Goal: Task Accomplishment & Management: Manage account settings

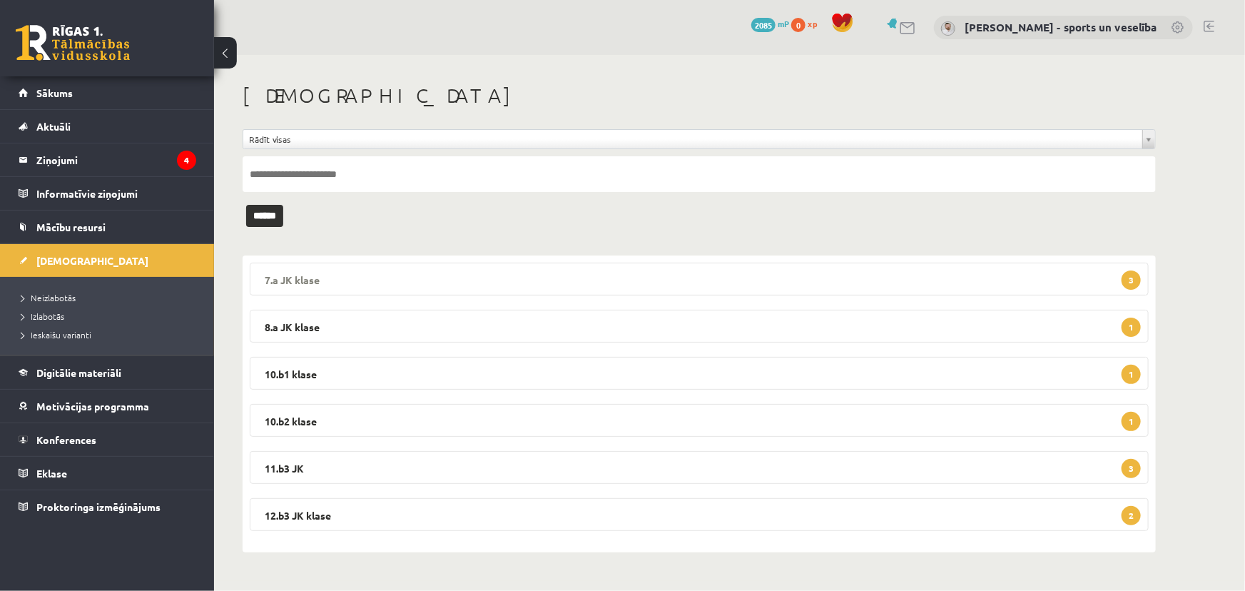
click at [614, 282] on legend "7.a JK klase 3" at bounding box center [699, 279] width 899 height 33
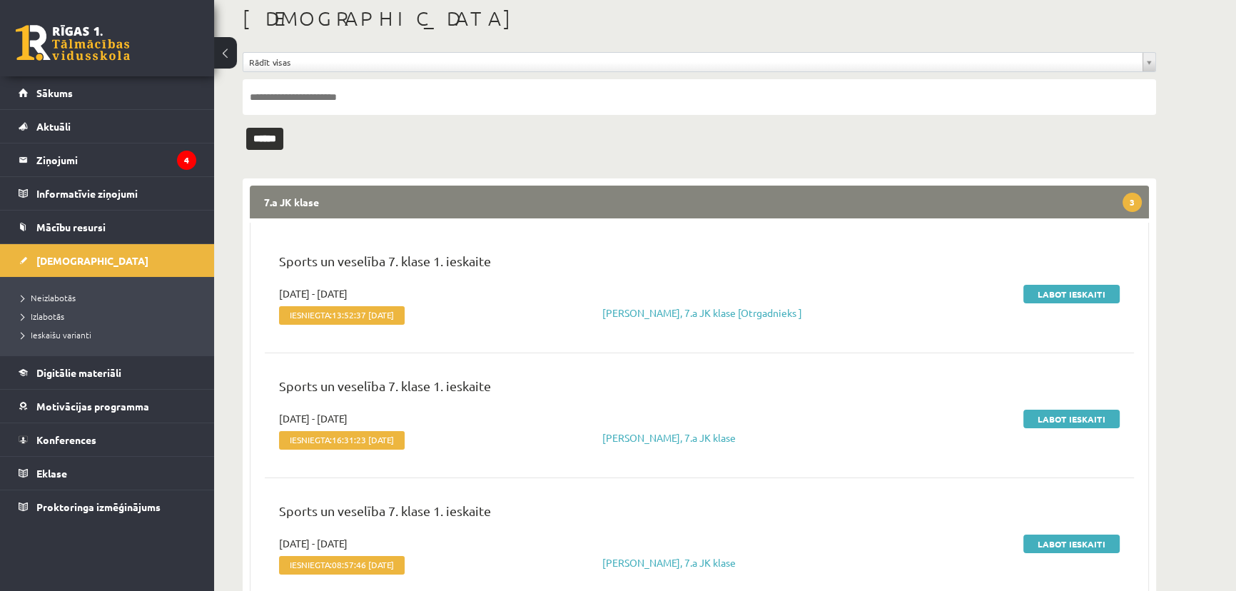
scroll to position [194, 0]
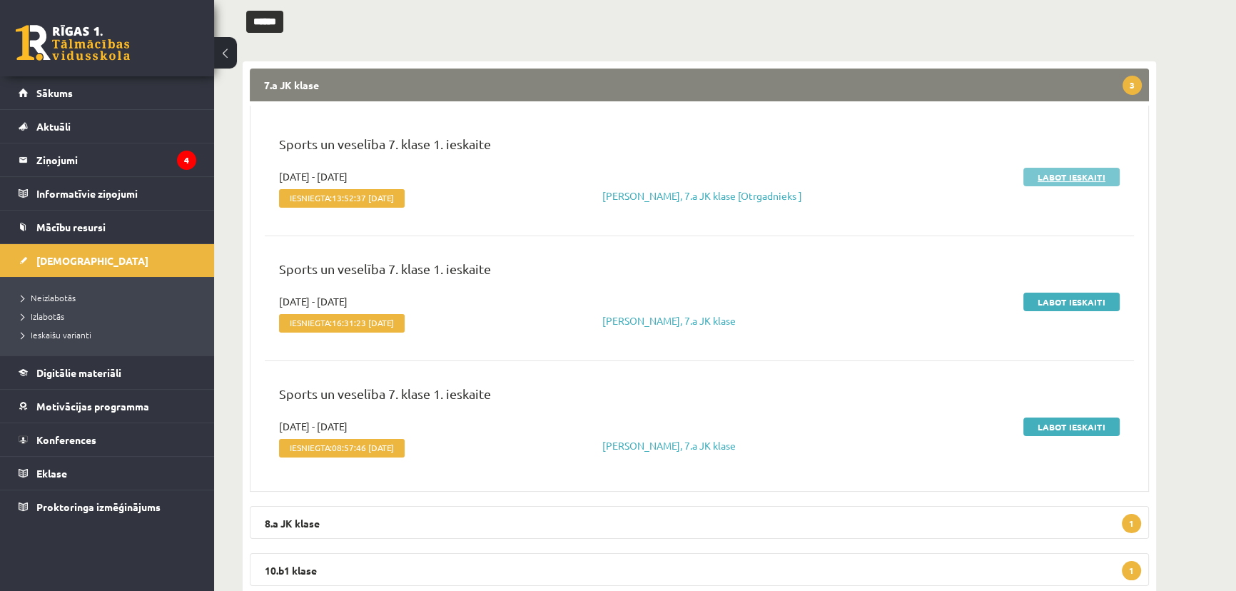
click at [1073, 172] on link "Labot ieskaiti" at bounding box center [1072, 177] width 96 height 19
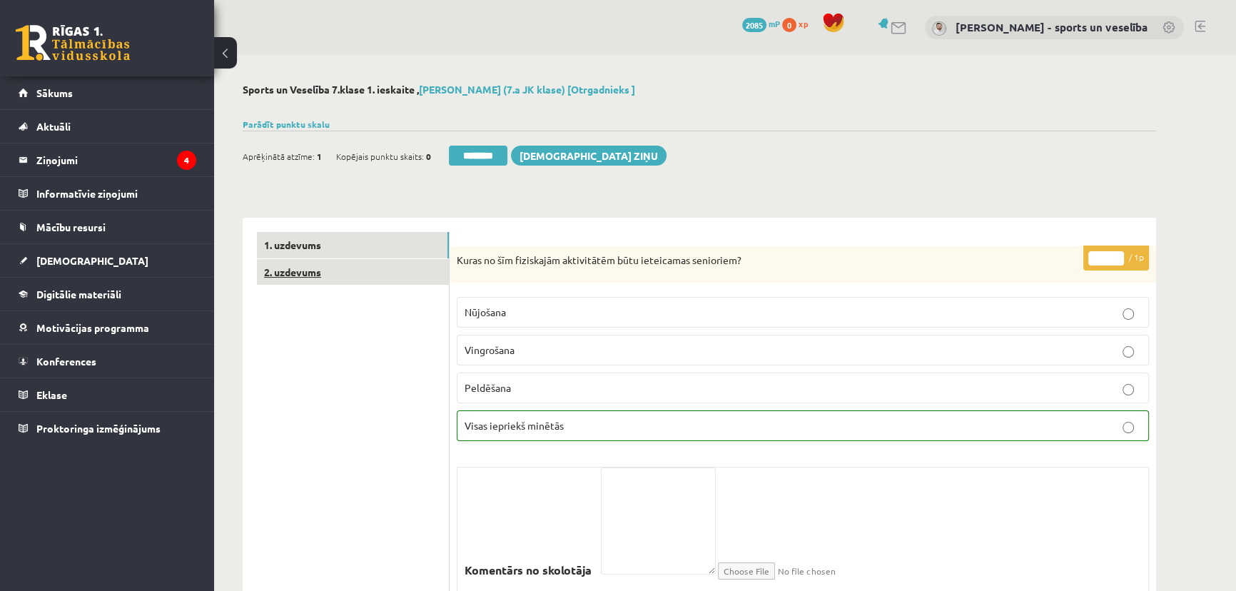
click at [293, 276] on link "2. uzdevums" at bounding box center [353, 272] width 192 height 26
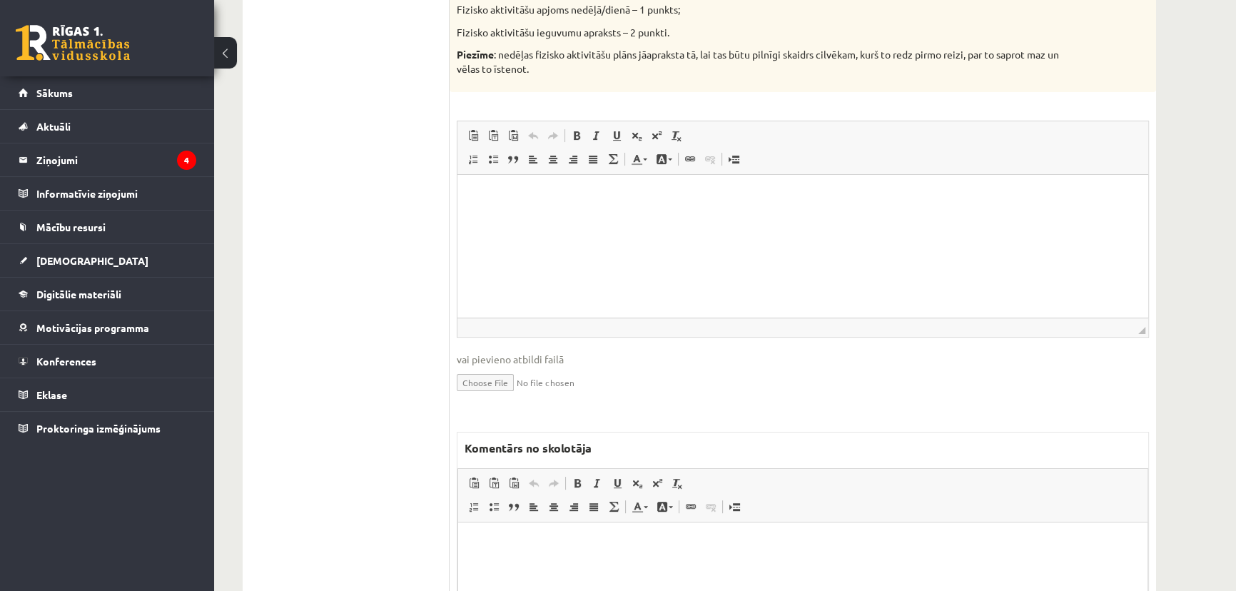
scroll to position [604, 0]
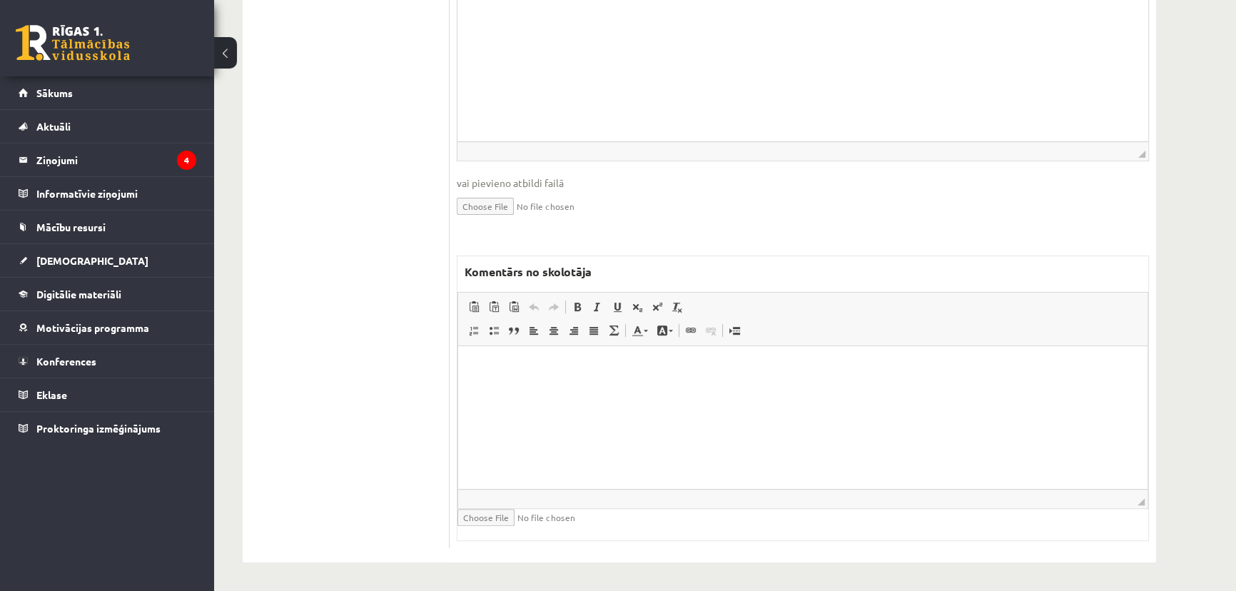
click at [592, 389] on html at bounding box center [802, 367] width 689 height 44
click at [704, 389] on html at bounding box center [802, 367] width 689 height 44
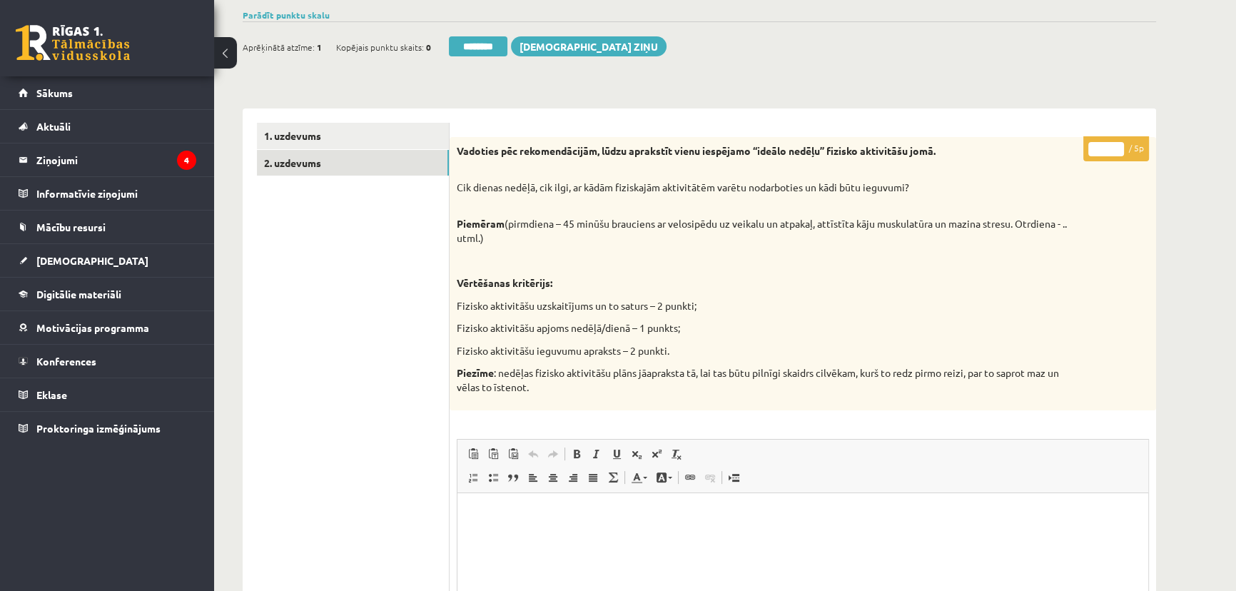
scroll to position [0, 0]
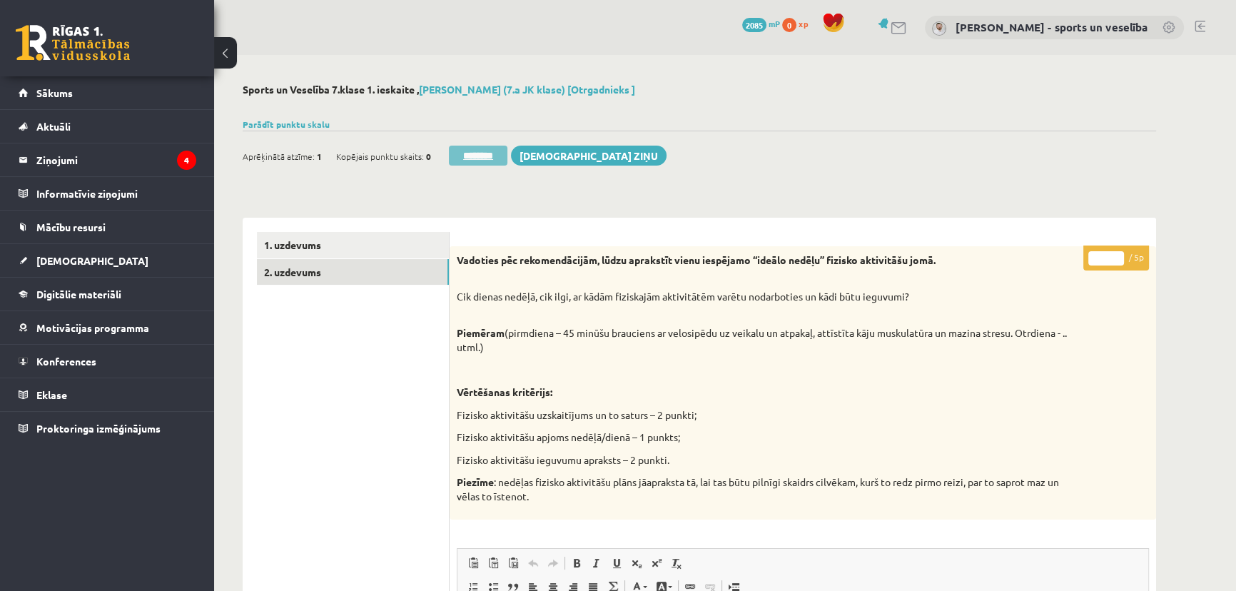
click at [468, 156] on input "********" at bounding box center [478, 156] width 59 height 20
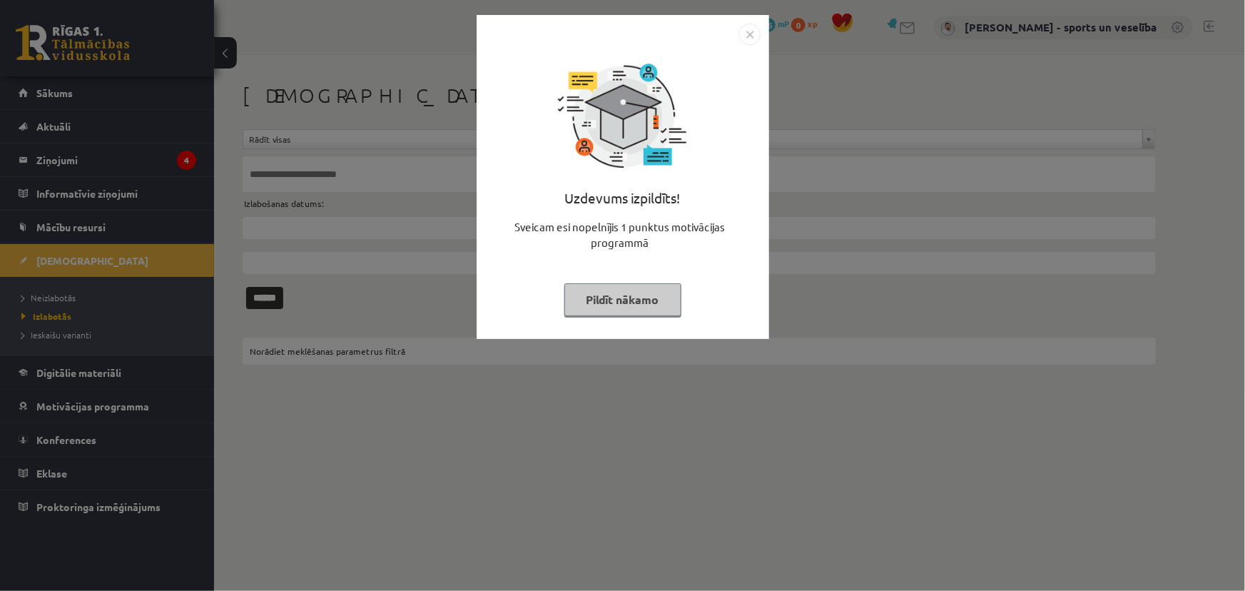
click at [754, 34] on img "Close" at bounding box center [749, 34] width 21 height 21
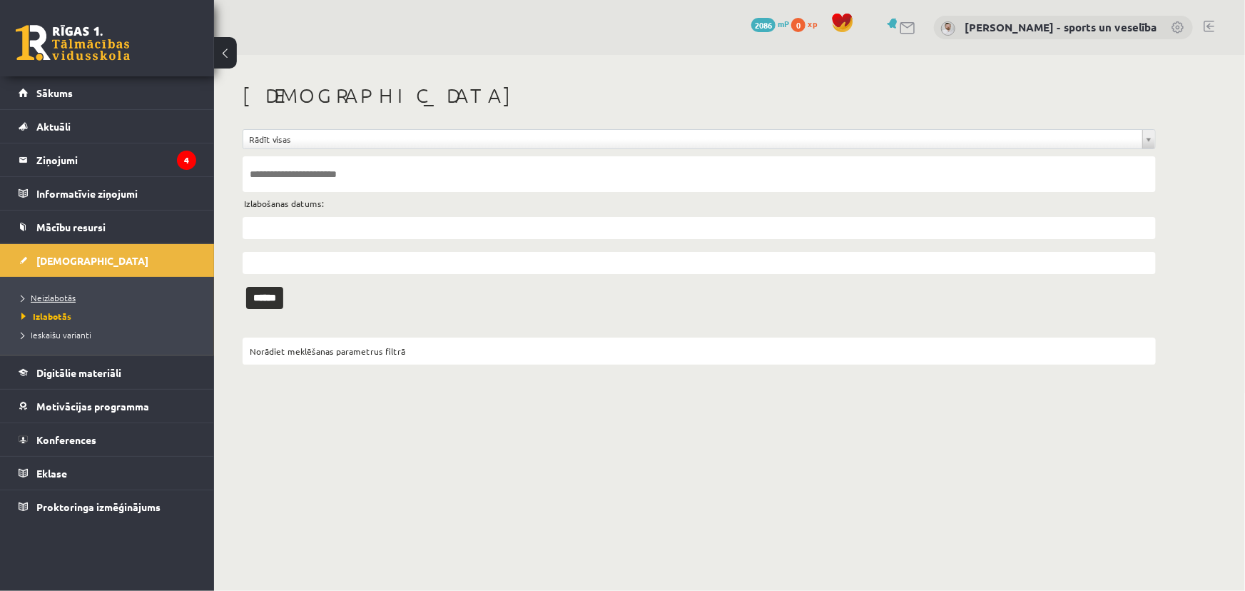
click at [68, 291] on link "Neizlabotās" at bounding box center [110, 297] width 178 height 13
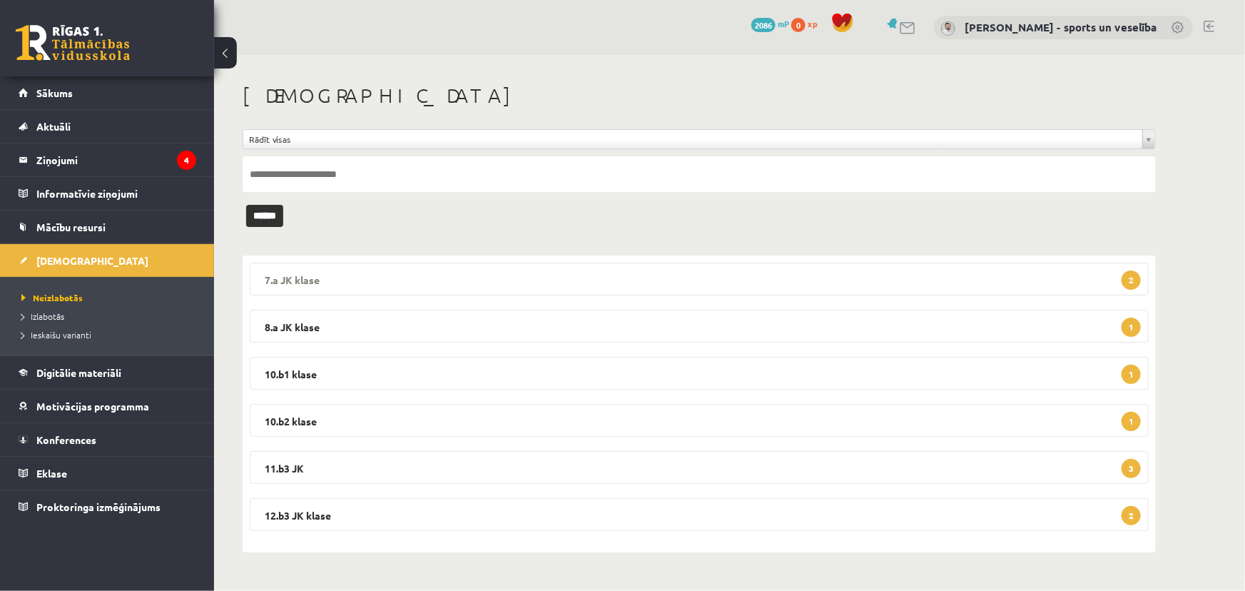
click at [443, 289] on legend "7.a JK klase 2" at bounding box center [699, 279] width 899 height 33
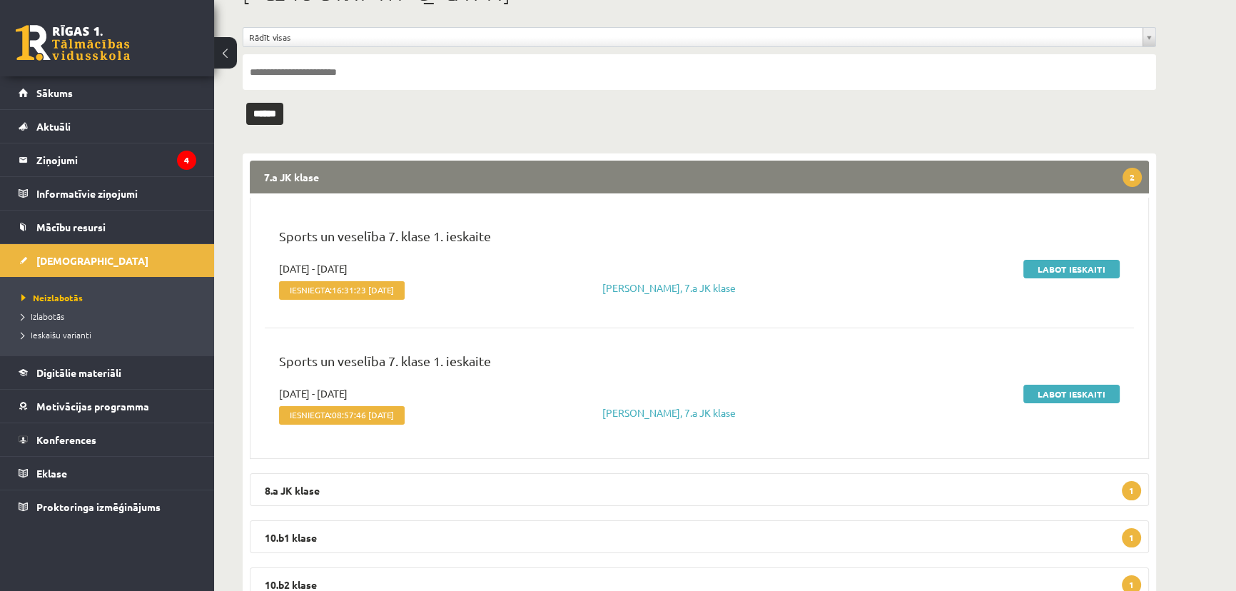
scroll to position [194, 0]
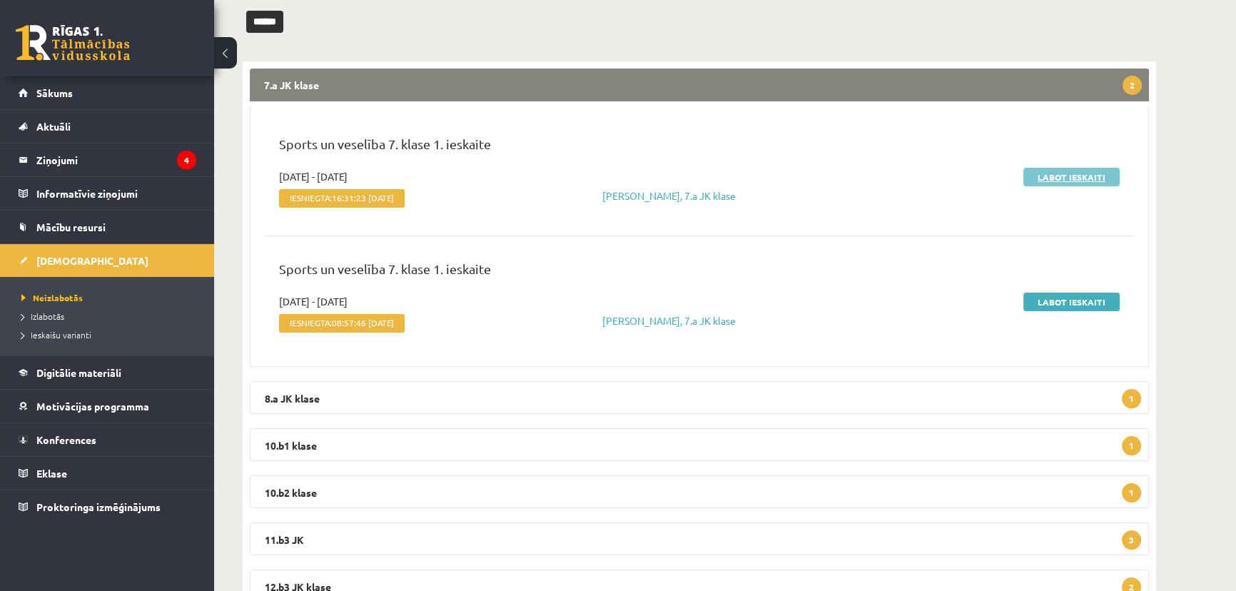
click at [1062, 168] on link "Labot ieskaiti" at bounding box center [1072, 177] width 96 height 19
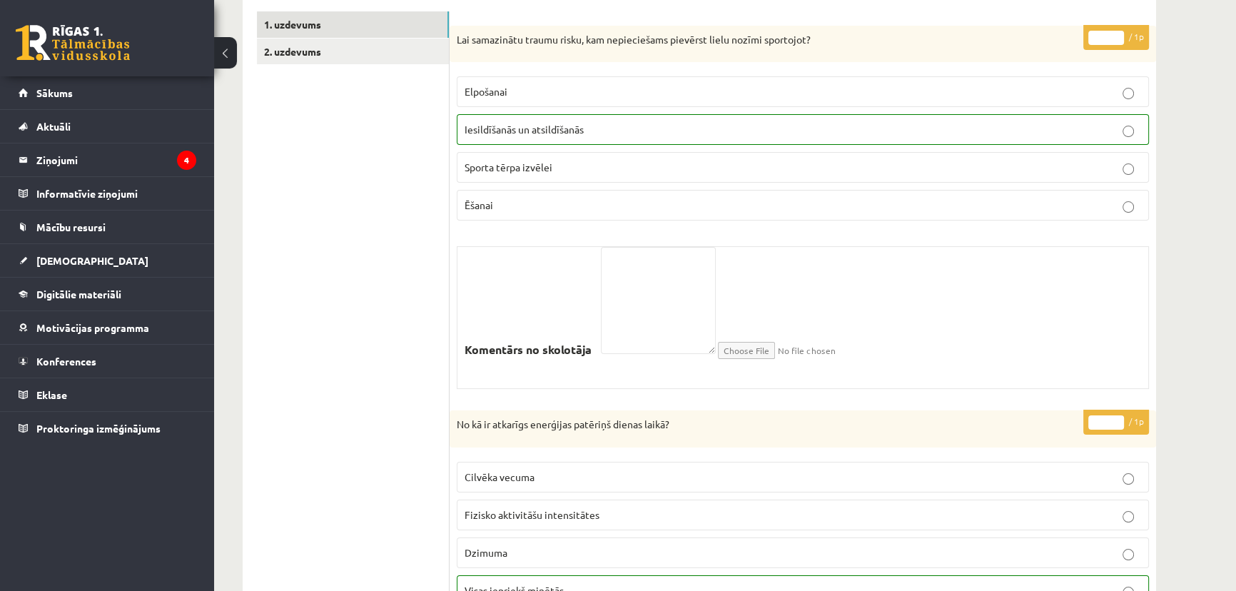
scroll to position [64, 0]
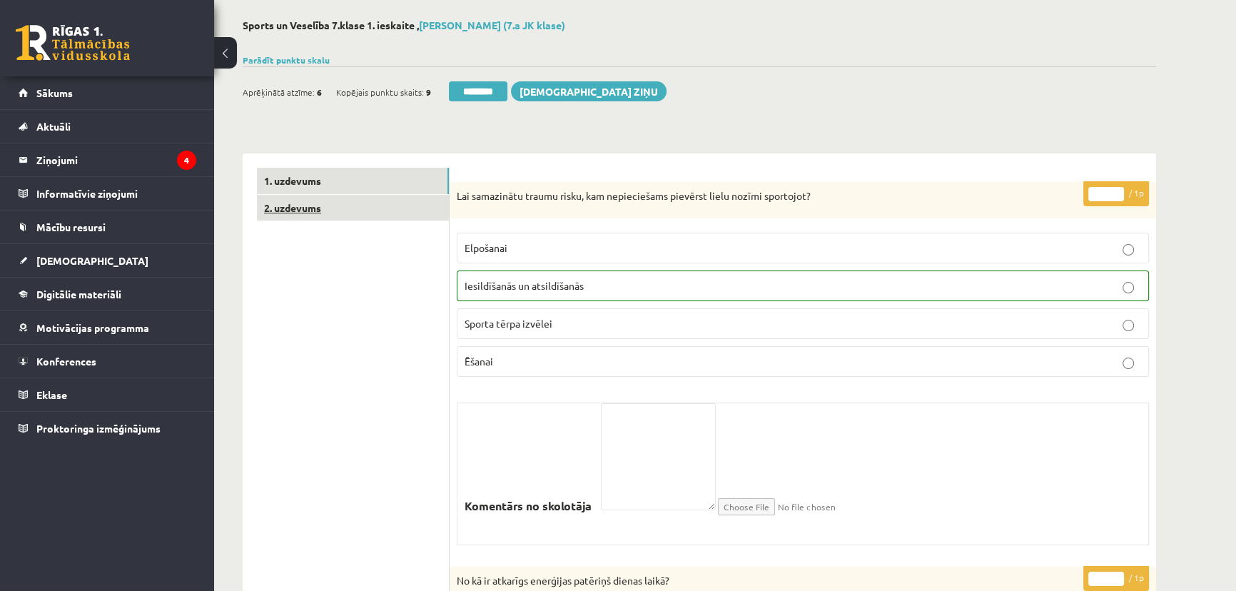
click at [393, 206] on link "2. uzdevums" at bounding box center [353, 208] width 192 height 26
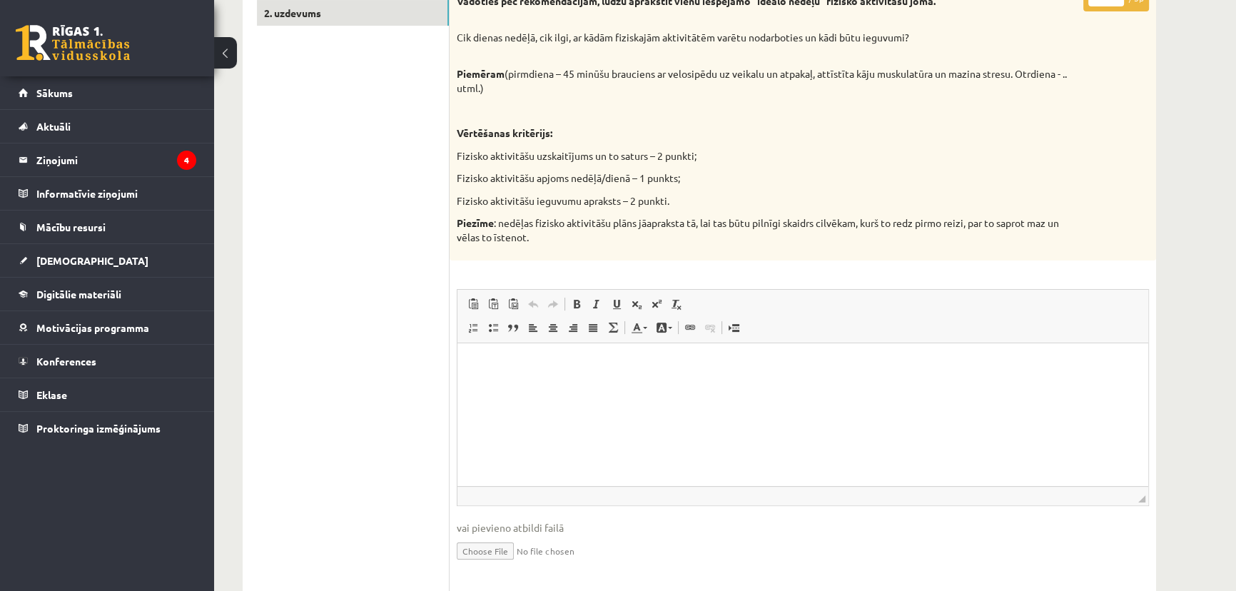
scroll to position [604, 0]
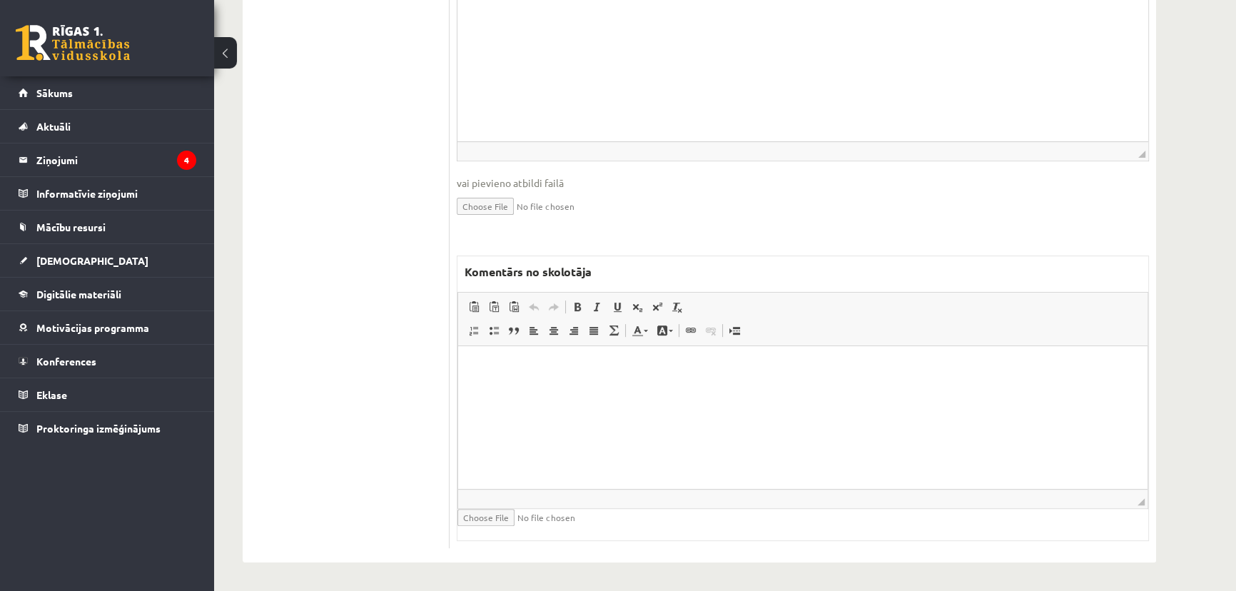
click at [587, 376] on html at bounding box center [802, 367] width 689 height 44
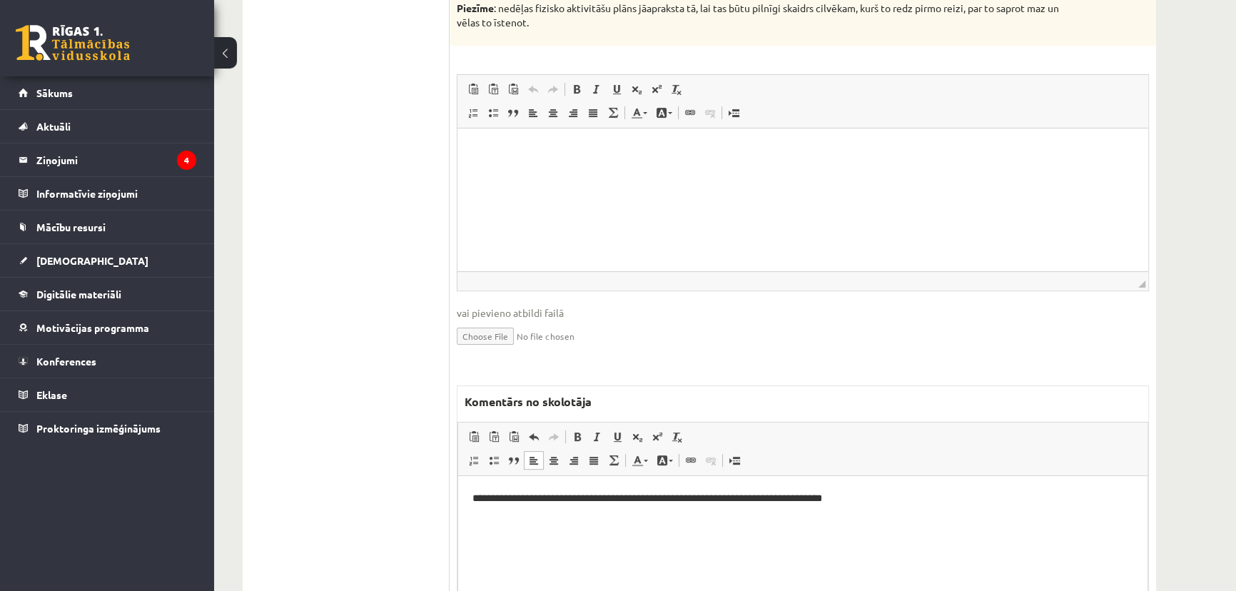
click at [575, 171] on html at bounding box center [803, 150] width 691 height 44
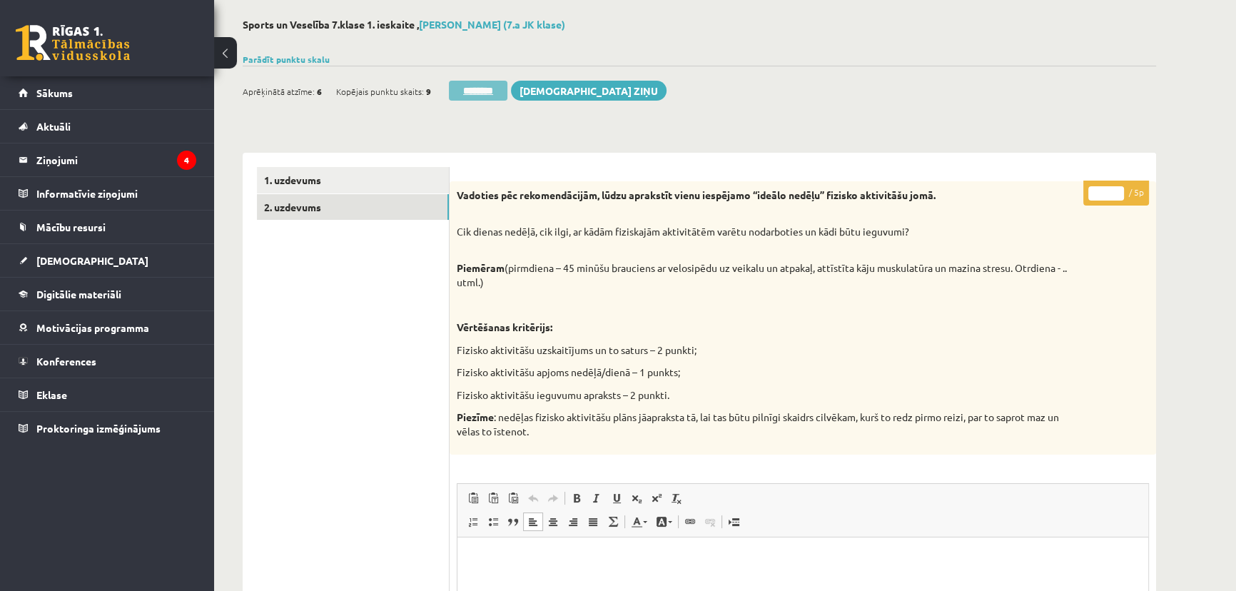
scroll to position [0, 0]
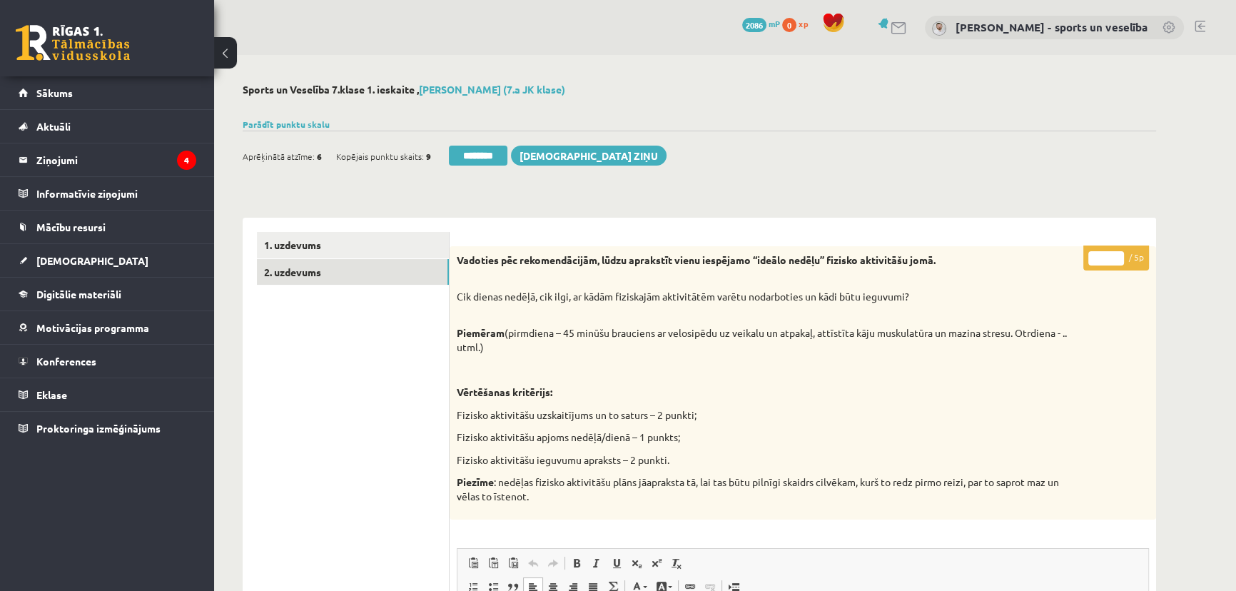
click at [505, 151] on input "********" at bounding box center [478, 156] width 59 height 20
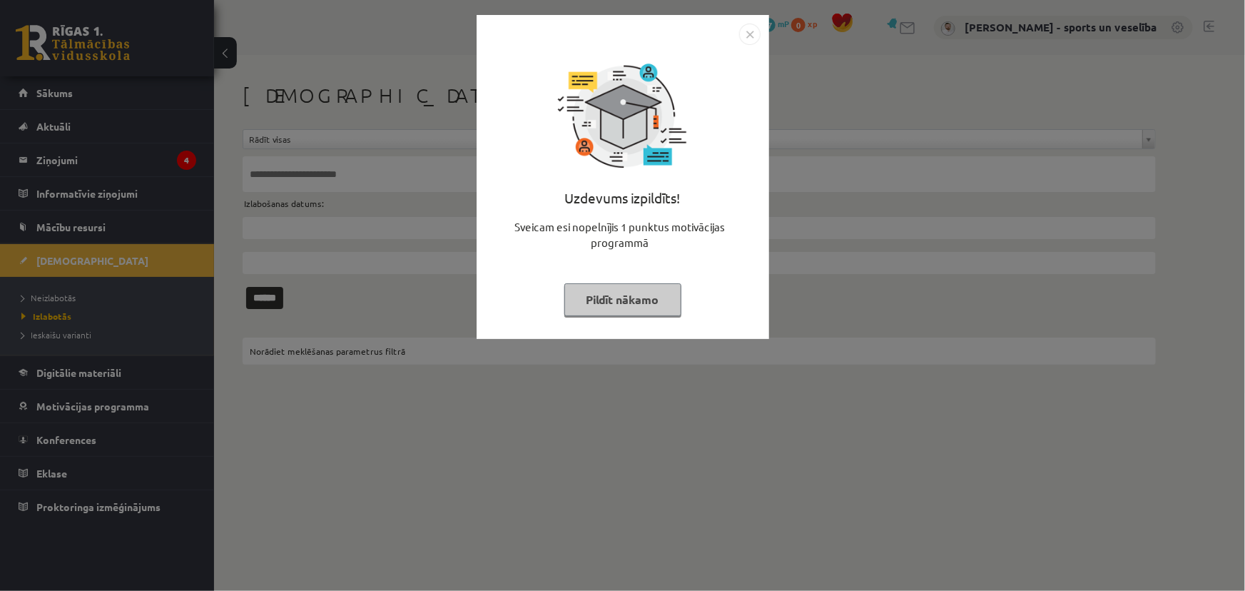
click at [754, 29] on img "Close" at bounding box center [749, 34] width 21 height 21
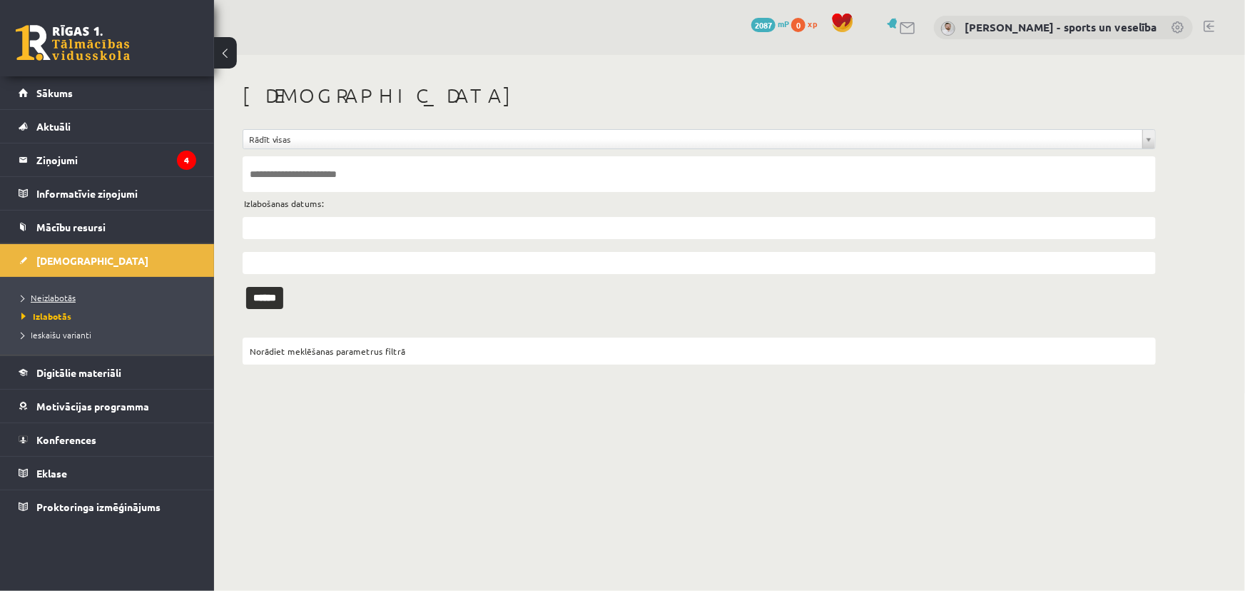
click at [132, 295] on link "Neizlabotās" at bounding box center [110, 297] width 178 height 13
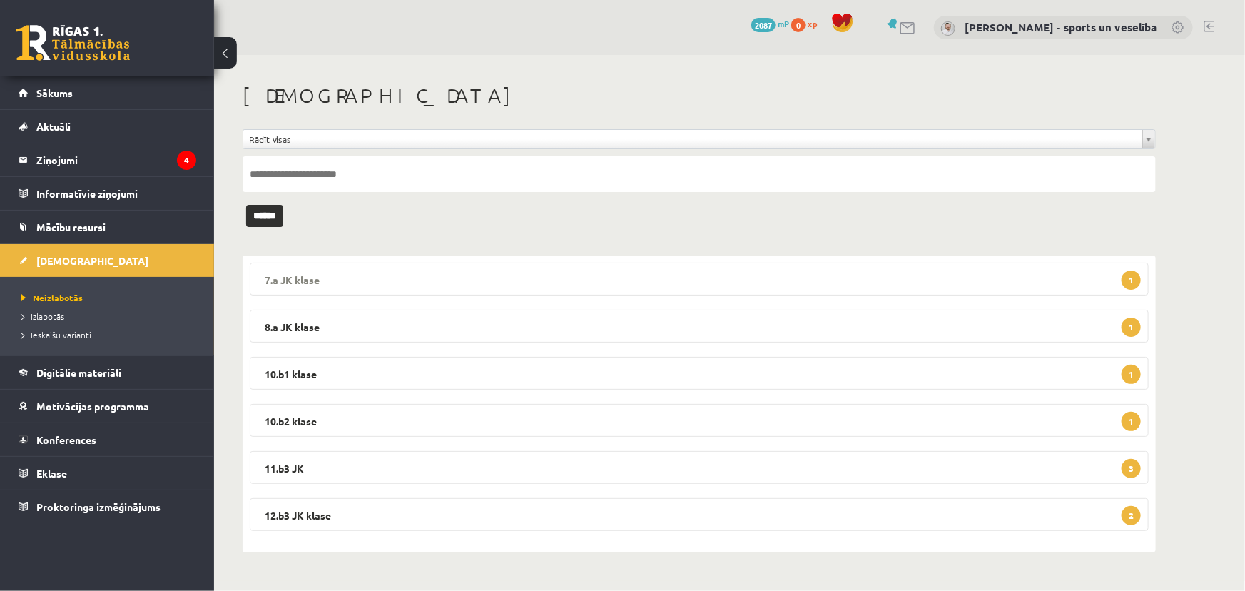
click at [527, 289] on legend "7.a JK klase 1" at bounding box center [699, 279] width 899 height 33
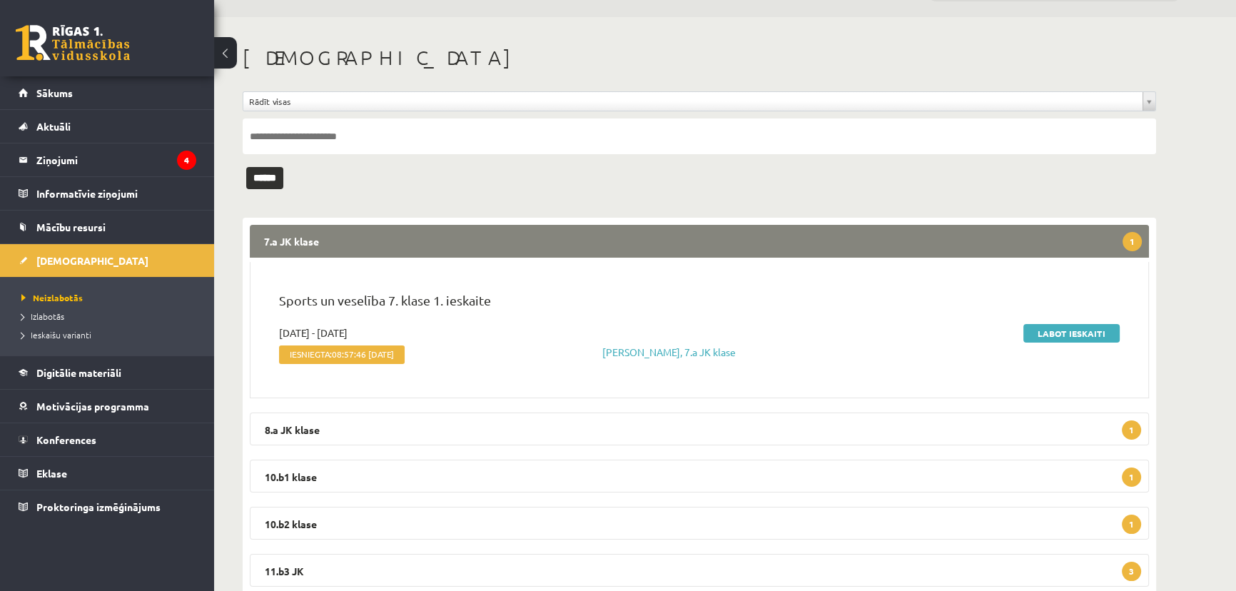
scroll to position [87, 0]
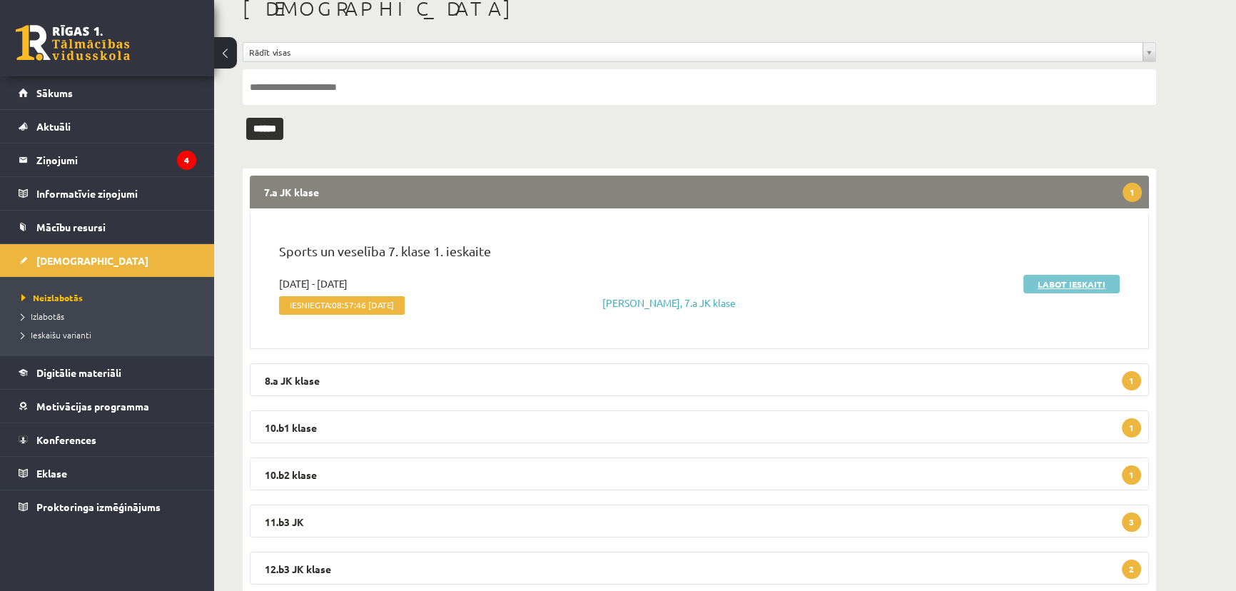
click at [1046, 278] on link "Labot ieskaiti" at bounding box center [1072, 284] width 96 height 19
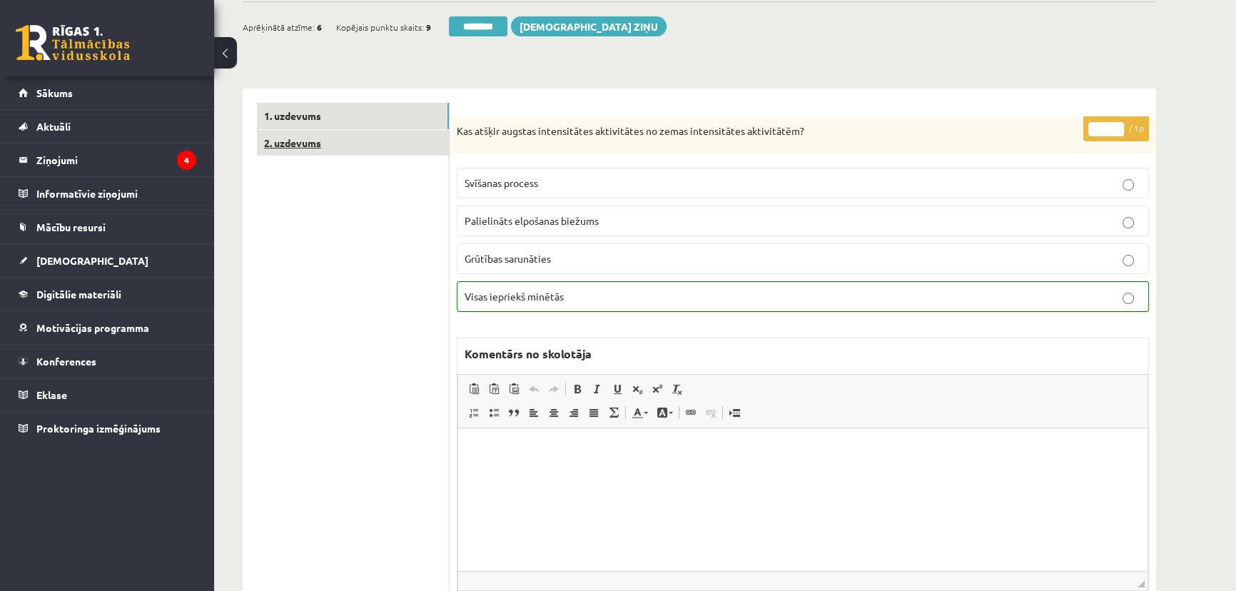
click at [389, 148] on link "2. uzdevums" at bounding box center [353, 143] width 192 height 26
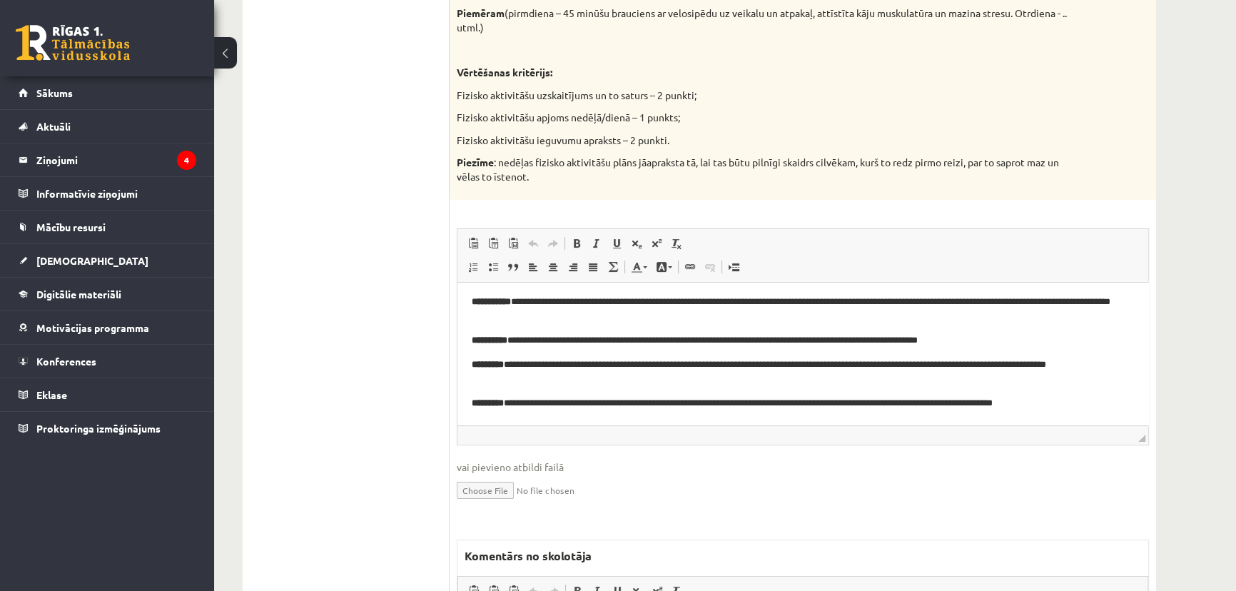
scroll to position [385, 0]
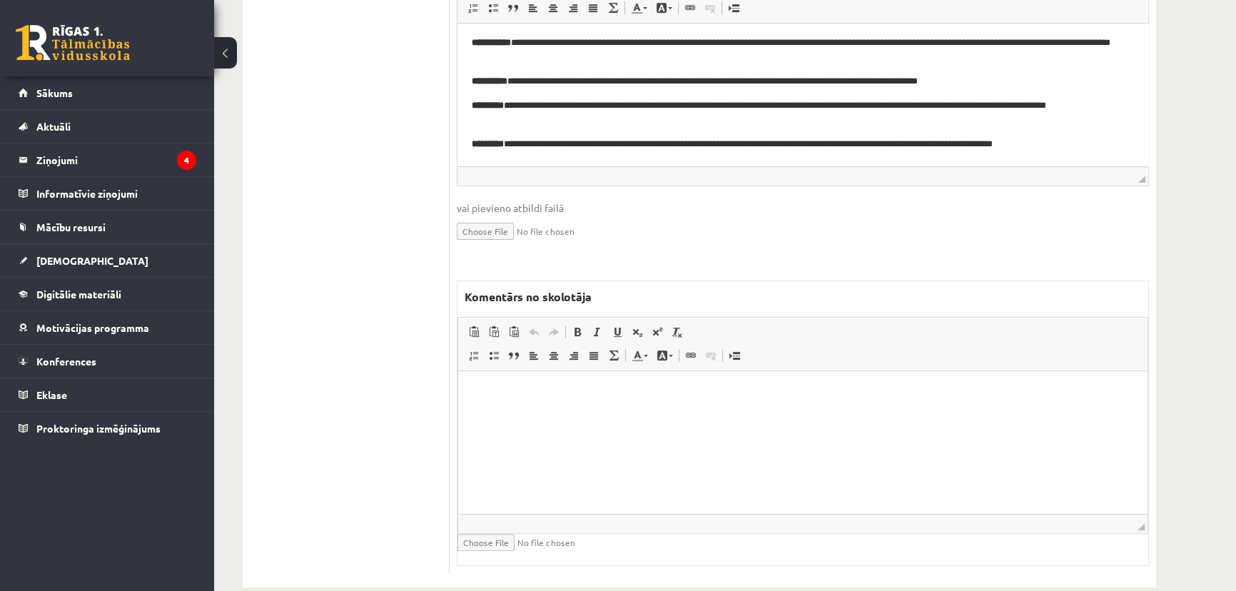
click at [687, 414] on html at bounding box center [802, 392] width 689 height 44
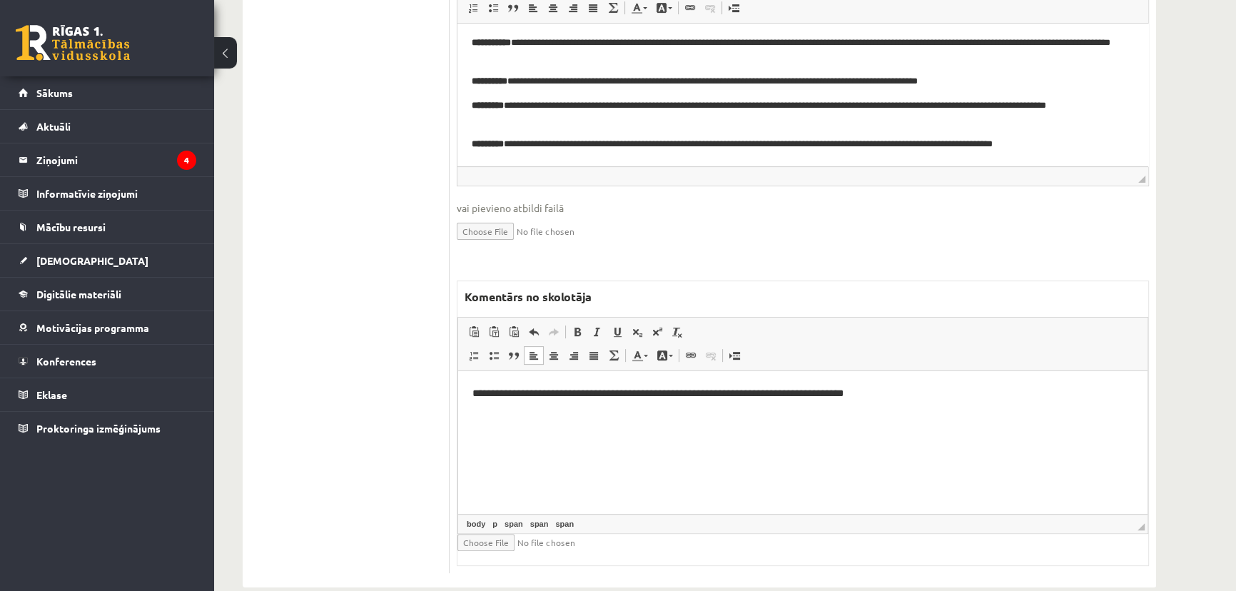
scroll to position [190, 0]
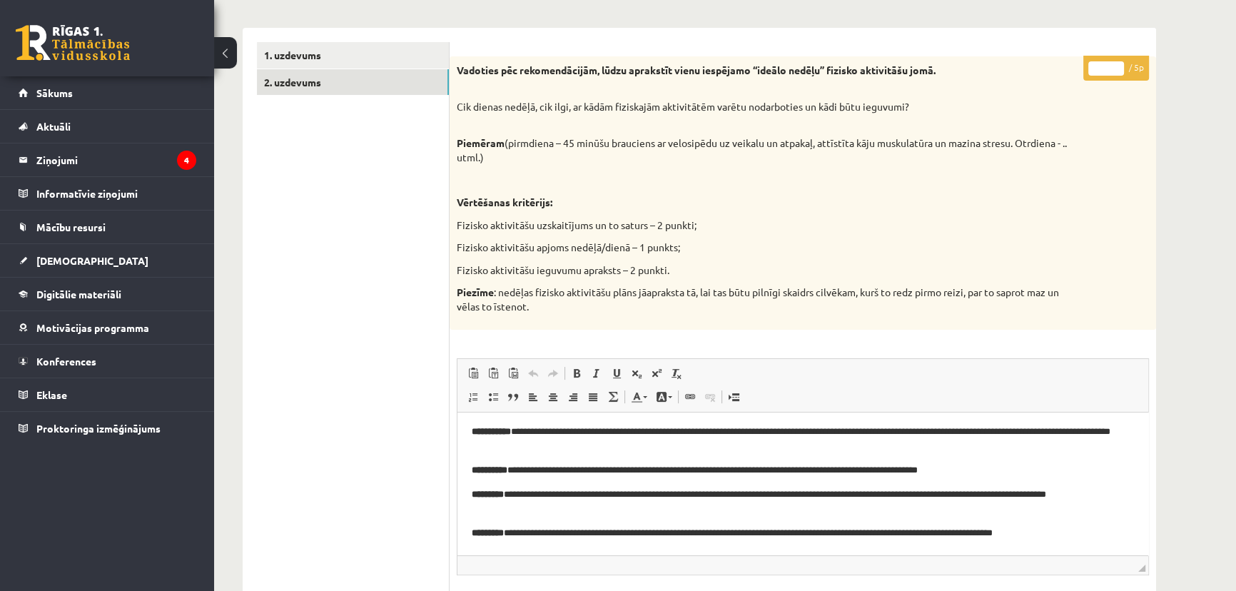
drag, startPoint x: 1092, startPoint y: 63, endPoint x: 1099, endPoint y: 76, distance: 15.3
click at [1107, 70] on input "*" at bounding box center [1106, 68] width 36 height 14
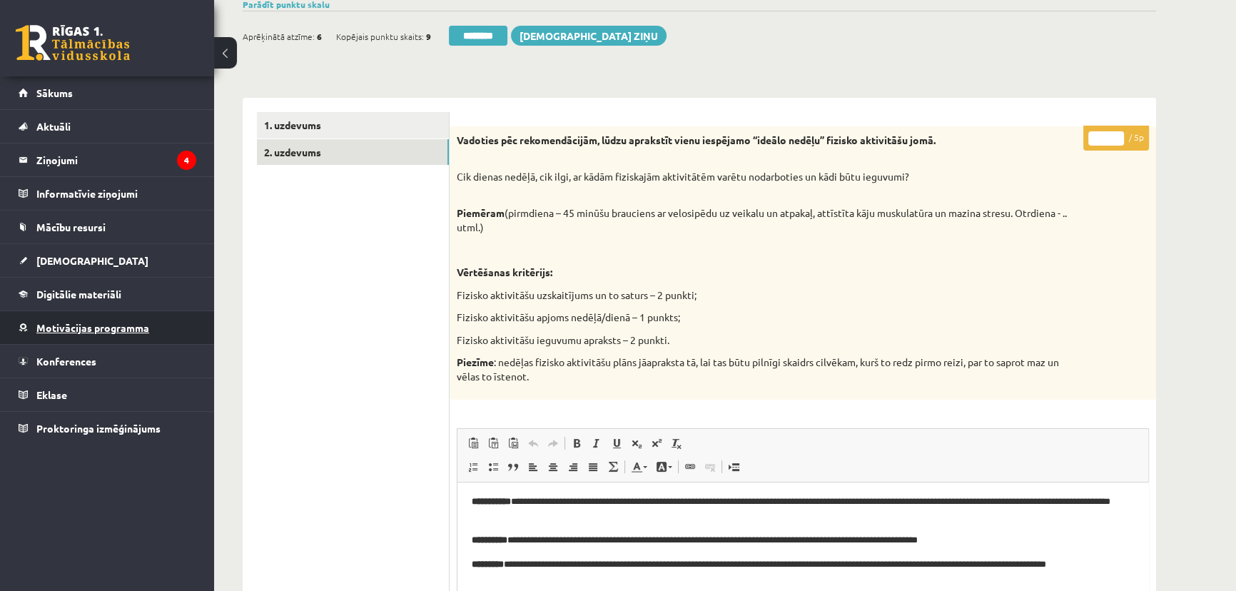
scroll to position [0, 0]
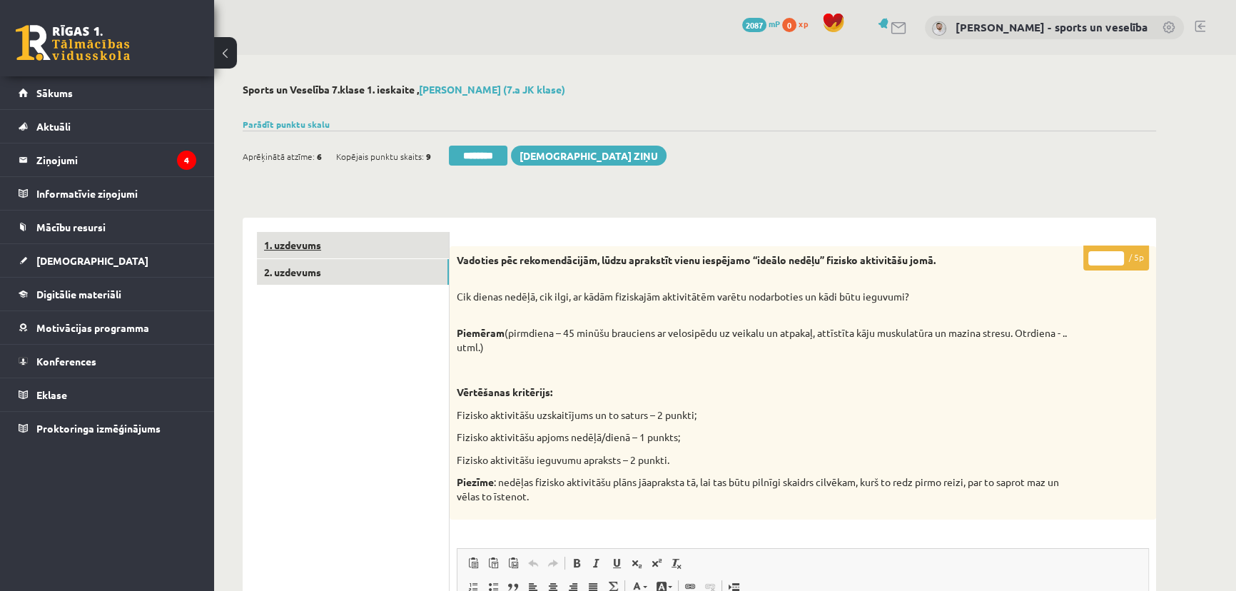
type input "*"
click at [324, 253] on link "1. uzdevums" at bounding box center [353, 245] width 192 height 26
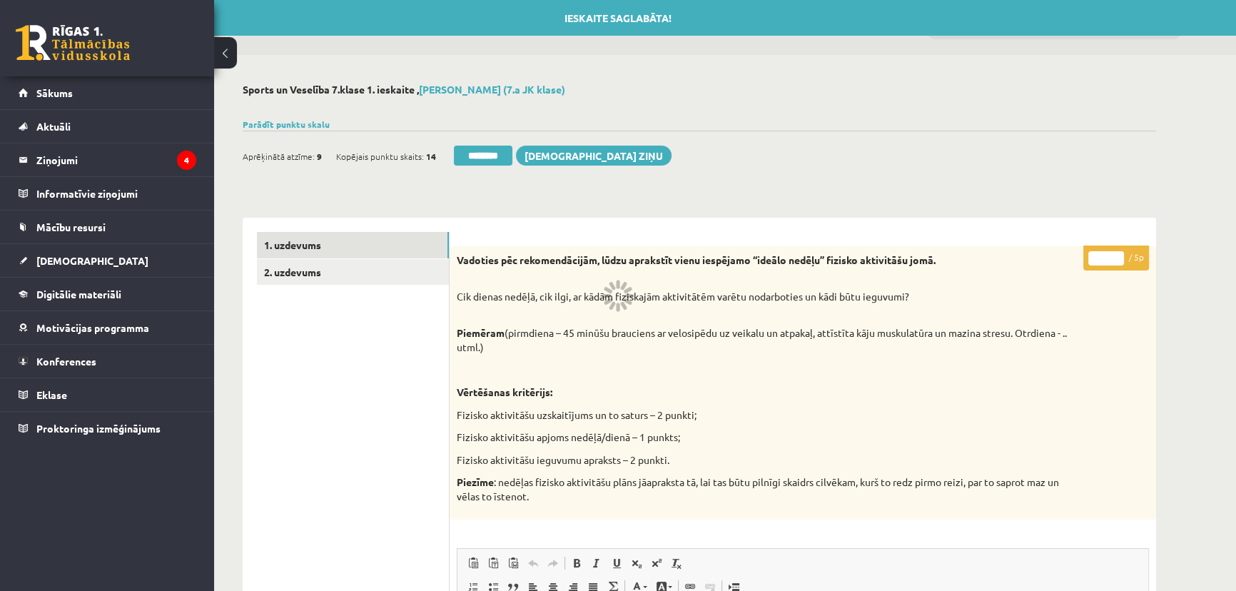
click at [492, 143] on div "Ieskaite saglabāta! Aprēķinātā atzīme: 9 Kopējais punktu skaits: 14 ******** Sū…" at bounding box center [700, 151] width 914 height 40
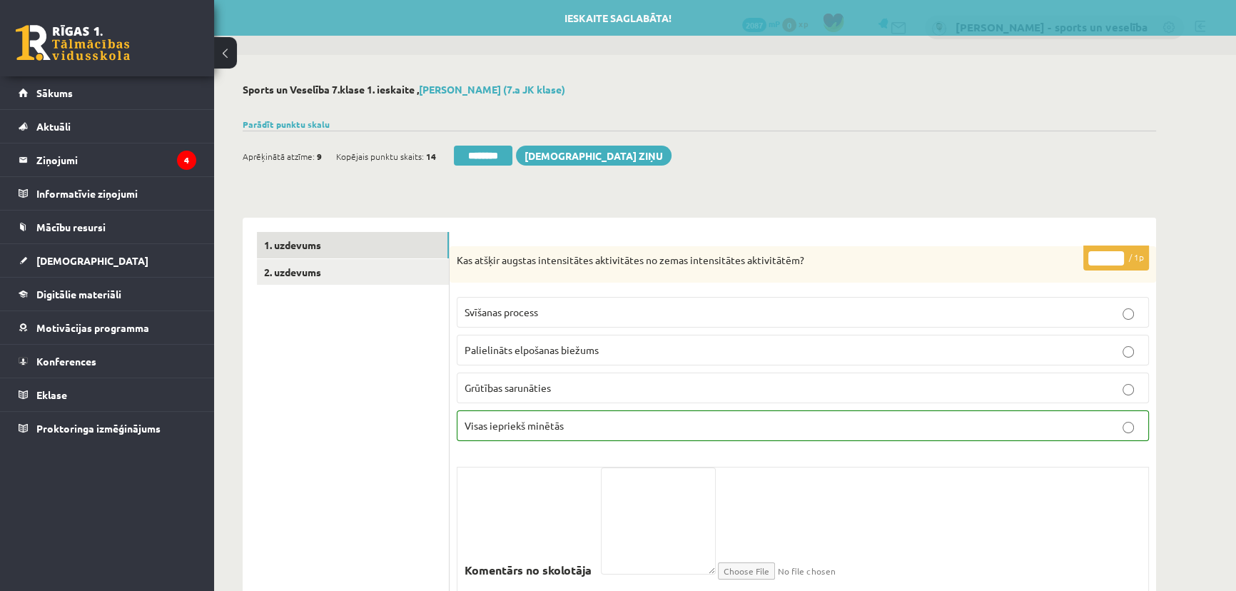
drag, startPoint x: 496, startPoint y: 154, endPoint x: 668, endPoint y: 41, distance: 205.7
click at [497, 155] on input "********" at bounding box center [483, 156] width 59 height 20
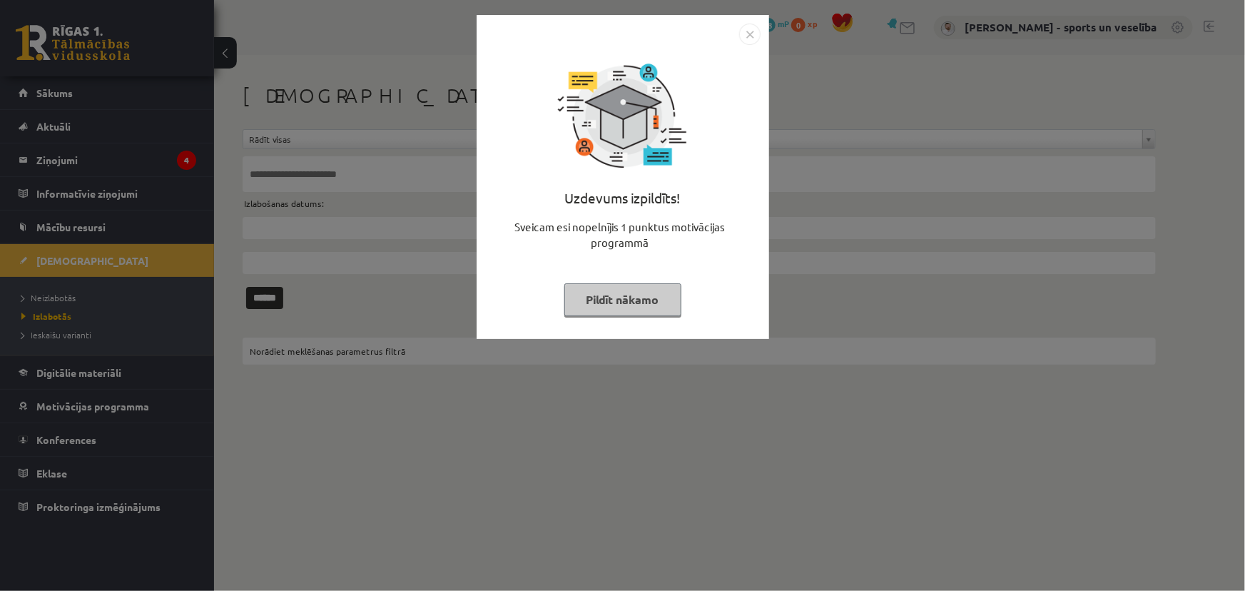
click at [752, 34] on img "Close" at bounding box center [749, 34] width 21 height 21
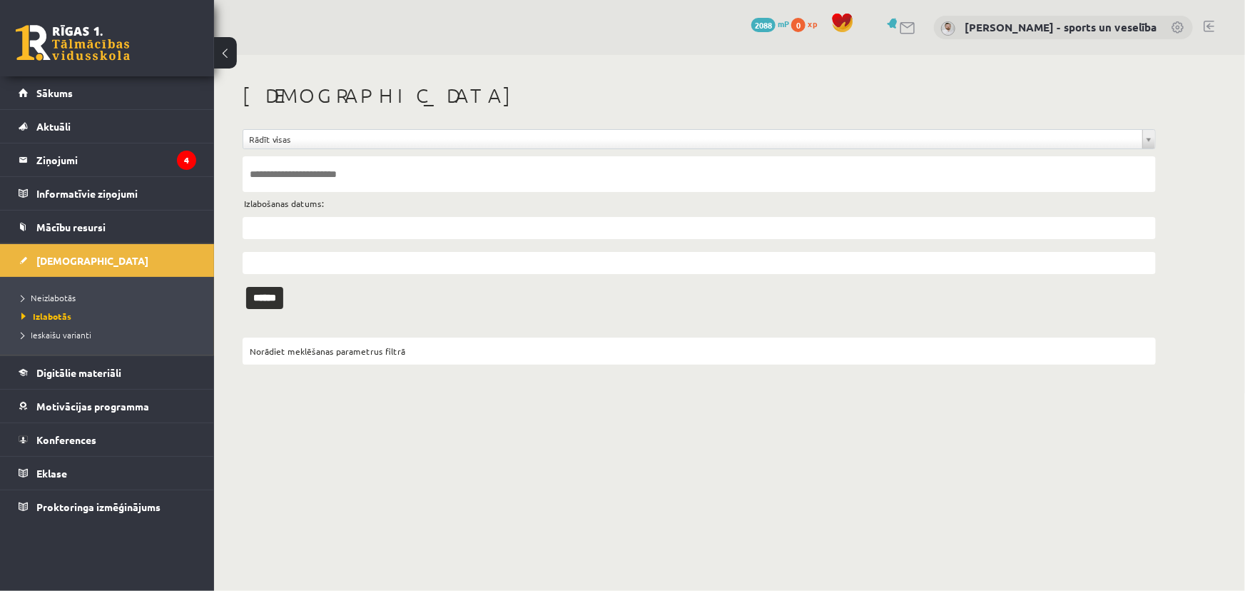
click at [79, 289] on li "Neizlabotās" at bounding box center [110, 297] width 178 height 19
click at [120, 297] on link "Neizlabotās" at bounding box center [110, 297] width 178 height 13
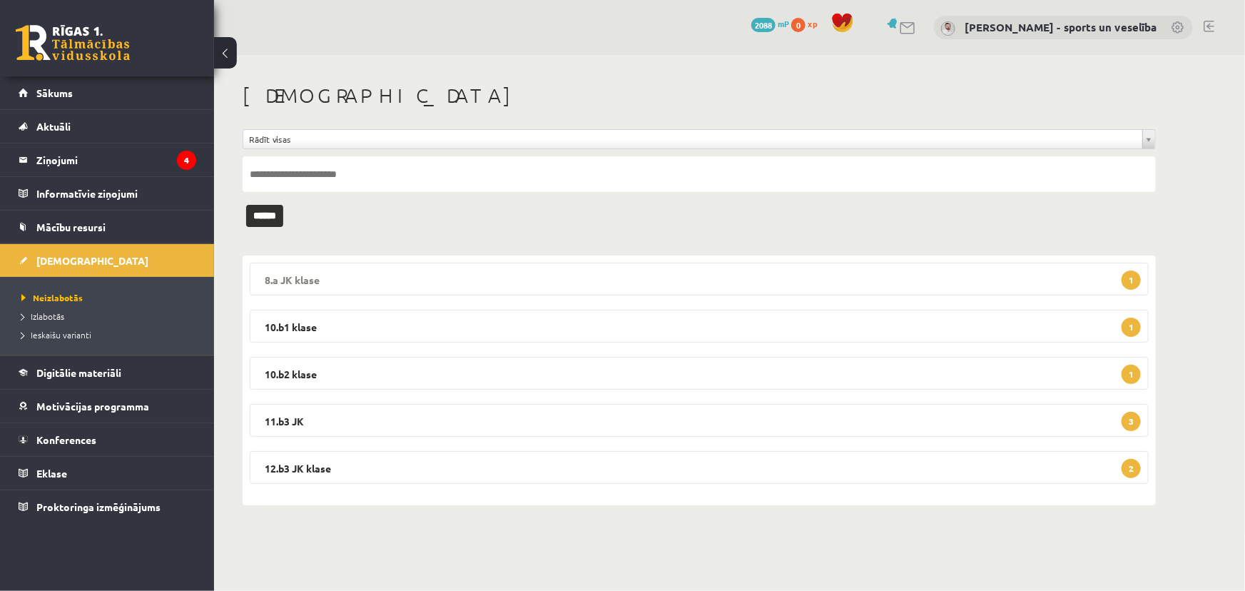
click at [507, 266] on legend "8.a JK klase 1" at bounding box center [699, 279] width 899 height 33
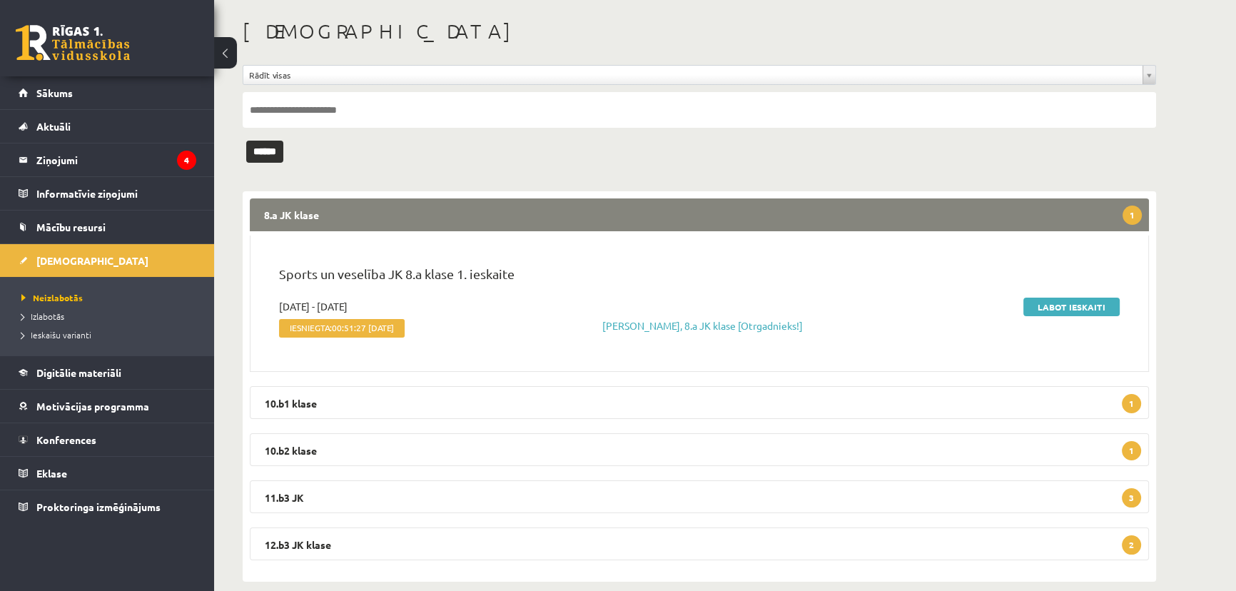
scroll to position [68, 0]
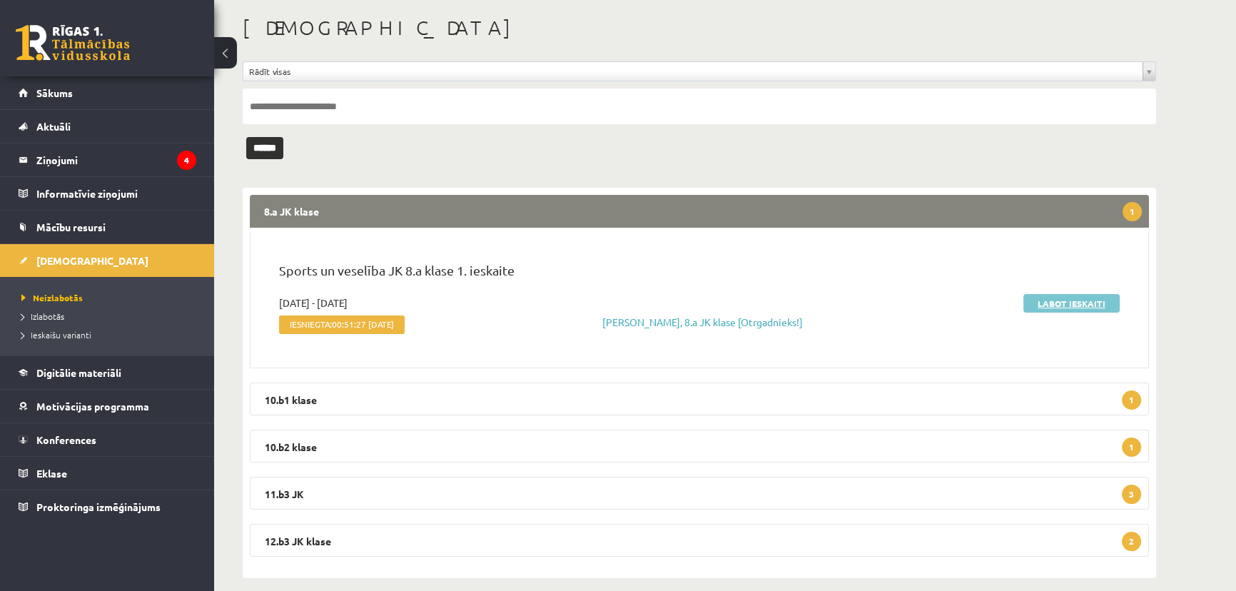
click at [1055, 300] on link "Labot ieskaiti" at bounding box center [1072, 303] width 96 height 19
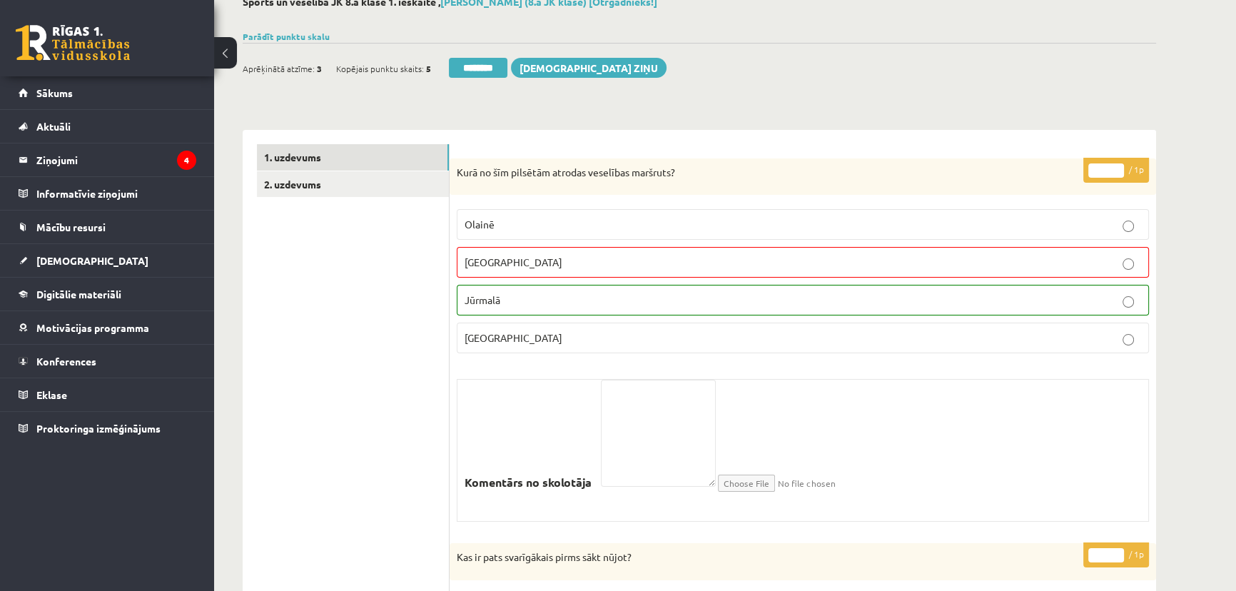
scroll to position [64, 0]
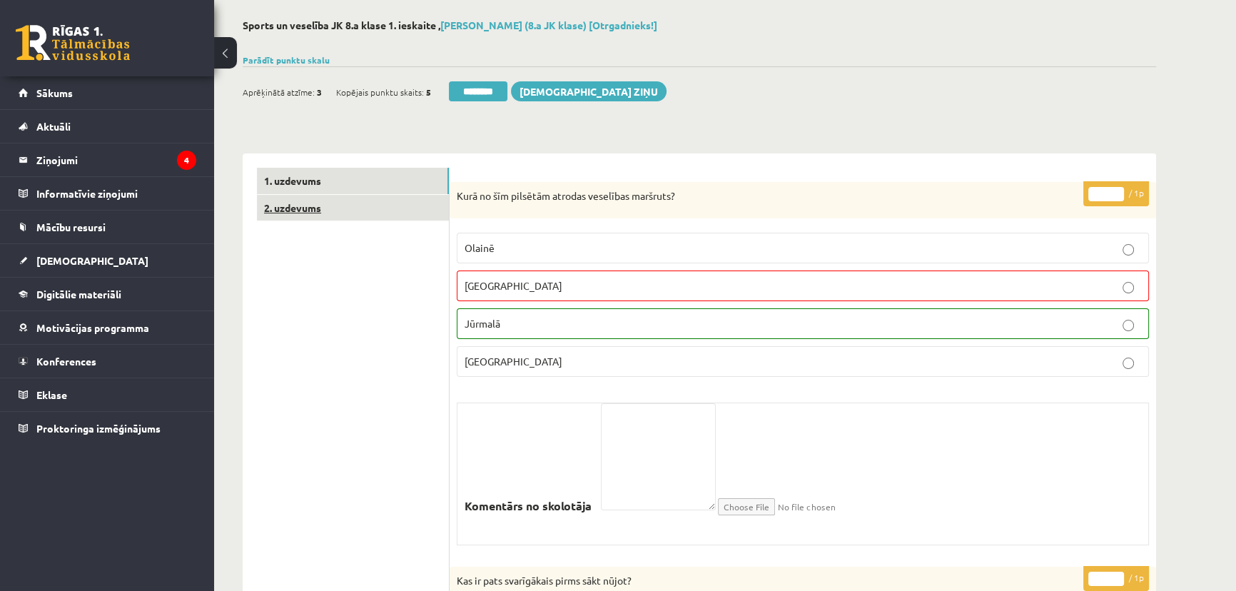
click at [375, 213] on link "2. uzdevums" at bounding box center [353, 208] width 192 height 26
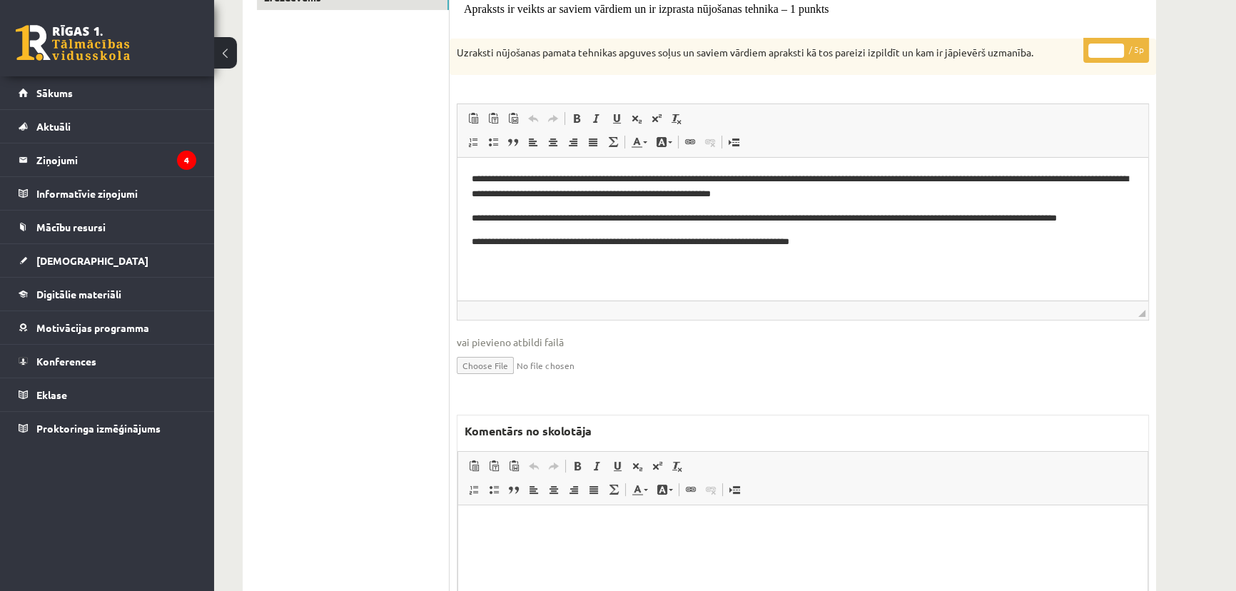
scroll to position [279, 0]
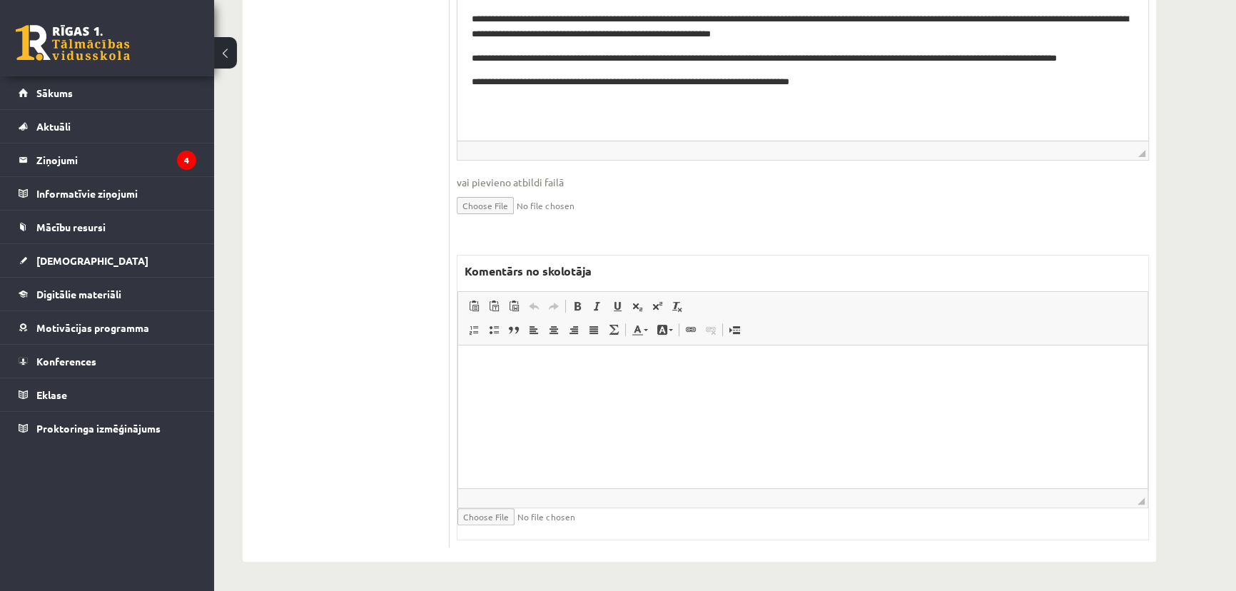
click at [768, 389] on html at bounding box center [802, 367] width 689 height 44
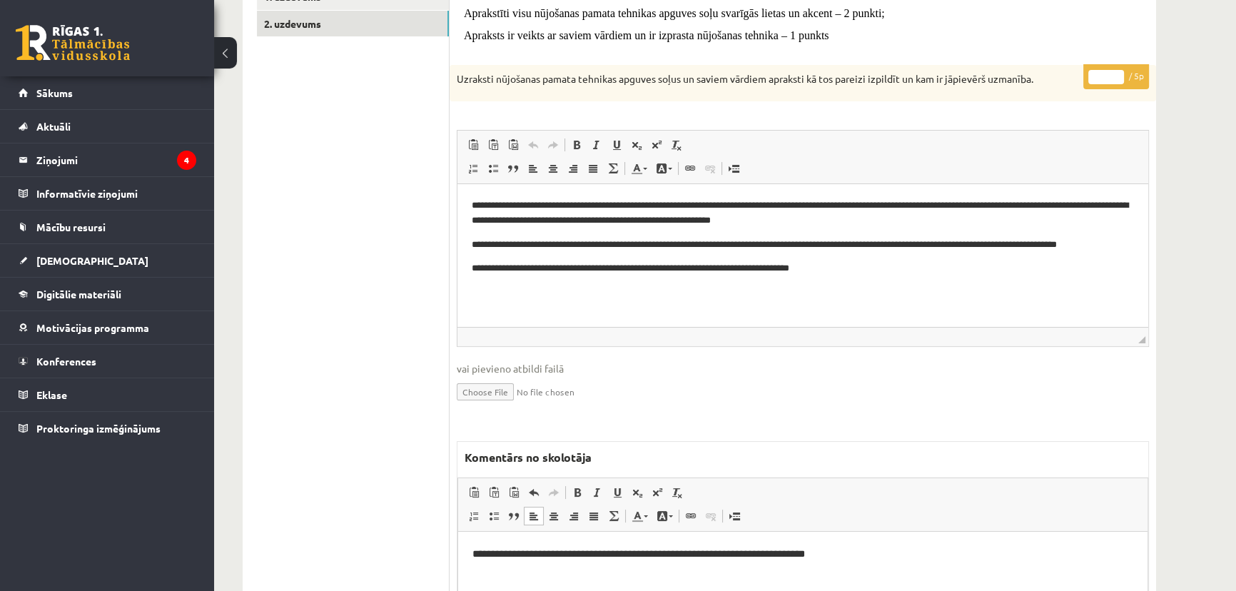
scroll to position [110, 0]
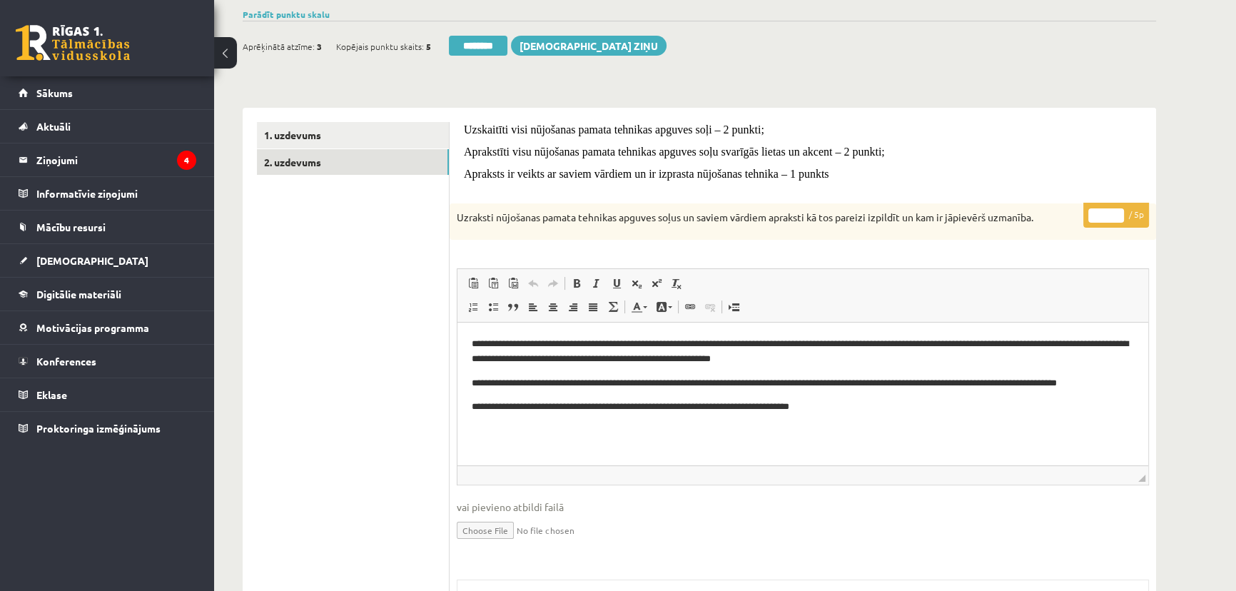
drag, startPoint x: 1098, startPoint y: 218, endPoint x: 1108, endPoint y: 218, distance: 10.0
click at [1108, 218] on input "*" at bounding box center [1106, 215] width 36 height 14
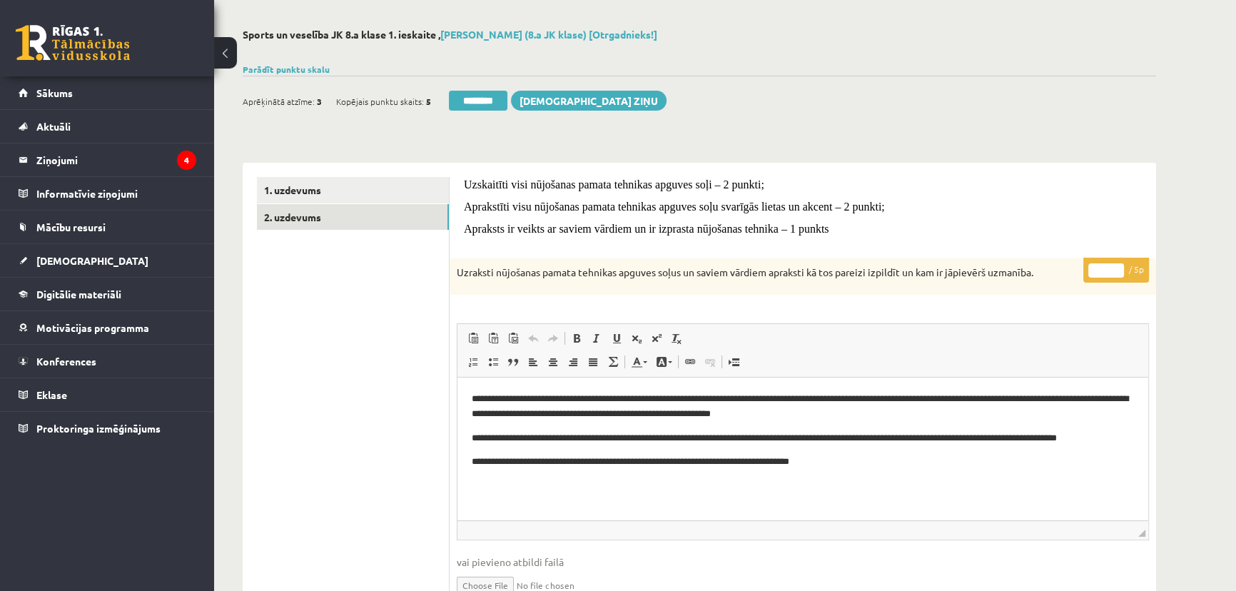
scroll to position [0, 0]
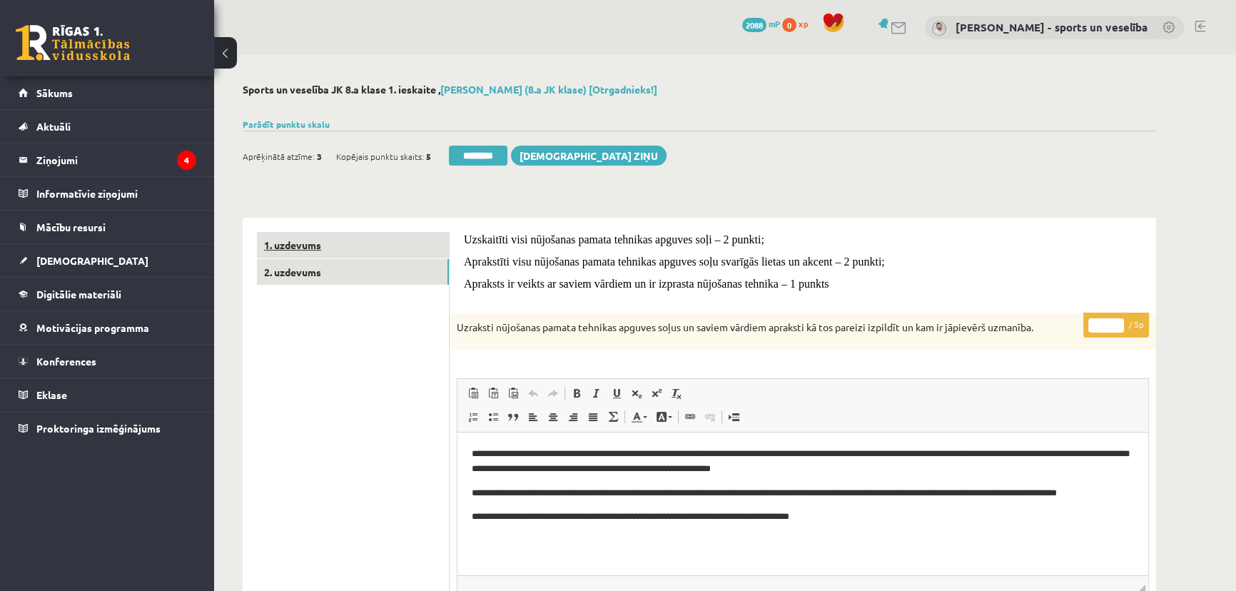
type input "*"
click at [356, 250] on link "1. uzdevums" at bounding box center [353, 245] width 192 height 26
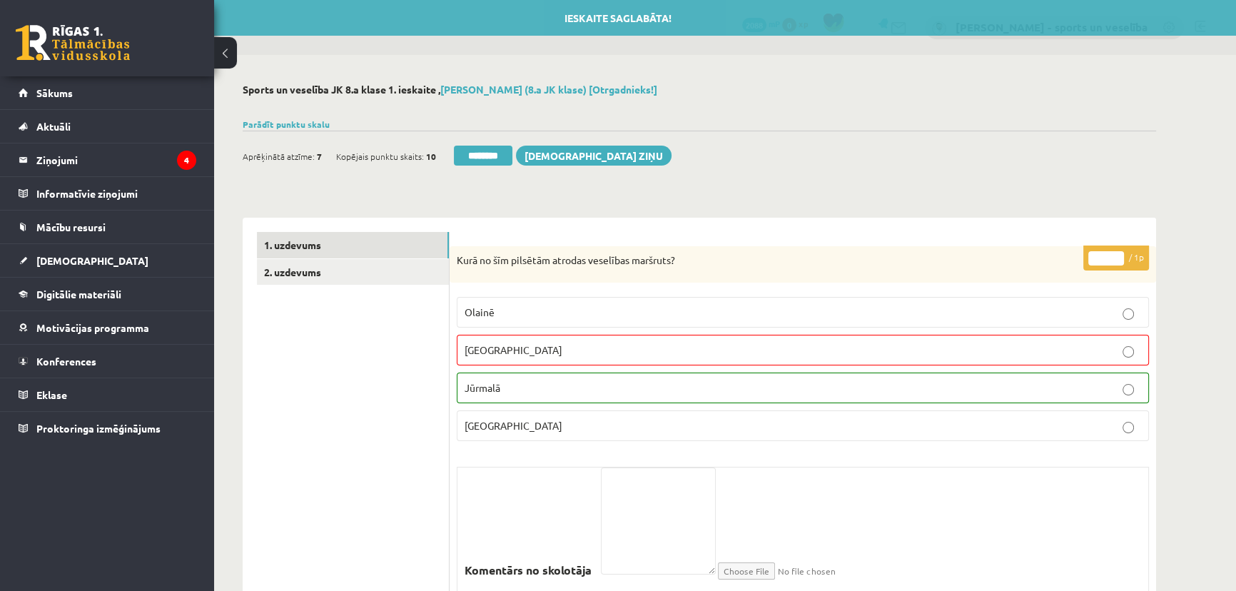
click at [512, 151] on input "********" at bounding box center [483, 156] width 59 height 20
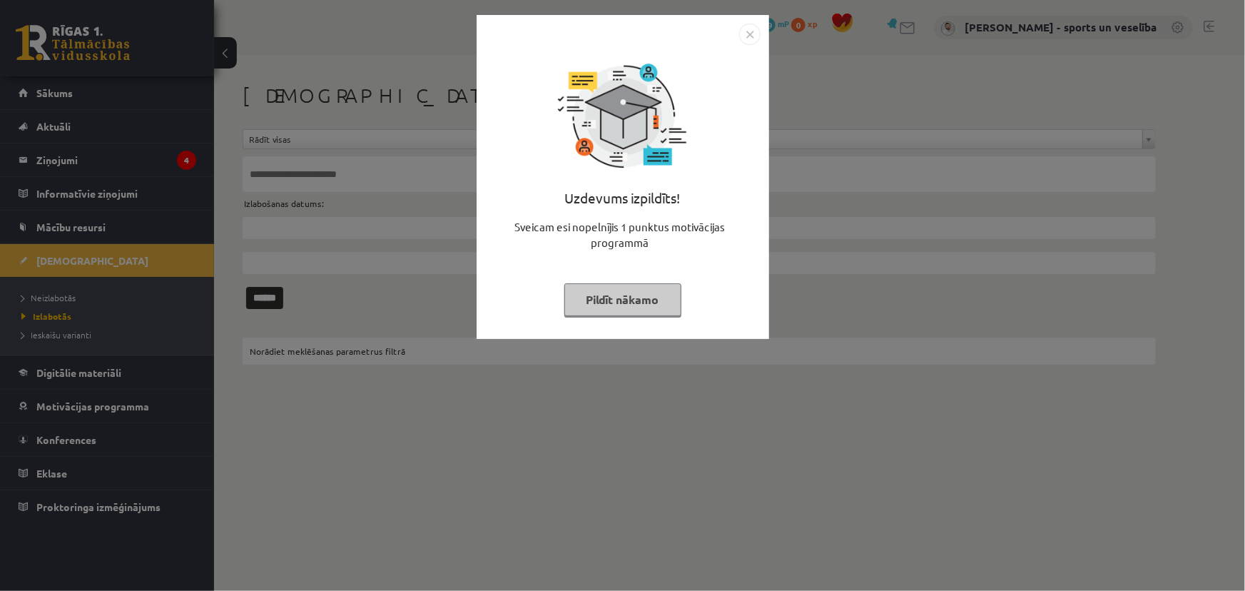
drag, startPoint x: 756, startPoint y: 34, endPoint x: 742, endPoint y: 42, distance: 15.7
click at [755, 34] on img "Close" at bounding box center [749, 34] width 21 height 21
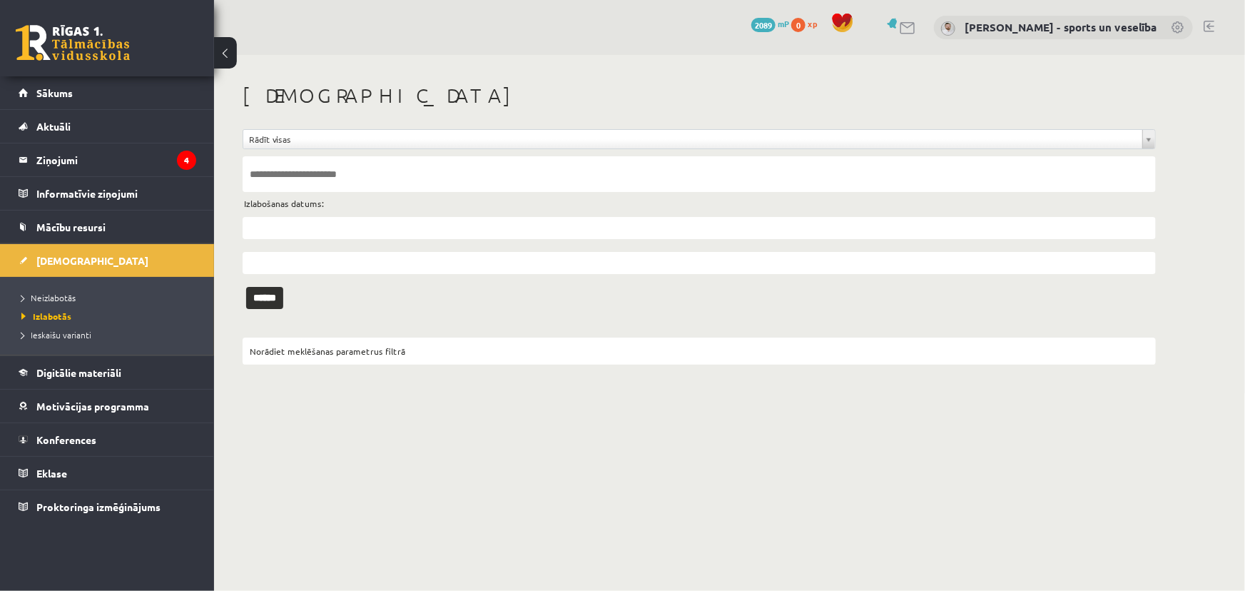
click at [63, 290] on li "Neizlabotās" at bounding box center [110, 297] width 178 height 19
click at [74, 297] on span "Neizlabotās" at bounding box center [51, 297] width 61 height 11
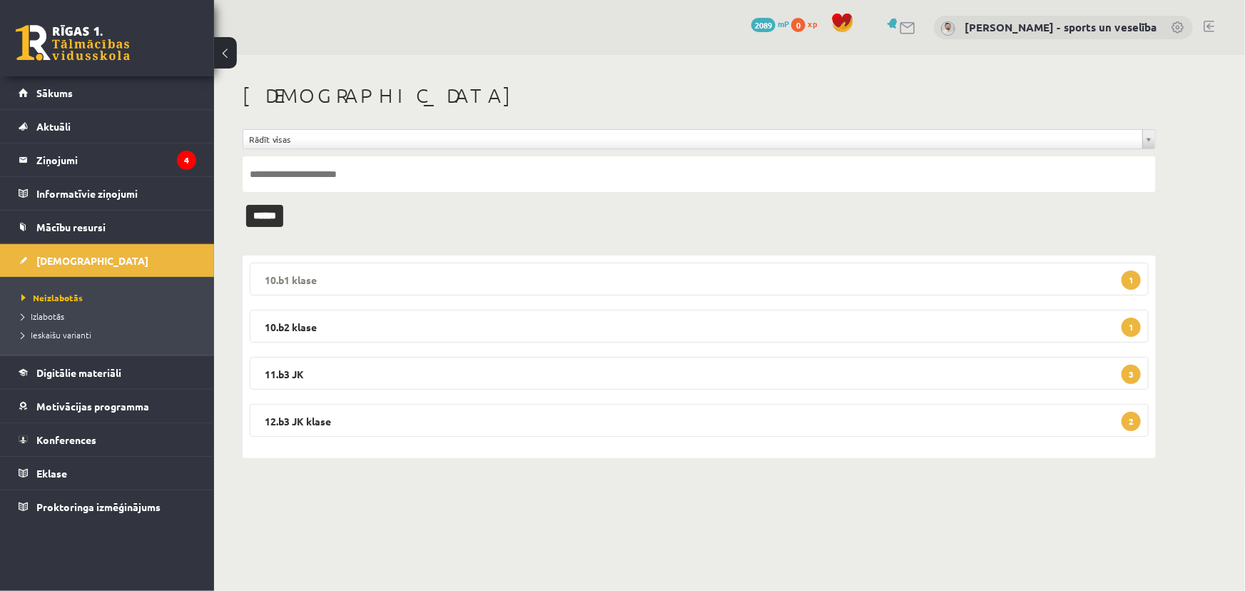
click at [582, 266] on legend "10.b1 klase 1" at bounding box center [699, 279] width 899 height 33
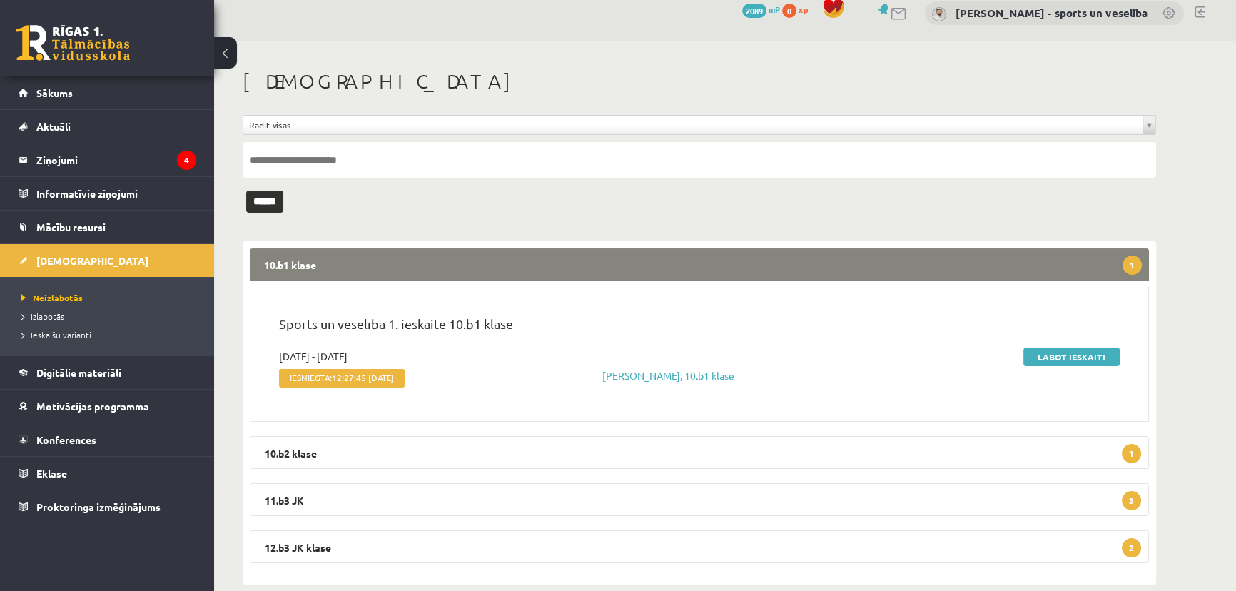
scroll to position [29, 0]
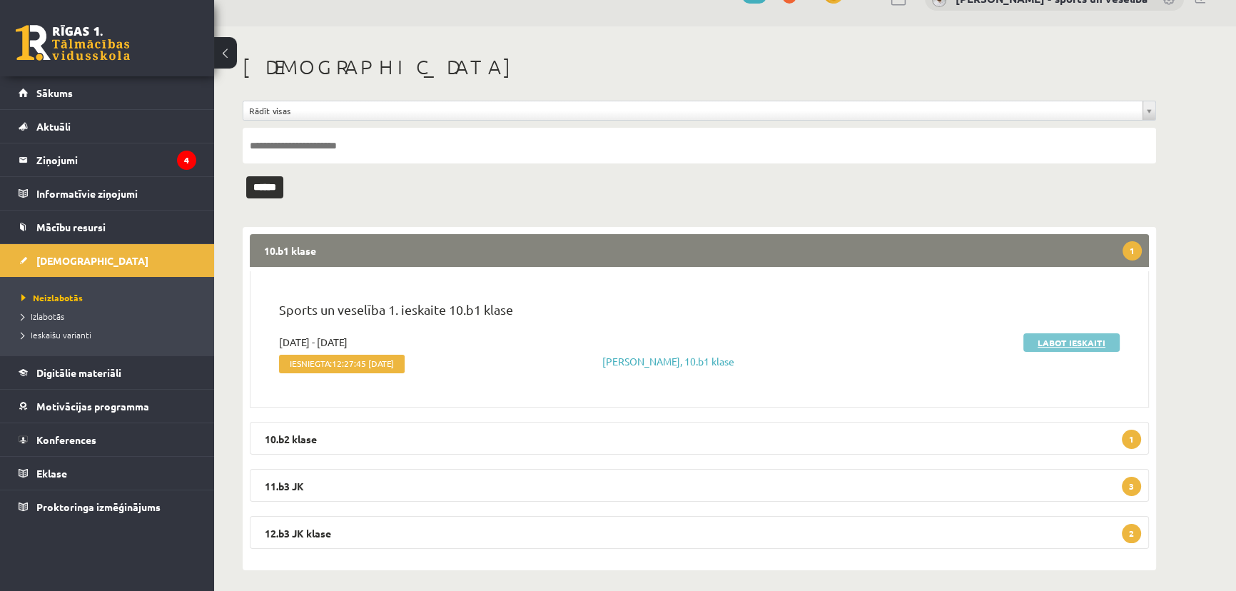
click at [1086, 340] on link "Labot ieskaiti" at bounding box center [1072, 342] width 96 height 19
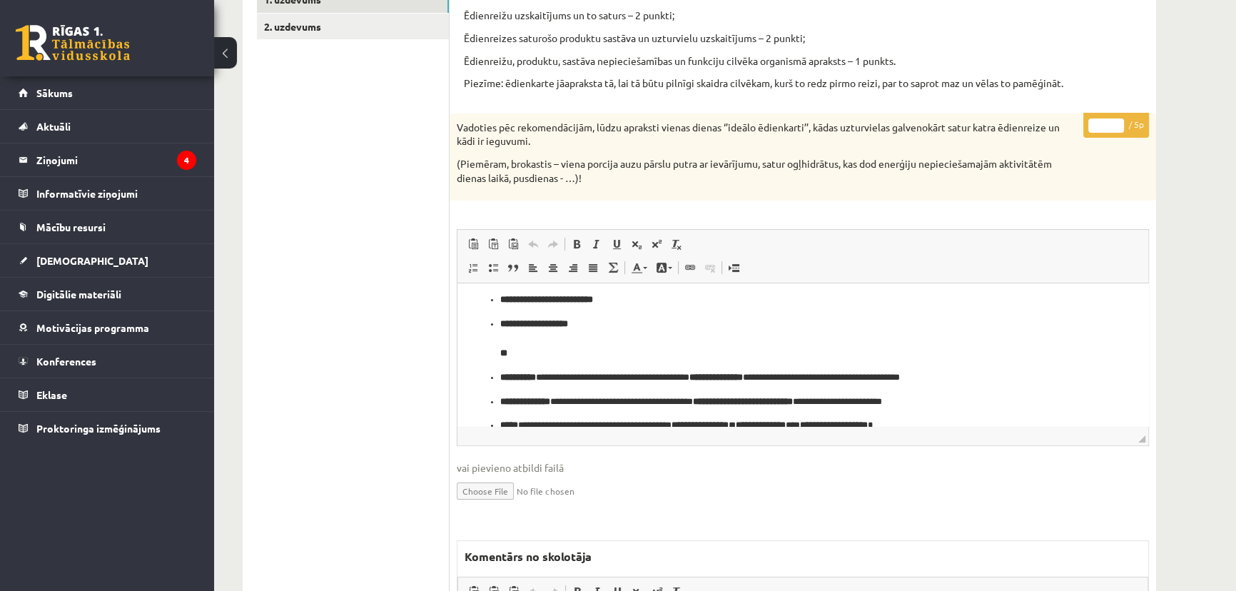
scroll to position [504, 0]
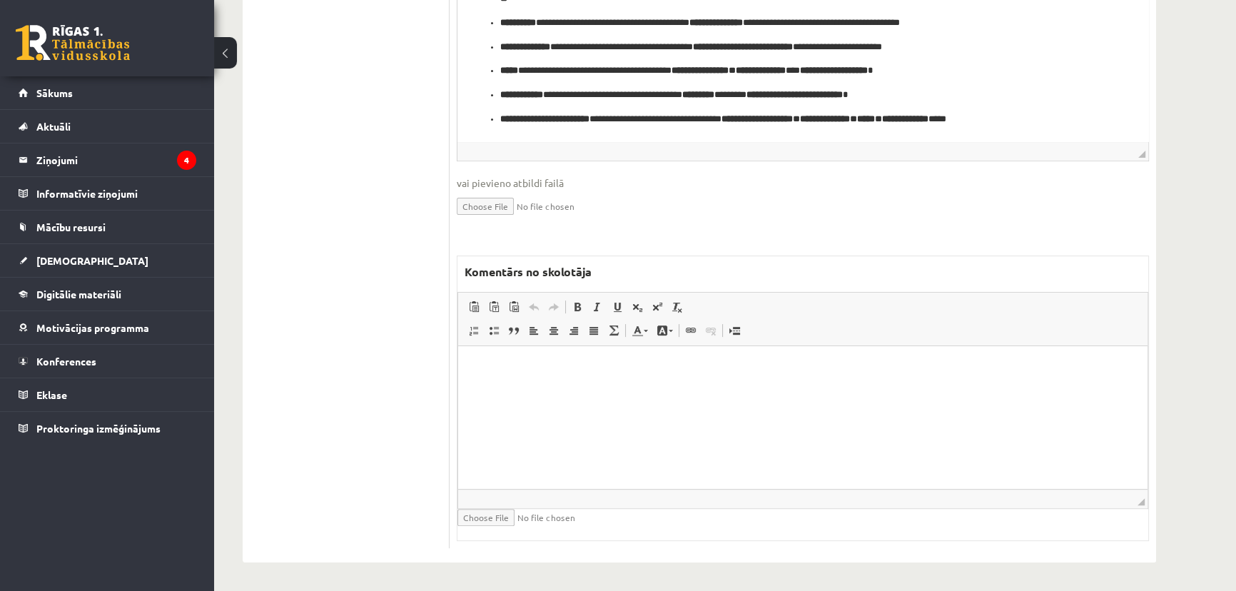
click at [692, 390] on html at bounding box center [802, 368] width 689 height 44
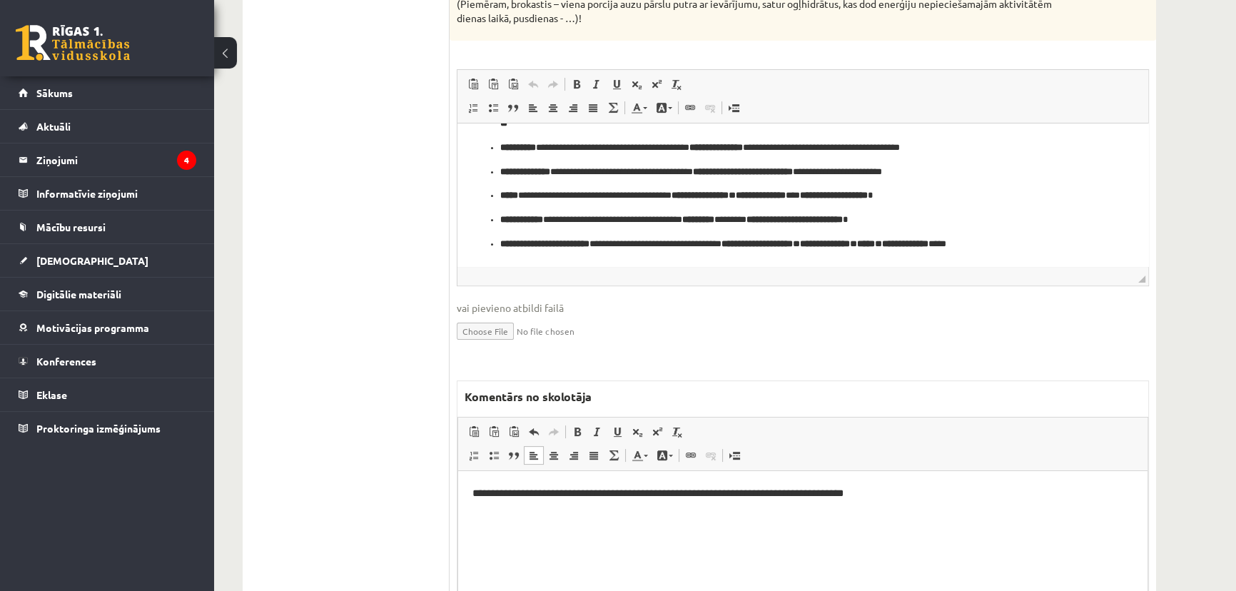
scroll to position [141, 0]
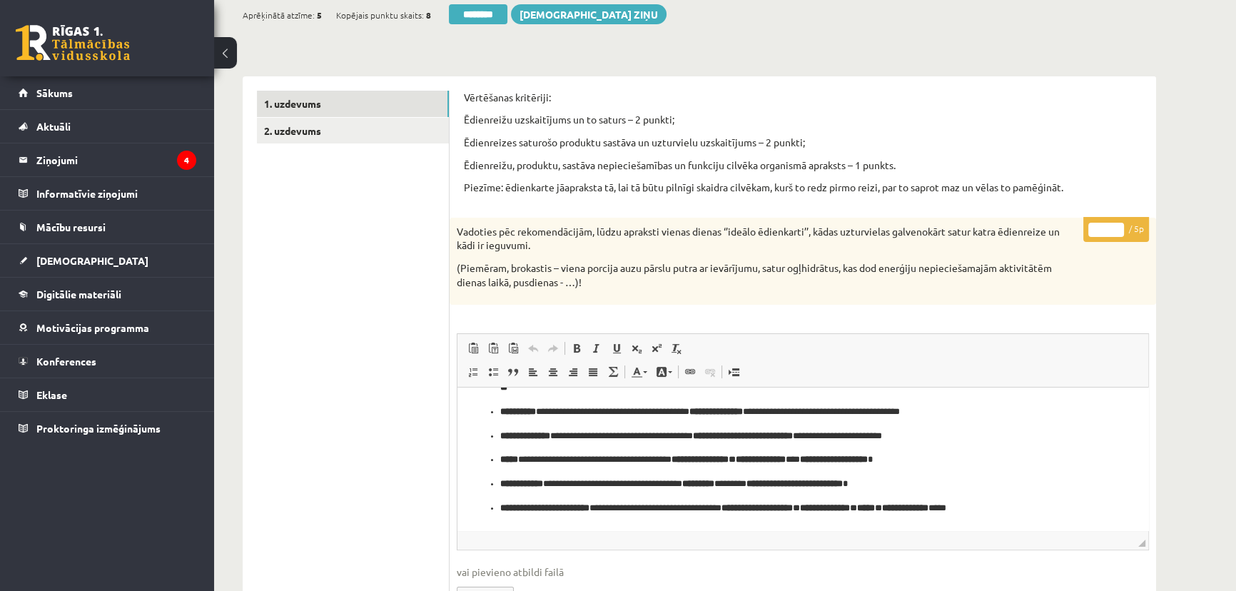
drag, startPoint x: 1091, startPoint y: 228, endPoint x: 1106, endPoint y: 231, distance: 15.3
click at [1106, 231] on input "*" at bounding box center [1106, 230] width 36 height 14
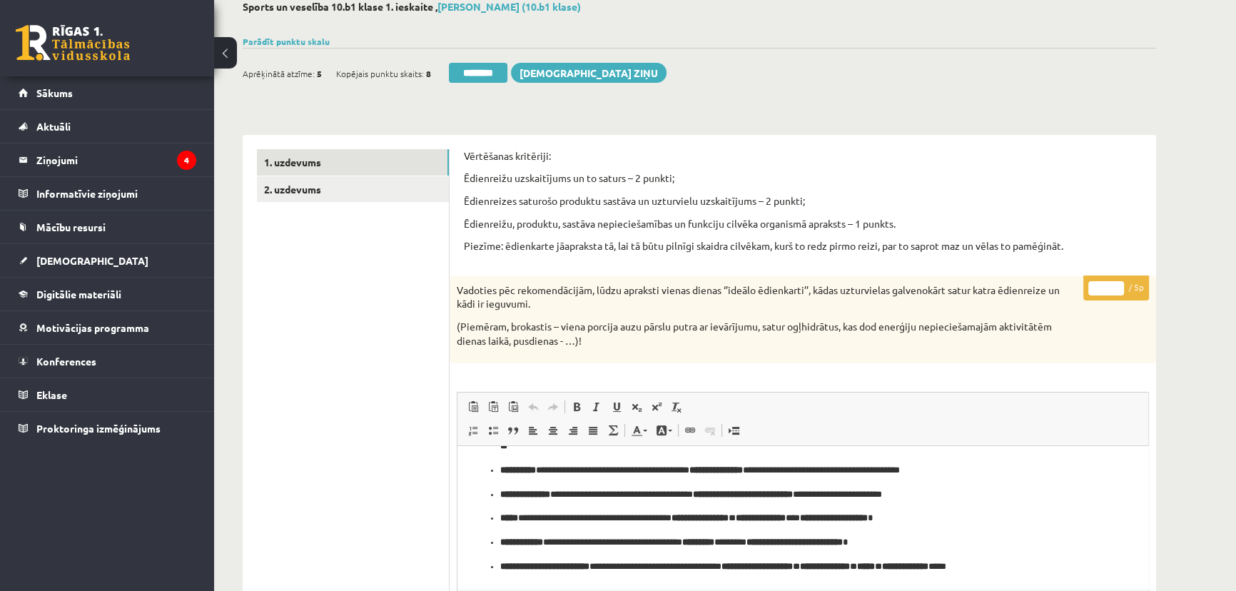
scroll to position [0, 0]
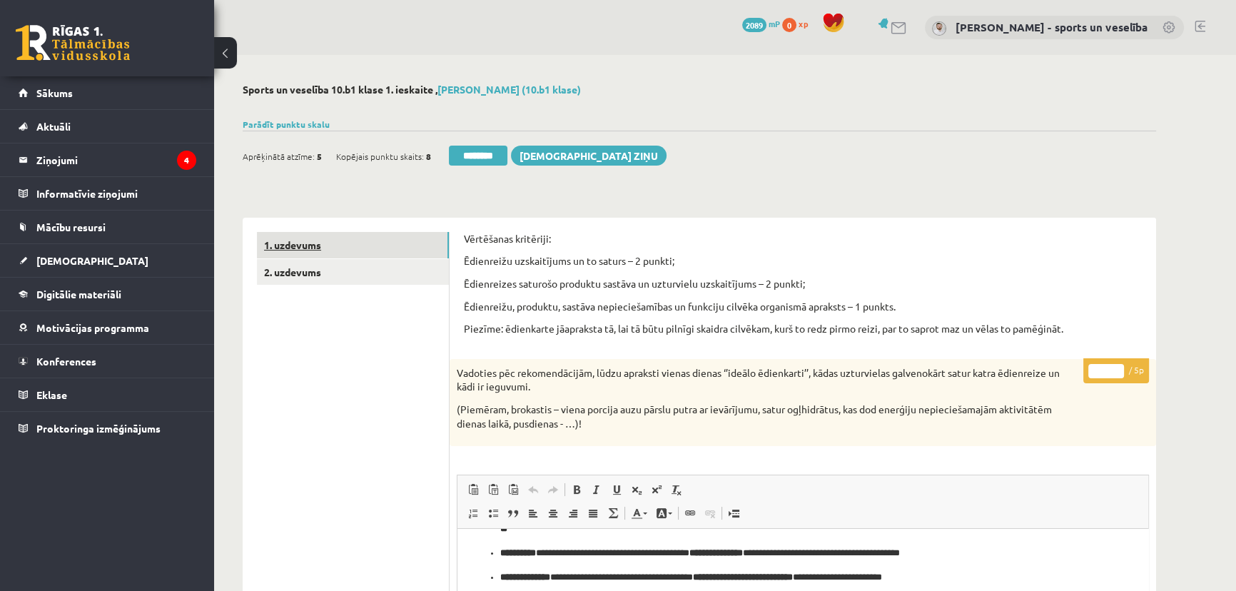
type input "*"
click at [313, 249] on link "1. uzdevums" at bounding box center [353, 245] width 192 height 26
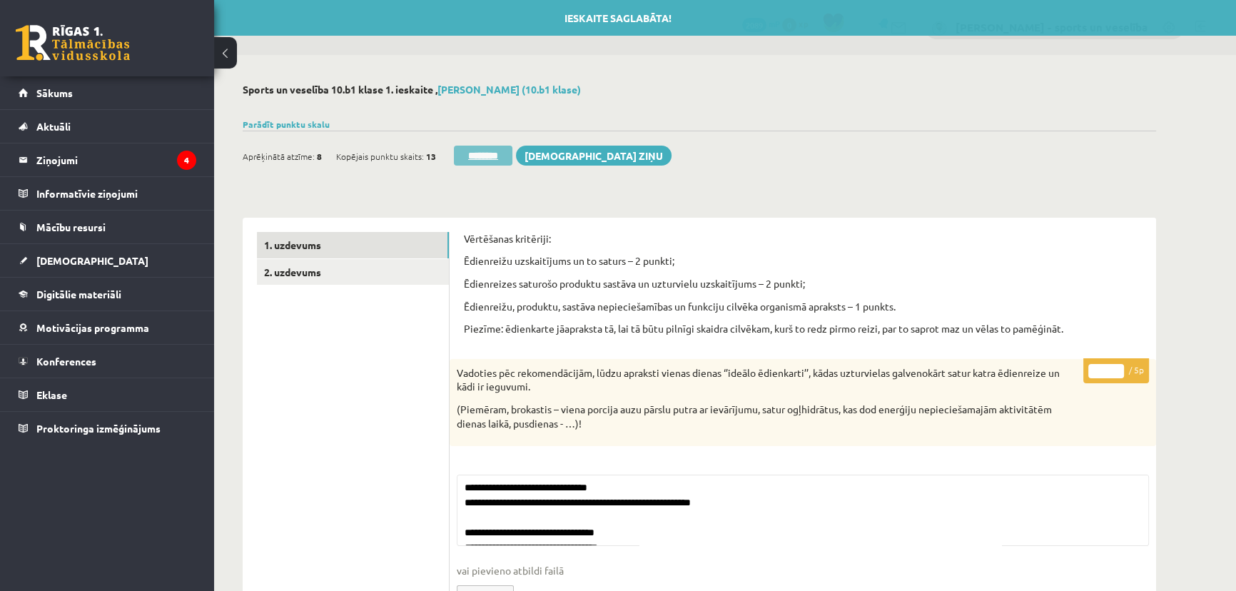
click at [465, 155] on input "********" at bounding box center [483, 156] width 59 height 20
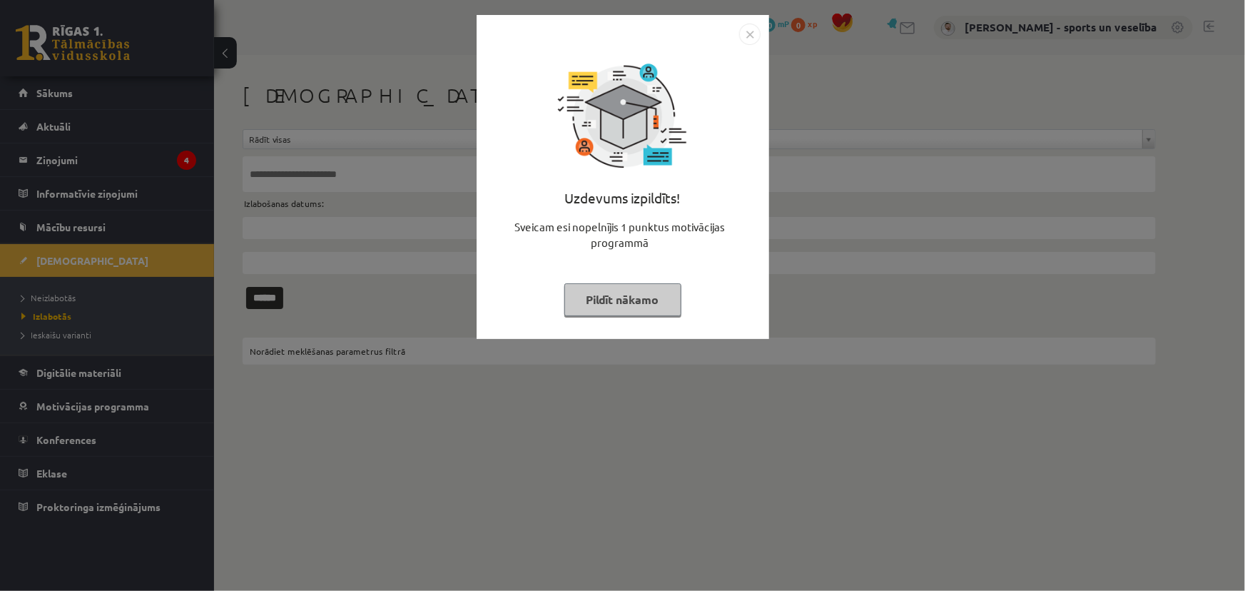
click at [759, 31] on img "Close" at bounding box center [749, 34] width 21 height 21
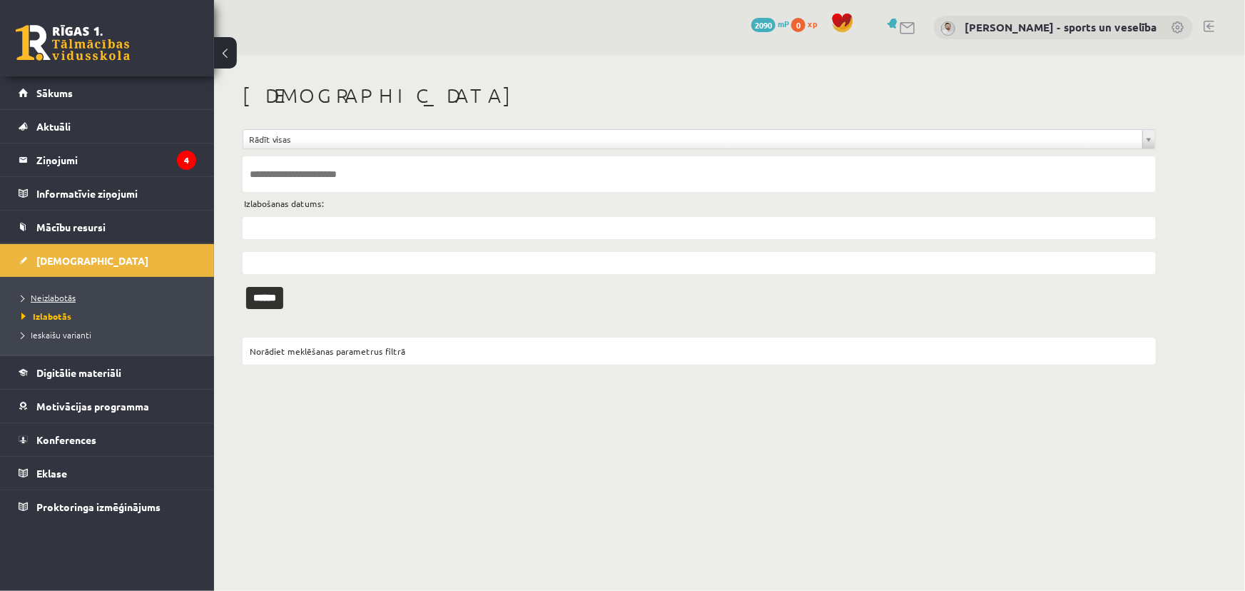
click at [54, 292] on span "Neizlabotās" at bounding box center [48, 297] width 54 height 11
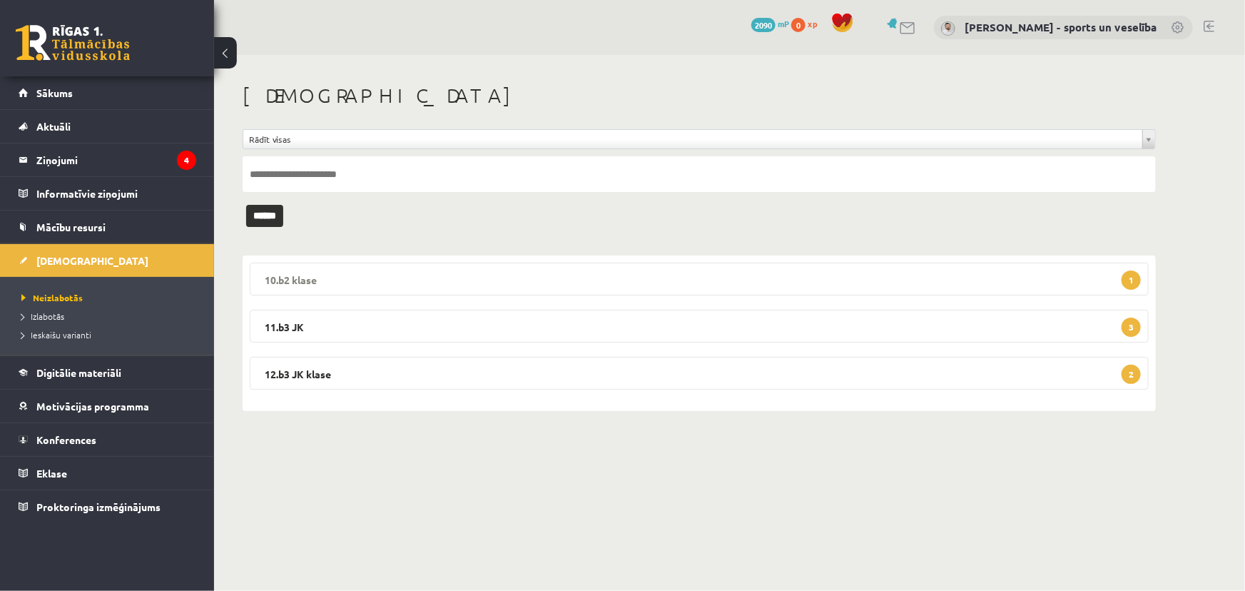
click at [430, 273] on legend "10.b2 klase 1" at bounding box center [699, 279] width 899 height 33
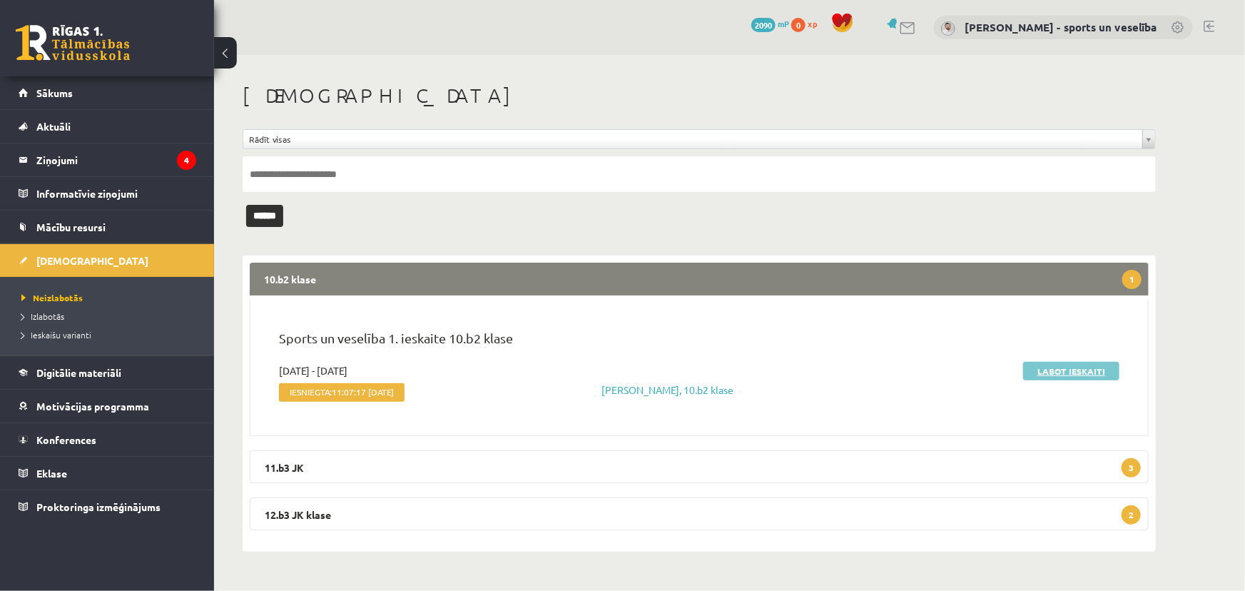
click at [1056, 367] on link "Labot ieskaiti" at bounding box center [1072, 371] width 96 height 19
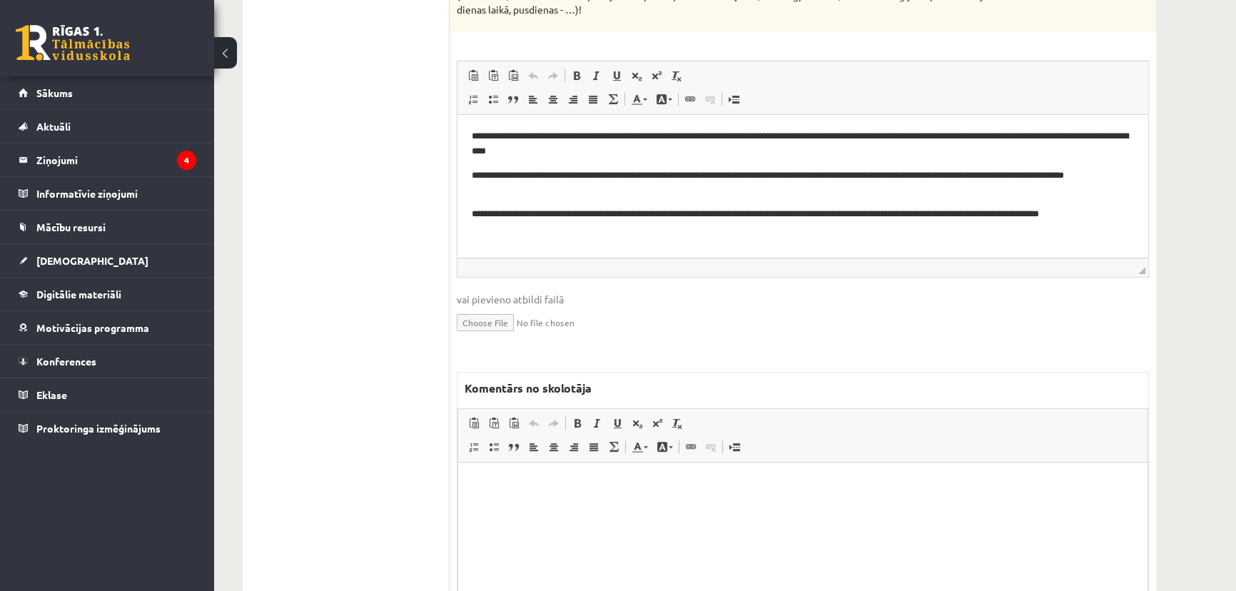
scroll to position [505, 0]
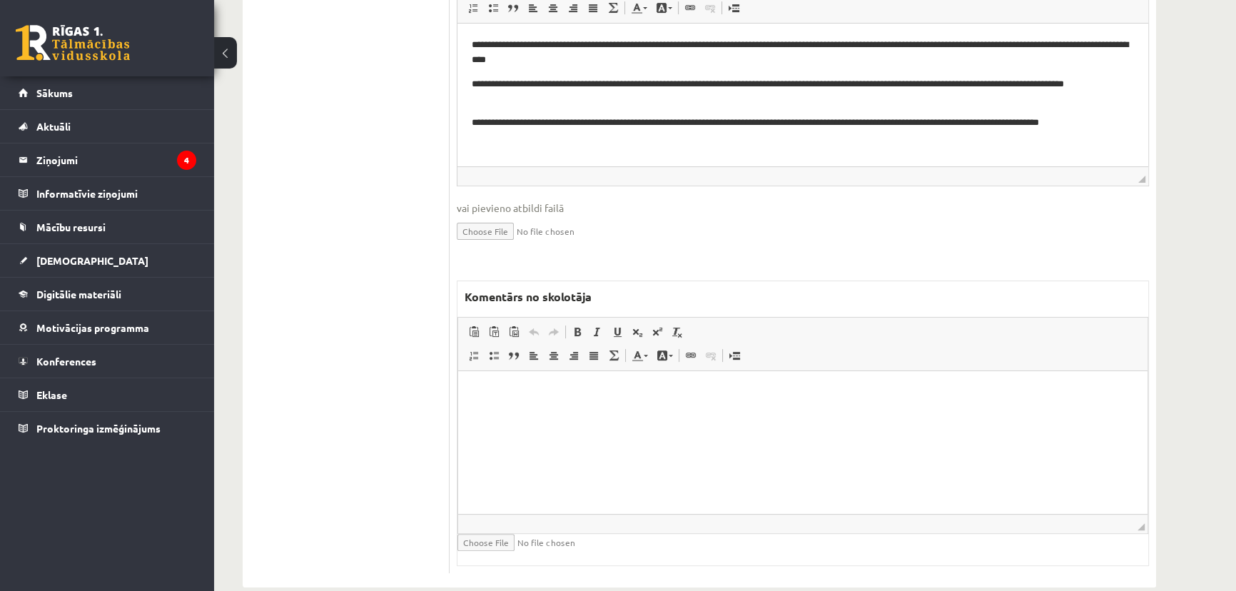
click at [689, 415] on html at bounding box center [802, 393] width 689 height 44
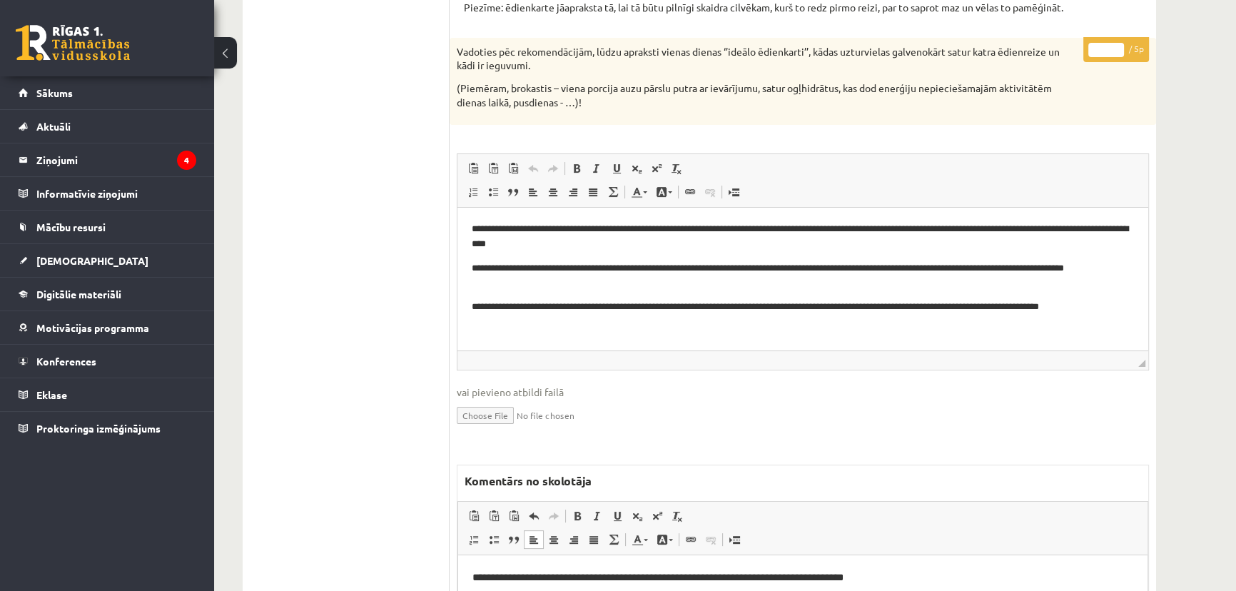
scroll to position [51, 0]
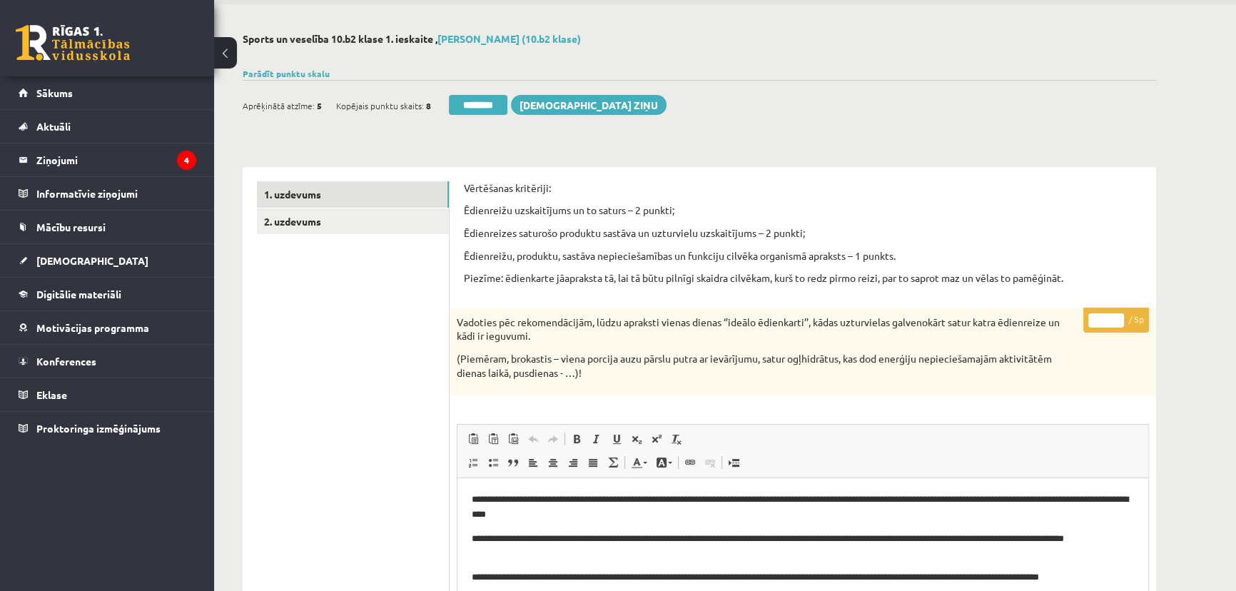
click at [1108, 323] on p "* / 5p" at bounding box center [1116, 320] width 66 height 25
drag, startPoint x: 1096, startPoint y: 320, endPoint x: 1107, endPoint y: 316, distance: 12.0
click at [1107, 316] on input "*" at bounding box center [1106, 320] width 36 height 14
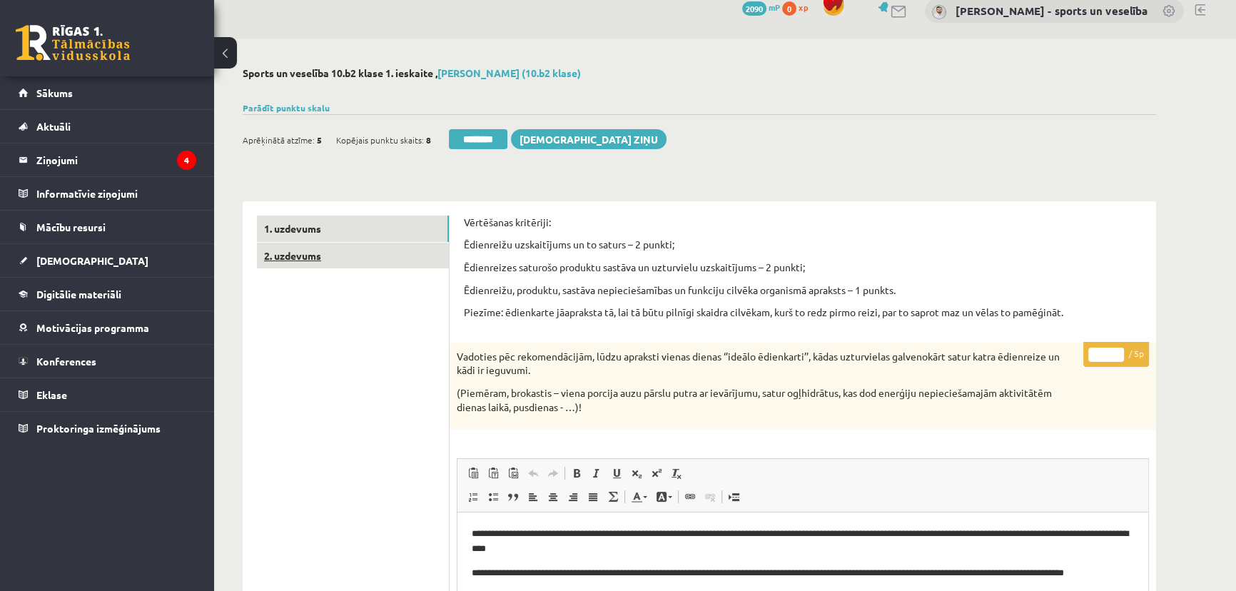
scroll to position [0, 0]
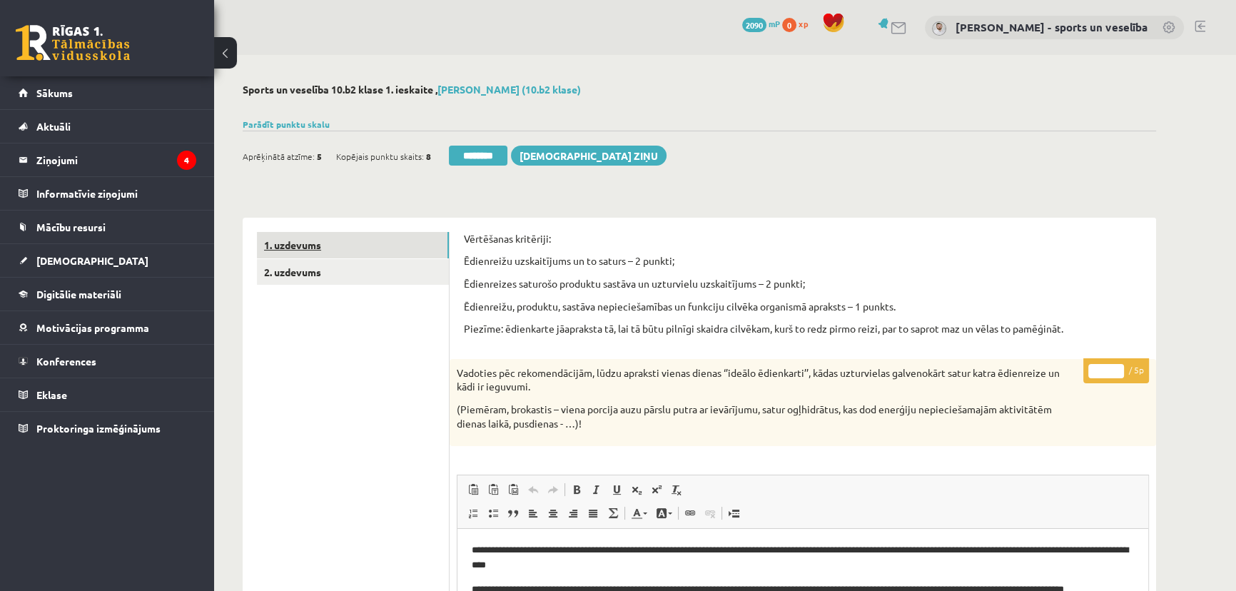
type input "*"
click at [406, 243] on link "1. uzdevums" at bounding box center [353, 245] width 192 height 26
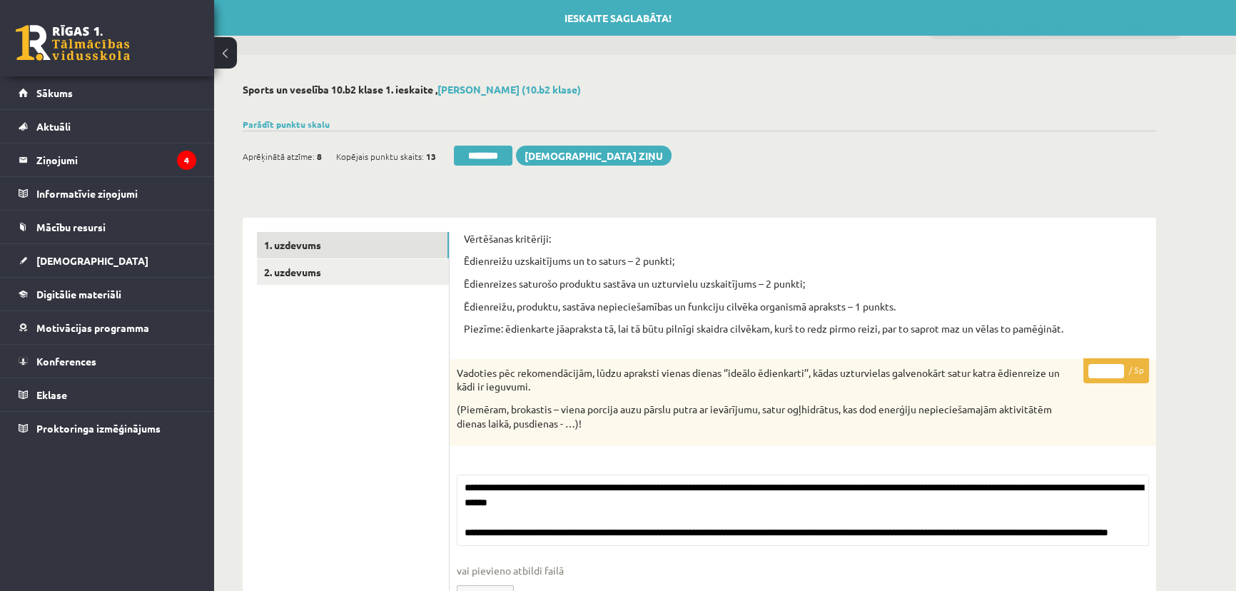
click at [495, 154] on input "********" at bounding box center [483, 156] width 59 height 20
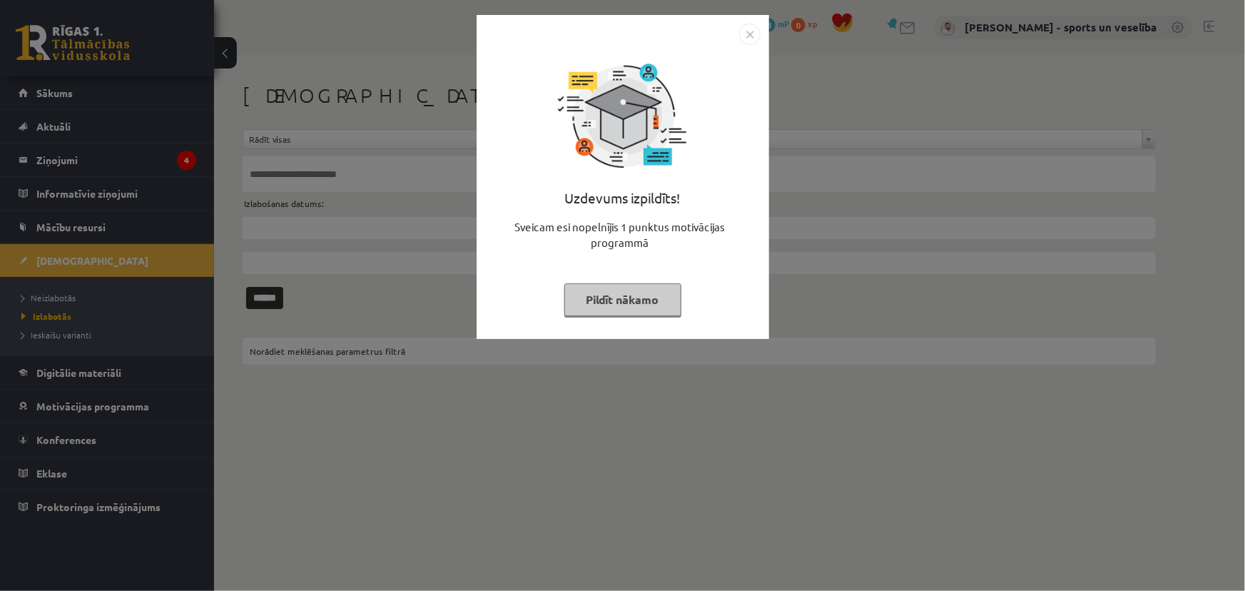
click at [747, 33] on img "Close" at bounding box center [749, 34] width 21 height 21
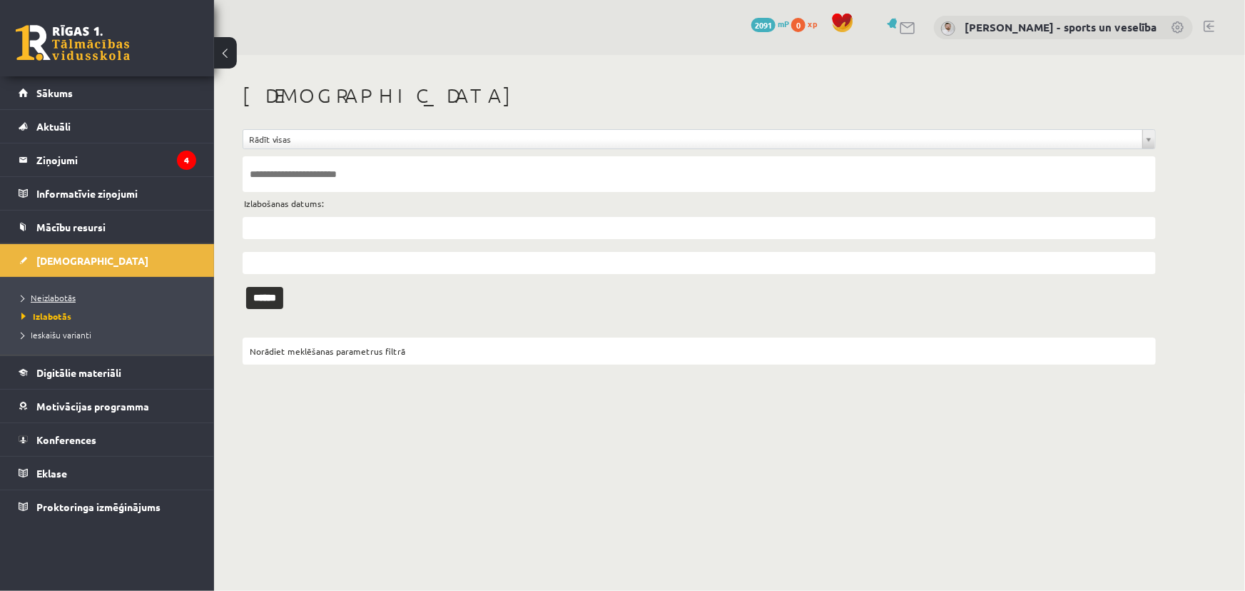
click at [84, 293] on link "Neizlabotās" at bounding box center [110, 297] width 178 height 13
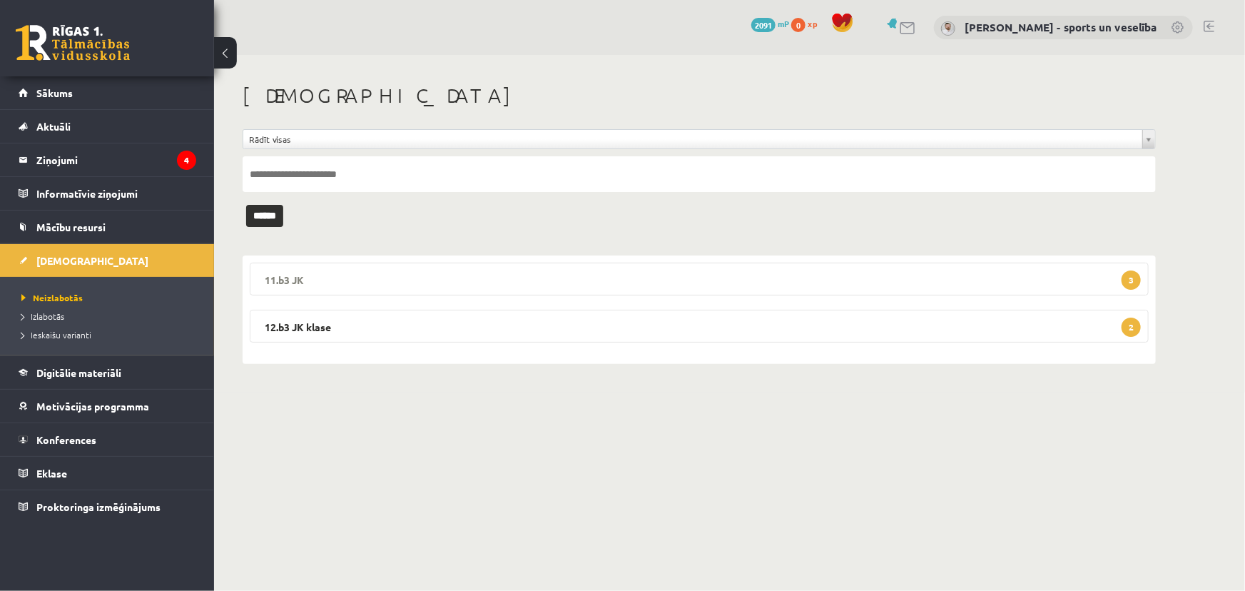
click at [642, 269] on legend "11.b3 JK 3" at bounding box center [699, 279] width 899 height 33
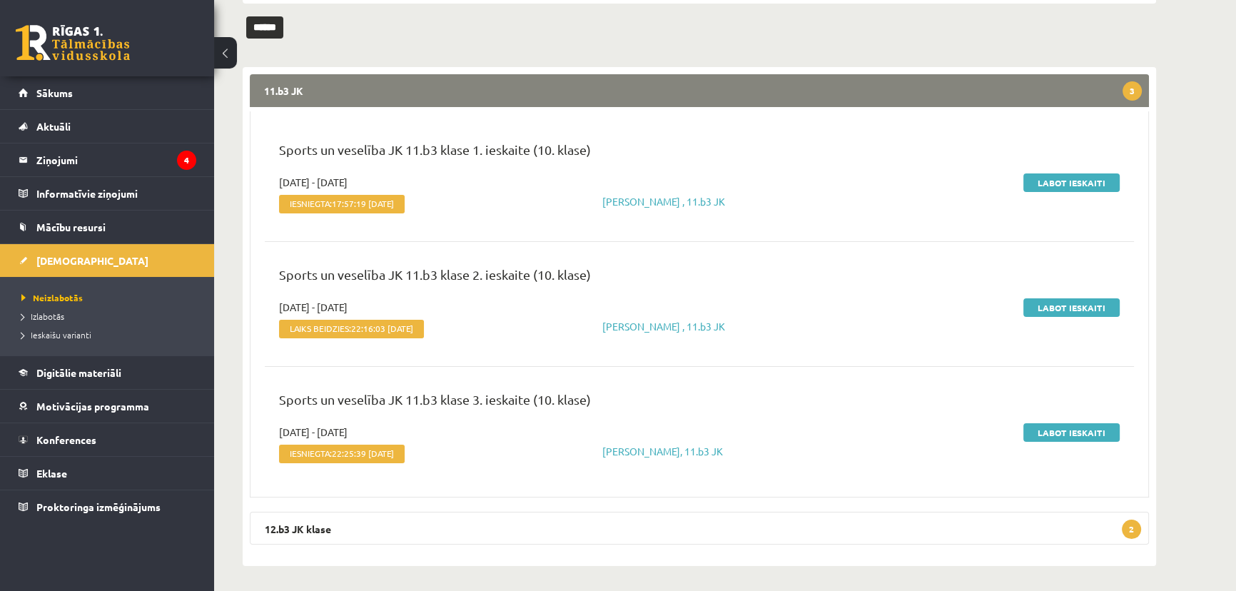
scroll to position [192, 0]
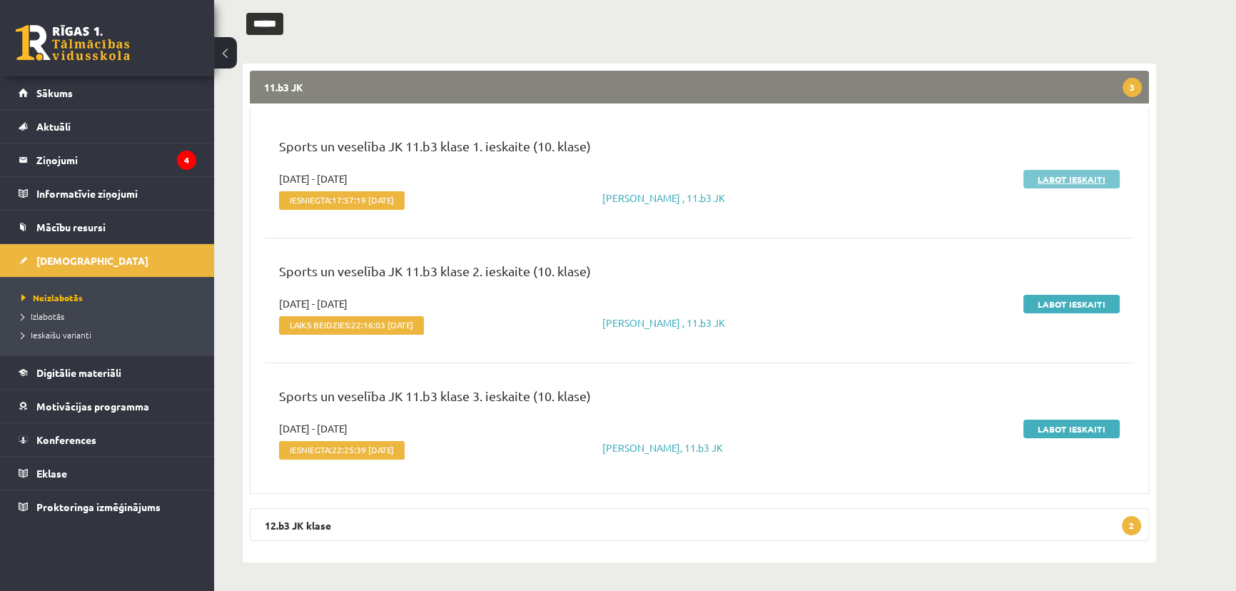
click at [1056, 176] on link "Labot ieskaiti" at bounding box center [1072, 179] width 96 height 19
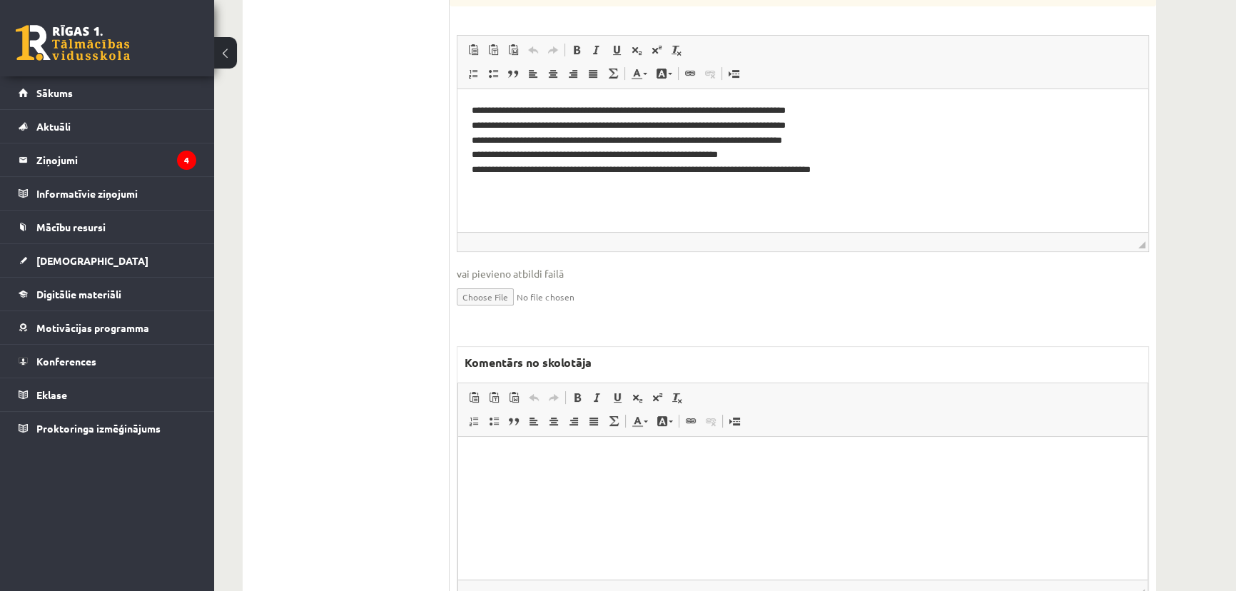
scroll to position [440, 0]
click at [626, 480] on html at bounding box center [802, 458] width 689 height 44
paste body "Bagātinātā teksta redaktors, wiswyg-editor-47024856695780-1758008637-11"
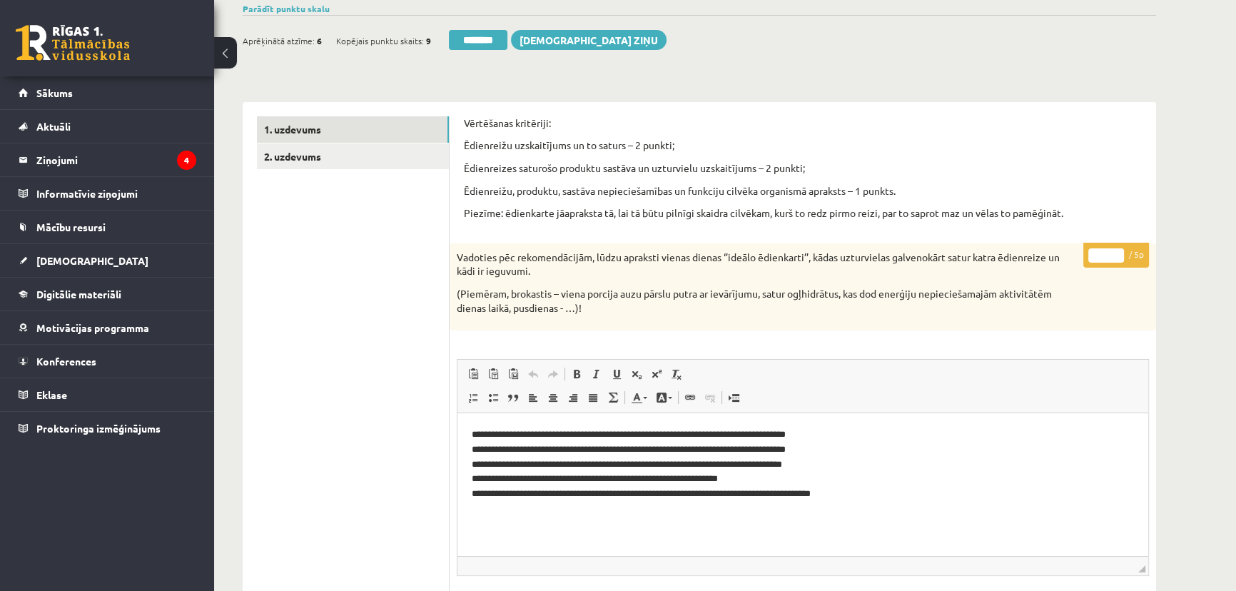
drag, startPoint x: 1098, startPoint y: 251, endPoint x: 1113, endPoint y: 251, distance: 15.7
click at [1113, 251] on input "*" at bounding box center [1106, 255] width 36 height 14
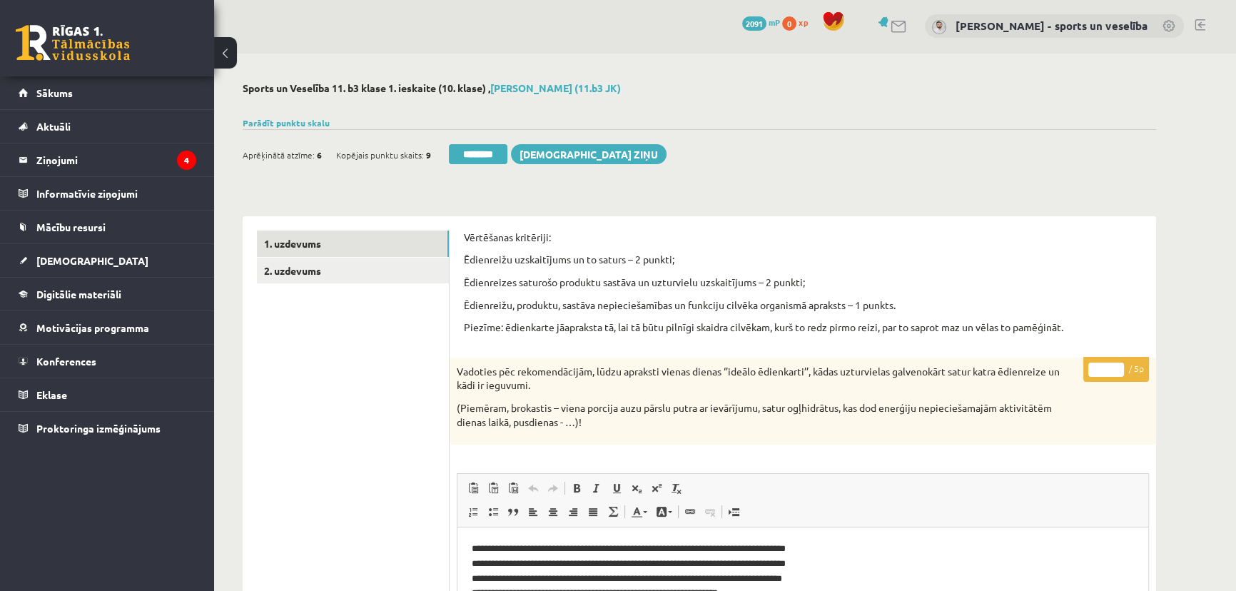
scroll to position [0, 0]
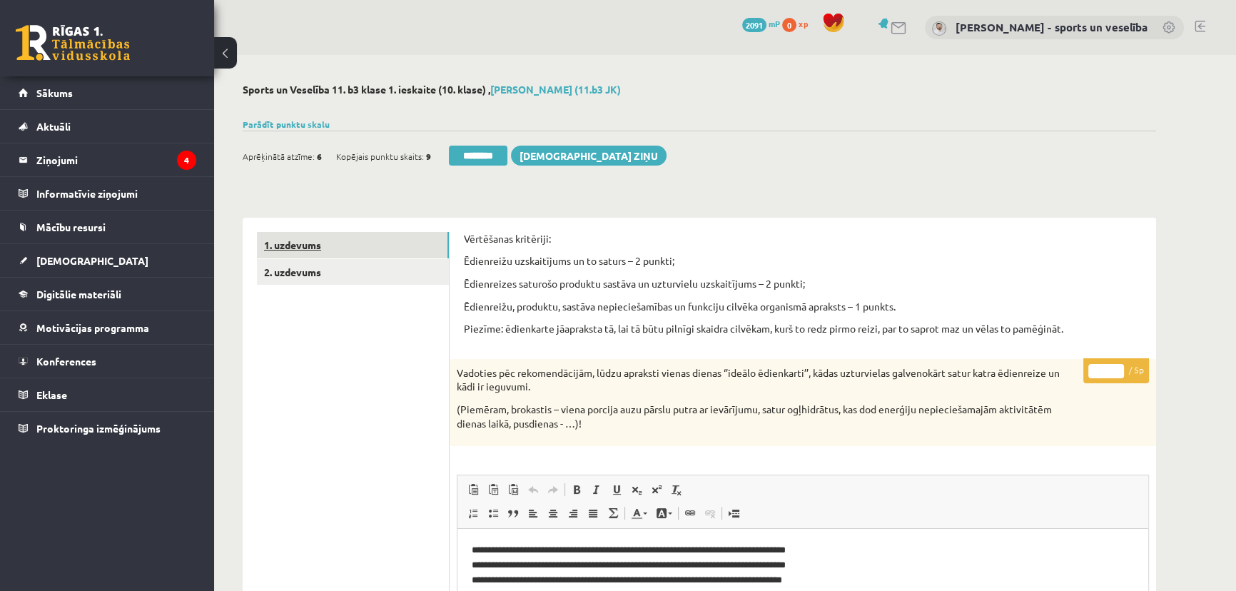
type input "*"
click at [408, 243] on link "1. uzdevums" at bounding box center [353, 245] width 192 height 26
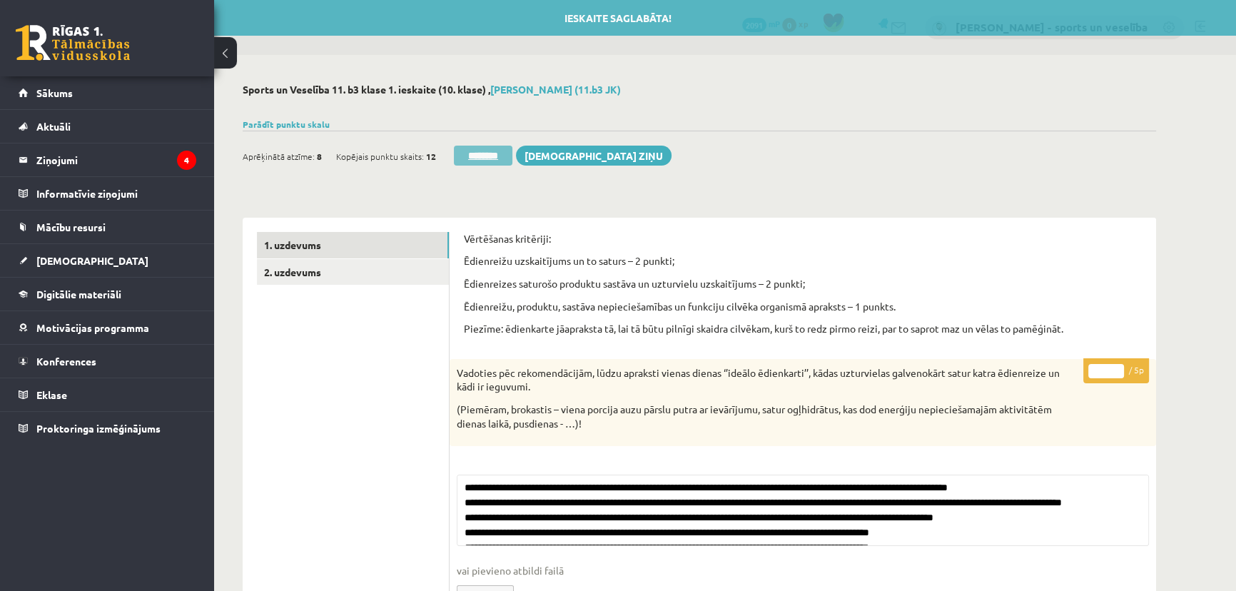
click at [495, 159] on input "********" at bounding box center [483, 156] width 59 height 20
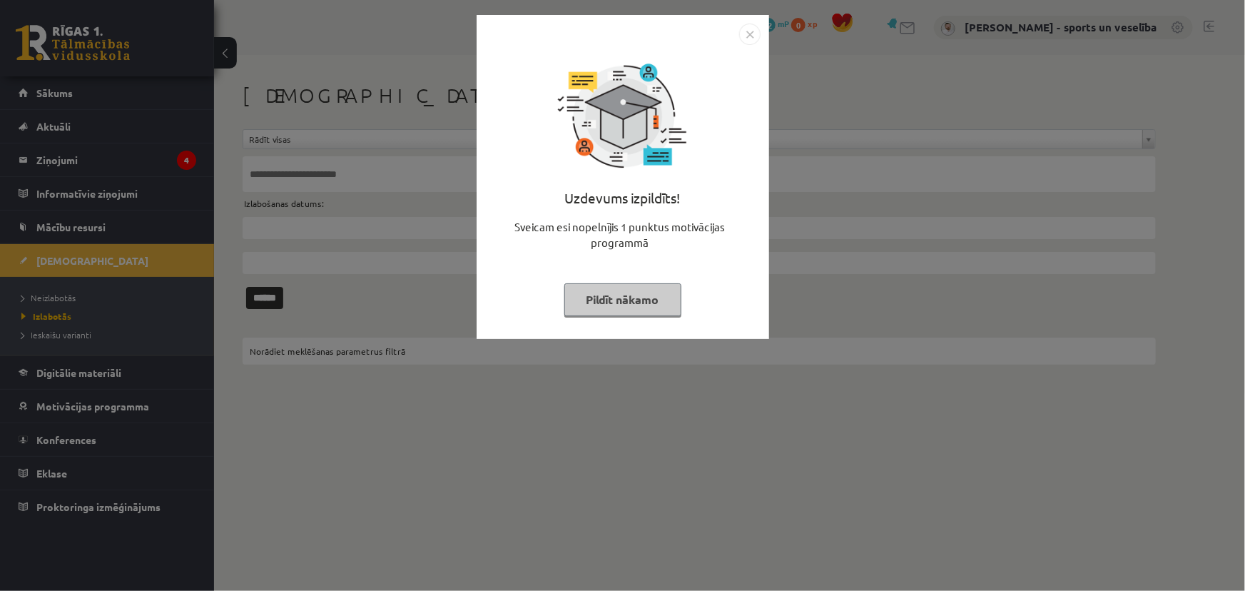
click at [742, 36] on img "Close" at bounding box center [749, 34] width 21 height 21
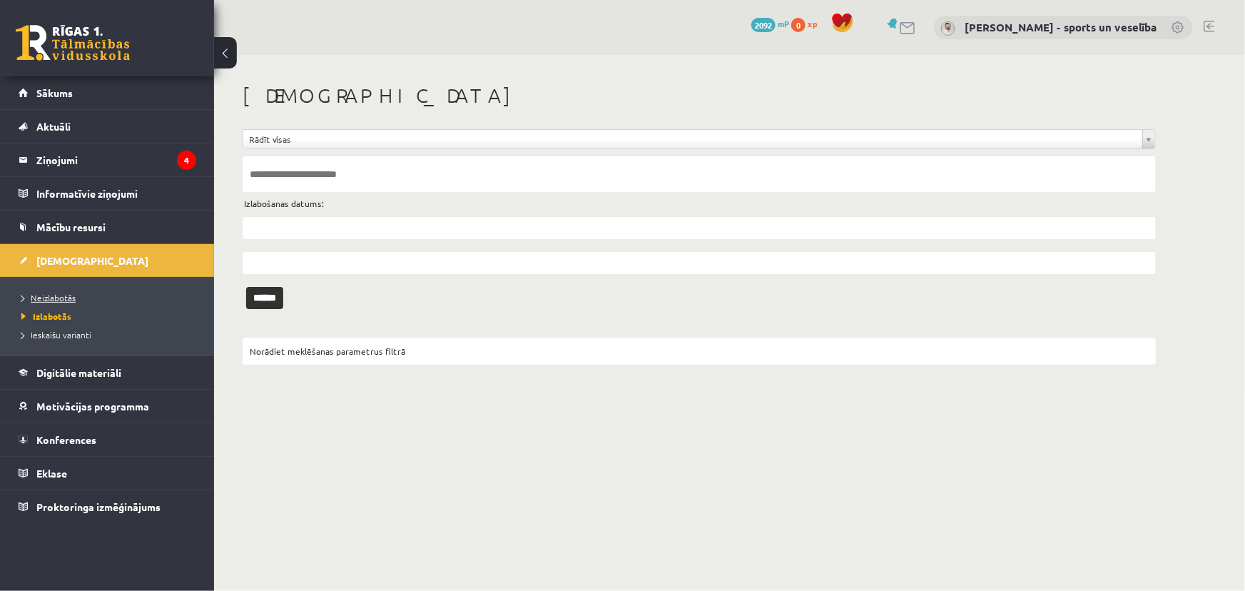
click at [110, 295] on link "Neizlabotās" at bounding box center [110, 297] width 178 height 13
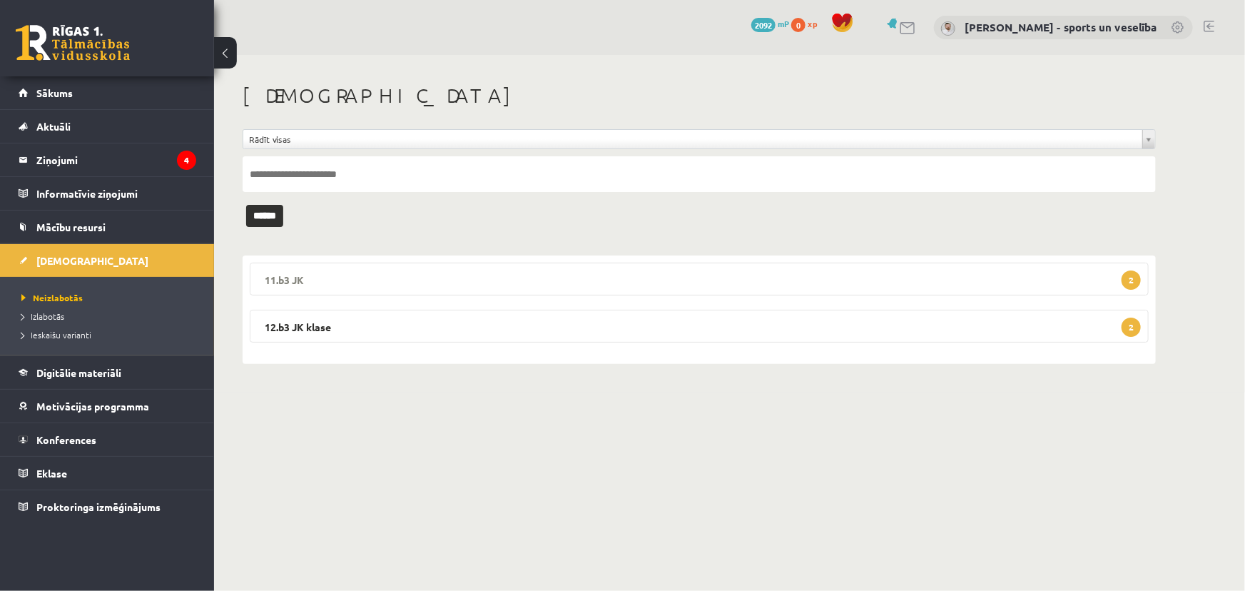
drag, startPoint x: 438, startPoint y: 268, endPoint x: 450, endPoint y: 271, distance: 11.8
click at [438, 268] on legend "11.b3 JK 2" at bounding box center [699, 279] width 899 height 33
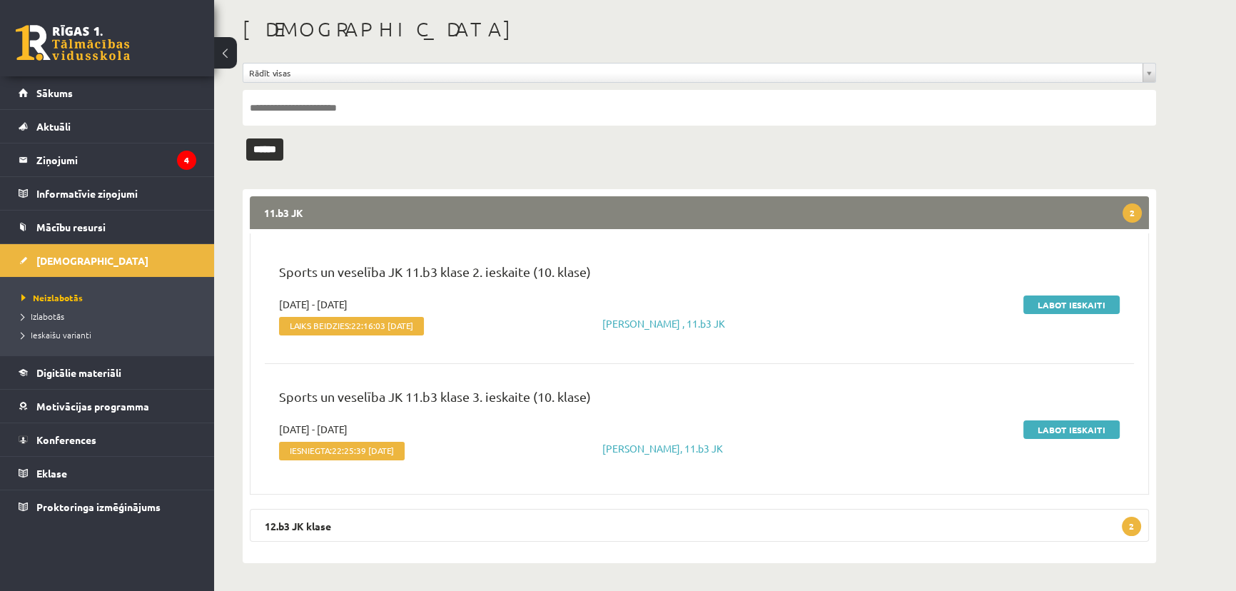
click at [740, 488] on div "Sports un veselība JK 11.b3 klase 2. ieskaite (10. klase) 2025-09-01 - 2025-10-…" at bounding box center [699, 363] width 899 height 261
click at [747, 520] on legend "12.b3 JK klase 2" at bounding box center [699, 525] width 899 height 33
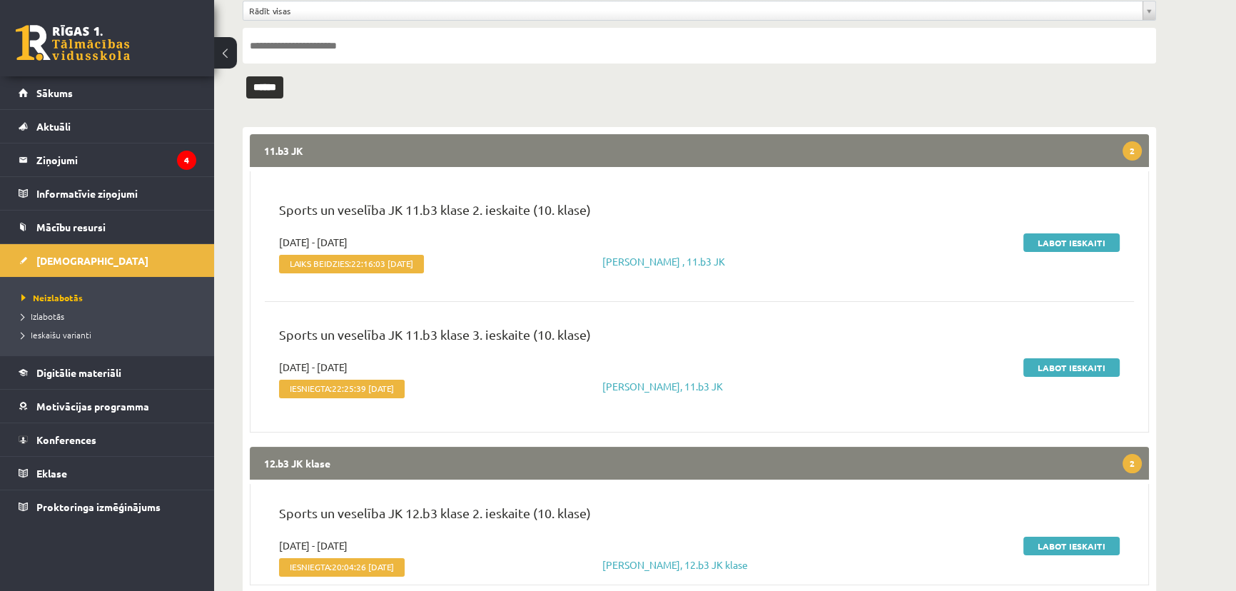
scroll to position [285, 0]
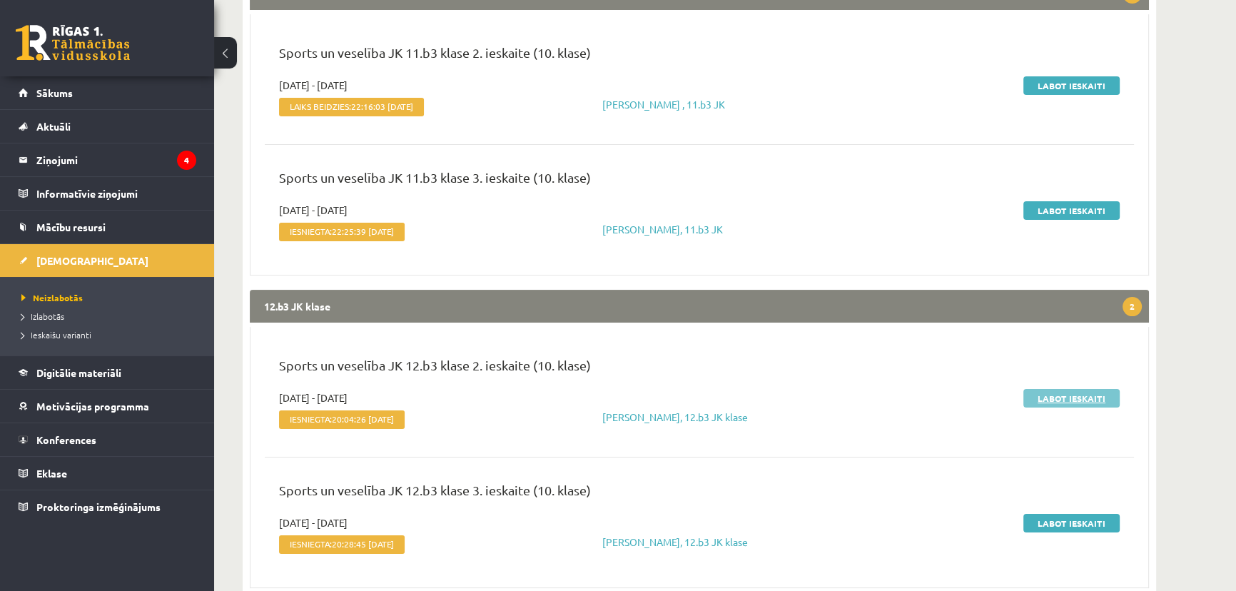
click at [1059, 399] on link "Labot ieskaiti" at bounding box center [1072, 398] width 96 height 19
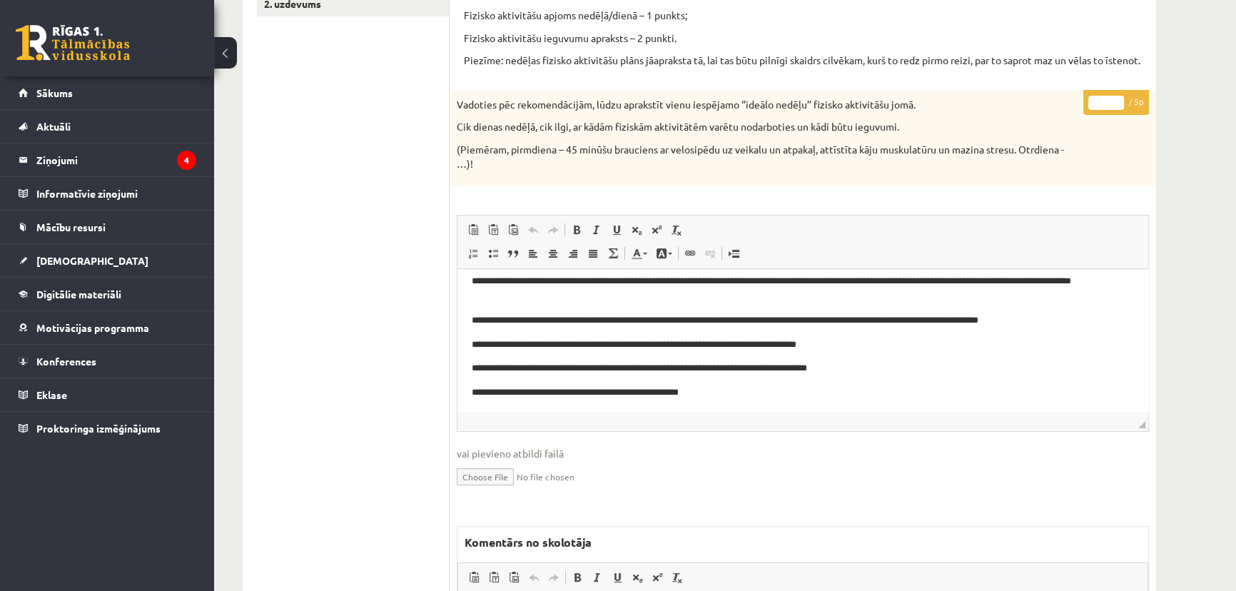
scroll to position [60, 0]
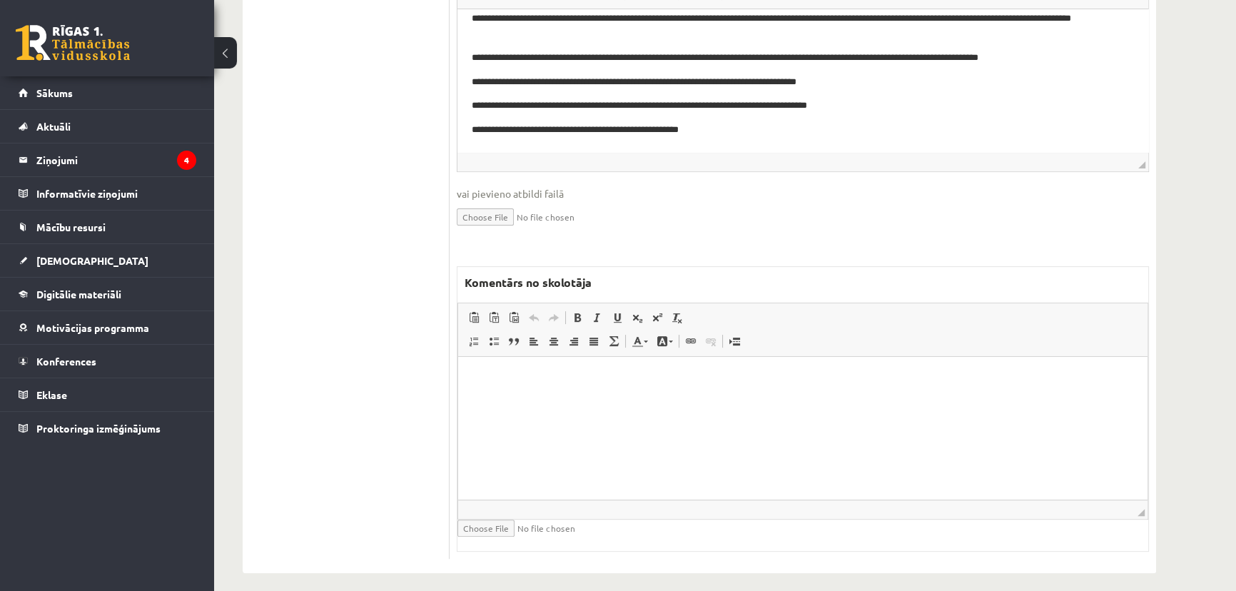
click at [851, 400] on html at bounding box center [802, 379] width 689 height 44
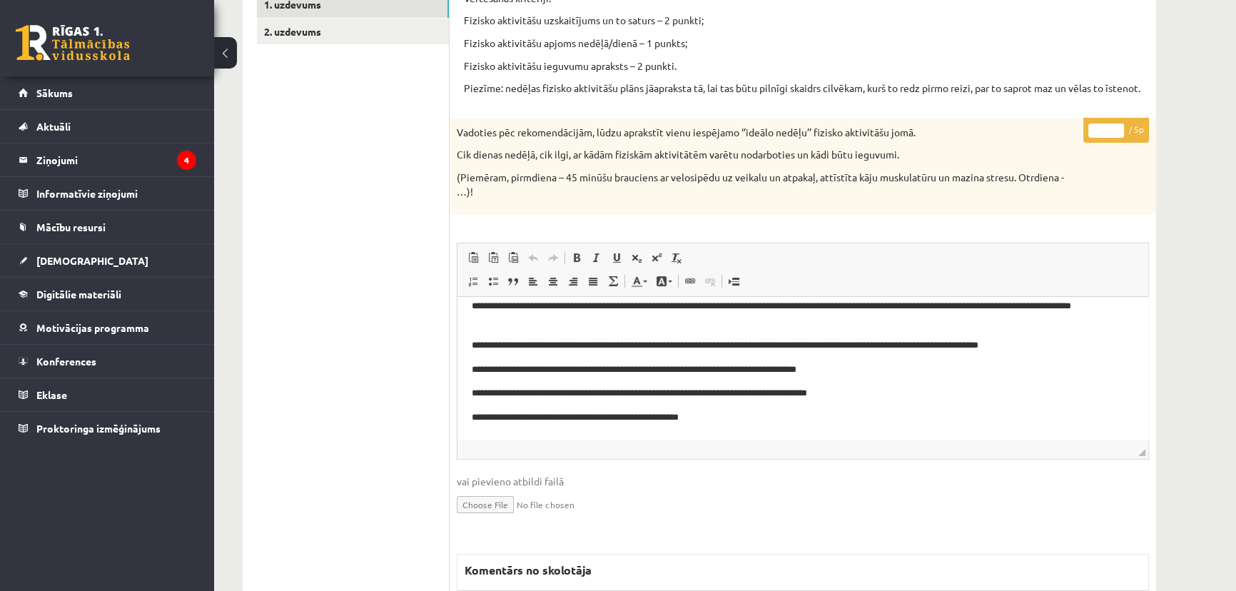
scroll to position [74, 0]
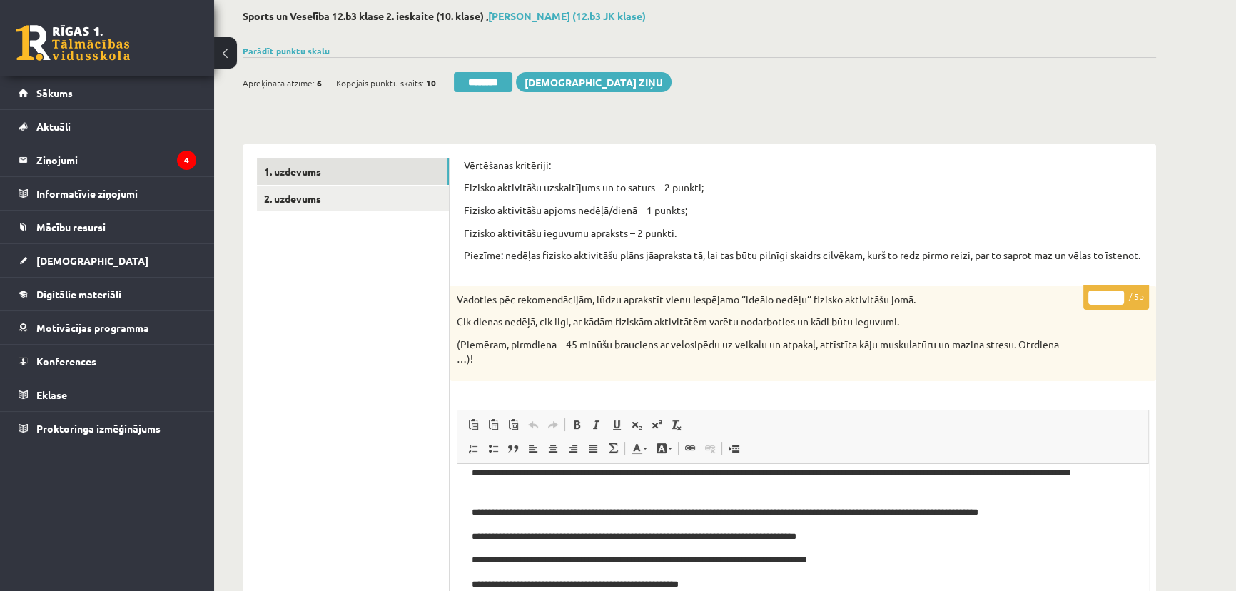
click at [1099, 310] on p "* / 5p" at bounding box center [1116, 297] width 66 height 25
drag, startPoint x: 1098, startPoint y: 311, endPoint x: 1107, endPoint y: 311, distance: 9.3
click at [1107, 305] on input "*" at bounding box center [1106, 297] width 36 height 14
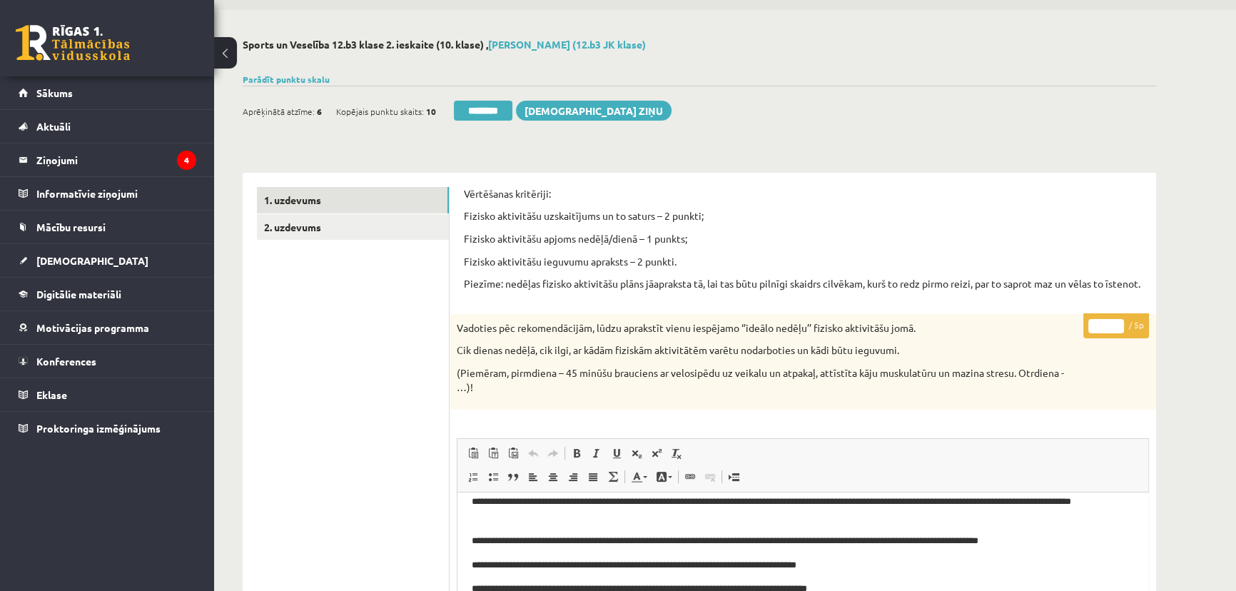
scroll to position [0, 0]
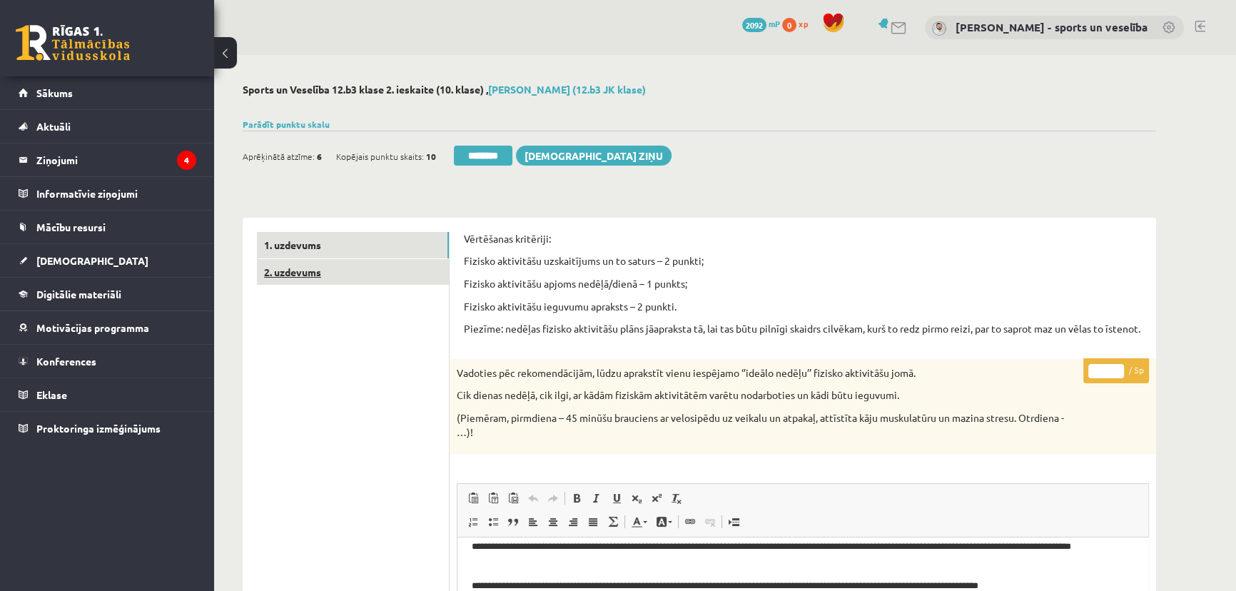
type input "*"
click at [398, 261] on link "2. uzdevums" at bounding box center [353, 272] width 192 height 26
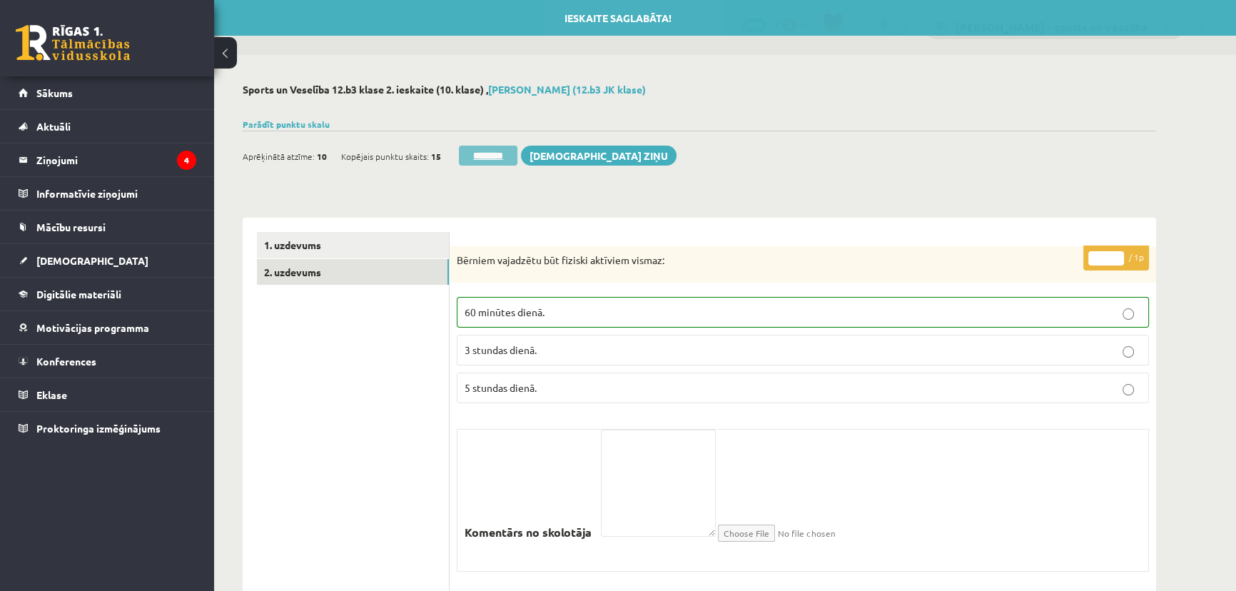
click at [502, 146] on input "********" at bounding box center [488, 156] width 59 height 20
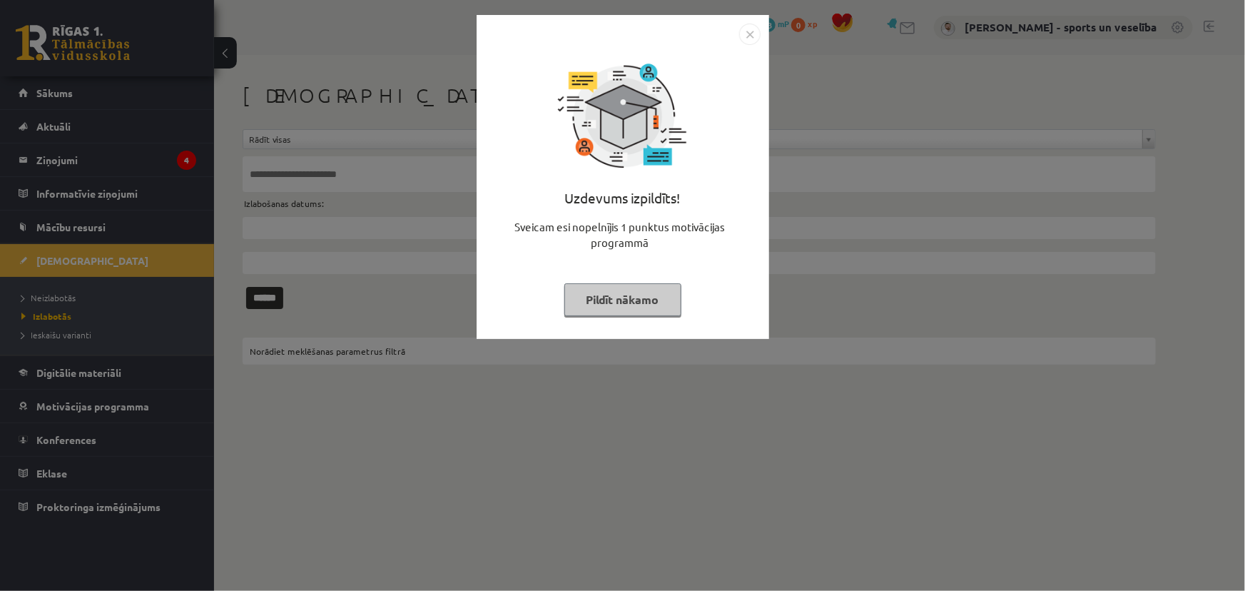
click at [744, 34] on img "Close" at bounding box center [749, 34] width 21 height 21
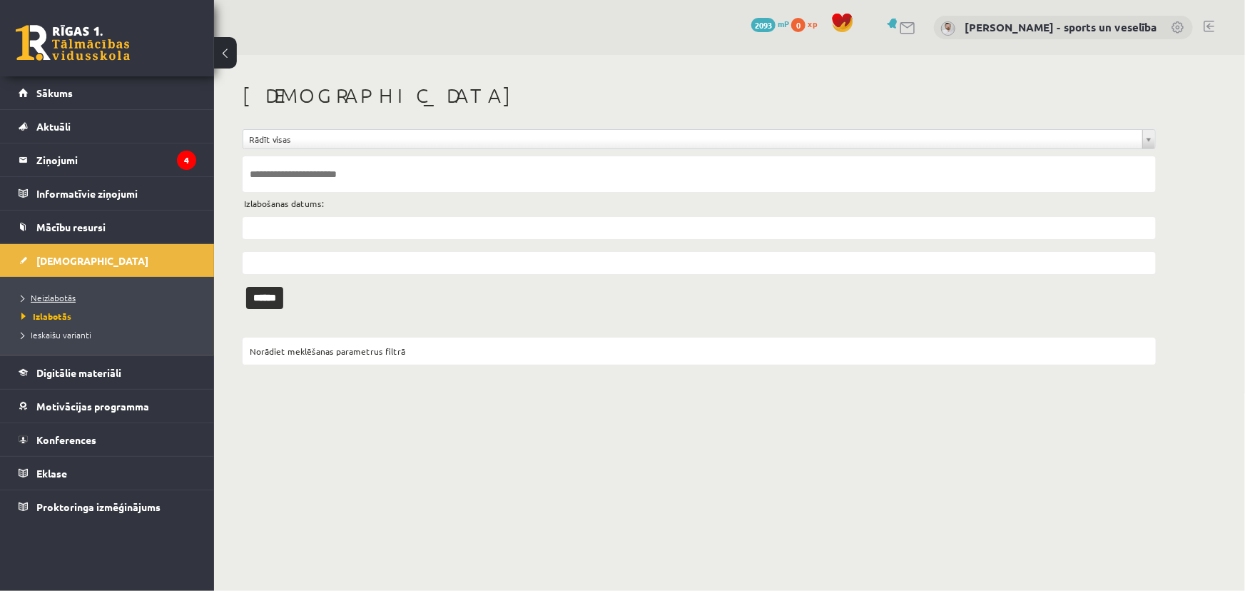
click at [85, 294] on link "Neizlabotās" at bounding box center [110, 297] width 178 height 13
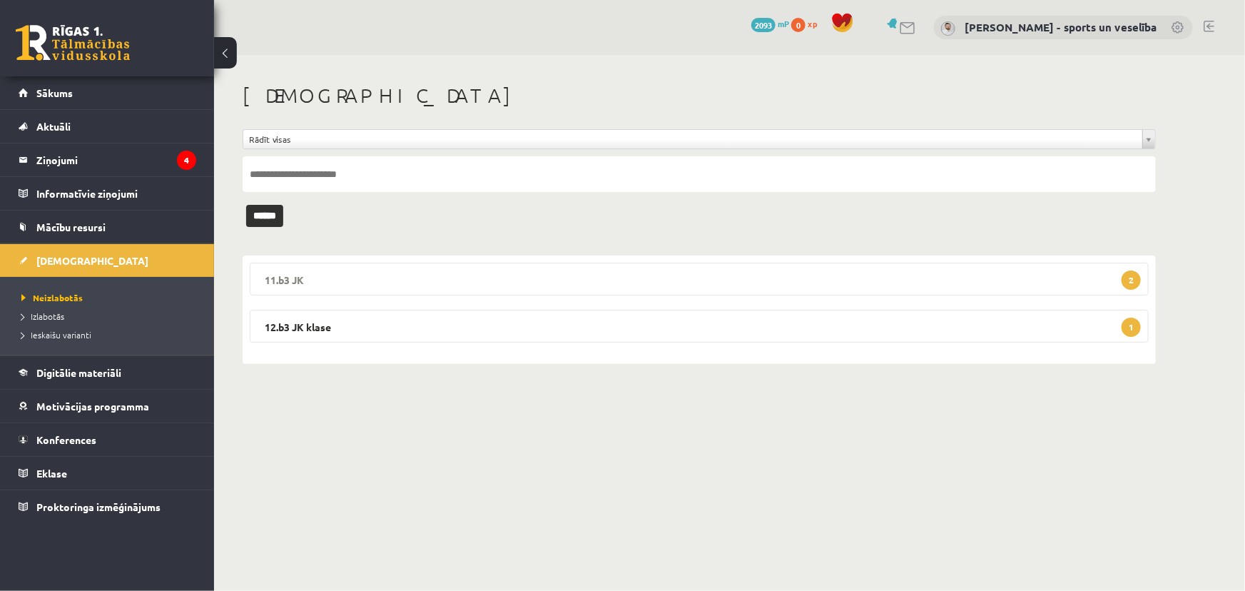
click at [436, 273] on legend "11.b3 JK 2" at bounding box center [699, 279] width 899 height 33
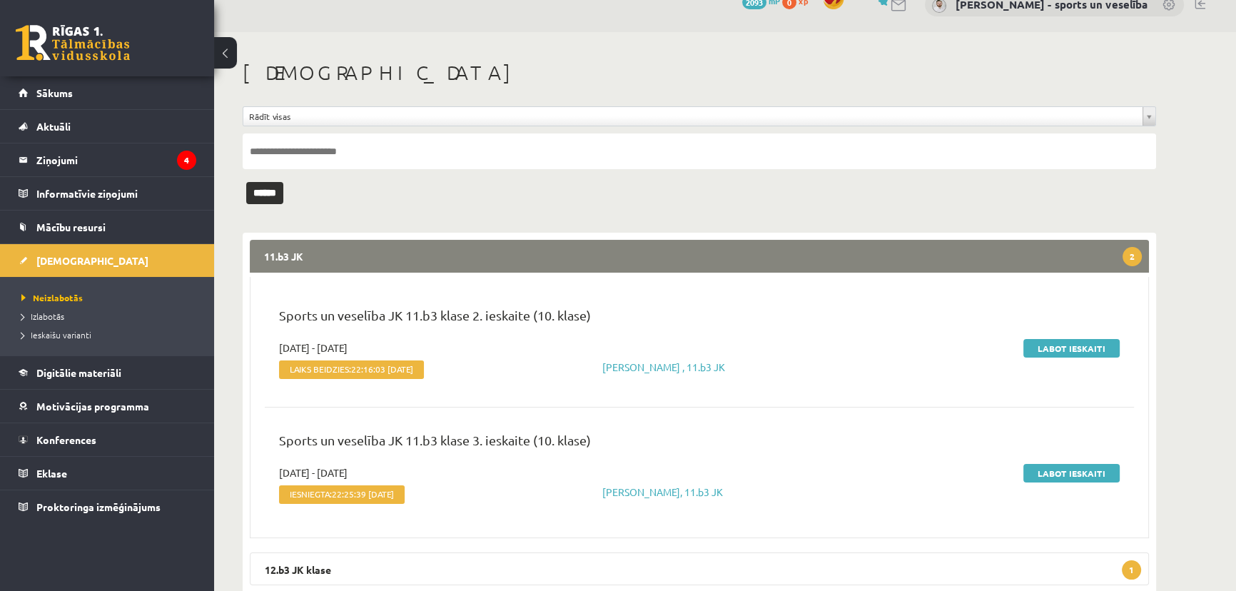
scroll to position [64, 0]
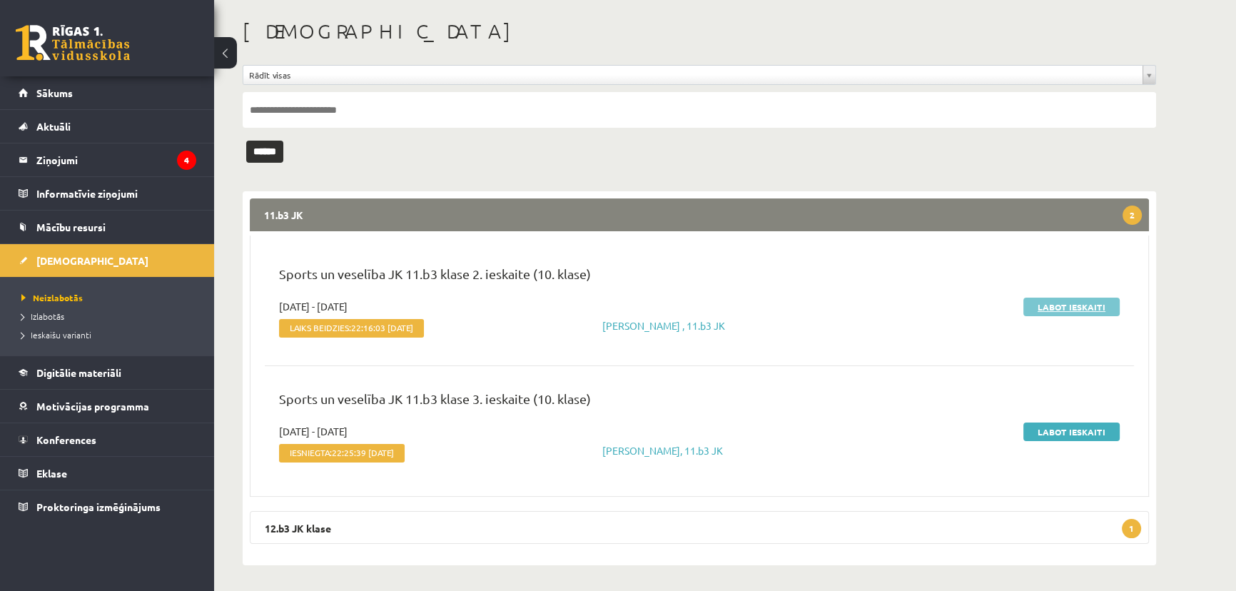
click at [1040, 304] on link "Labot ieskaiti" at bounding box center [1072, 307] width 96 height 19
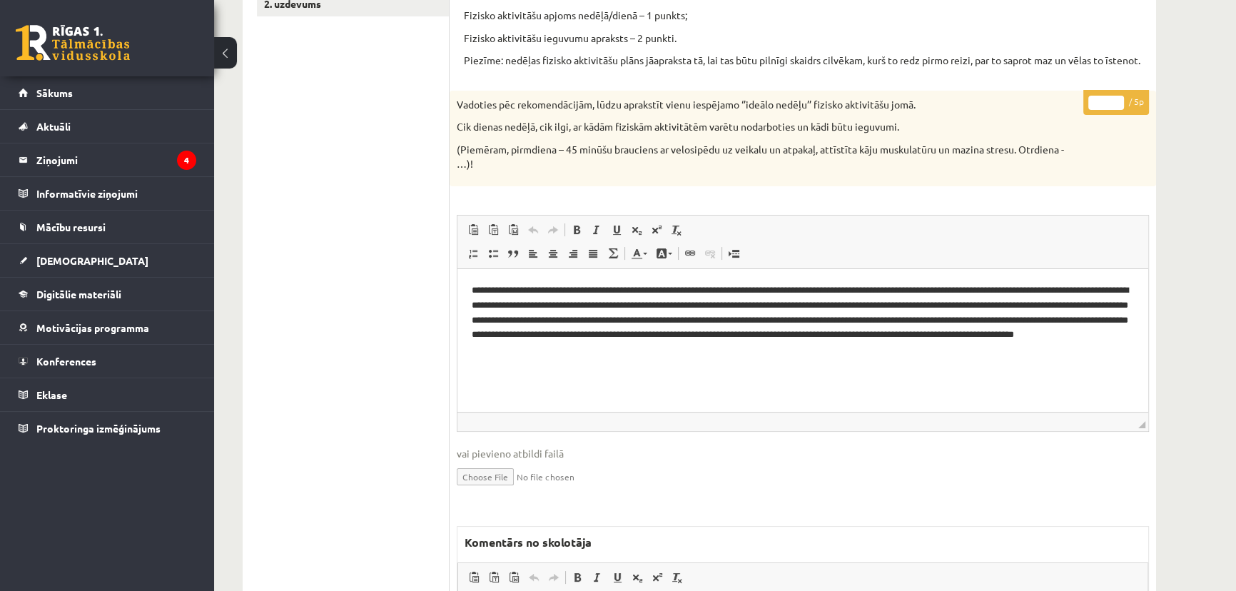
scroll to position [553, 0]
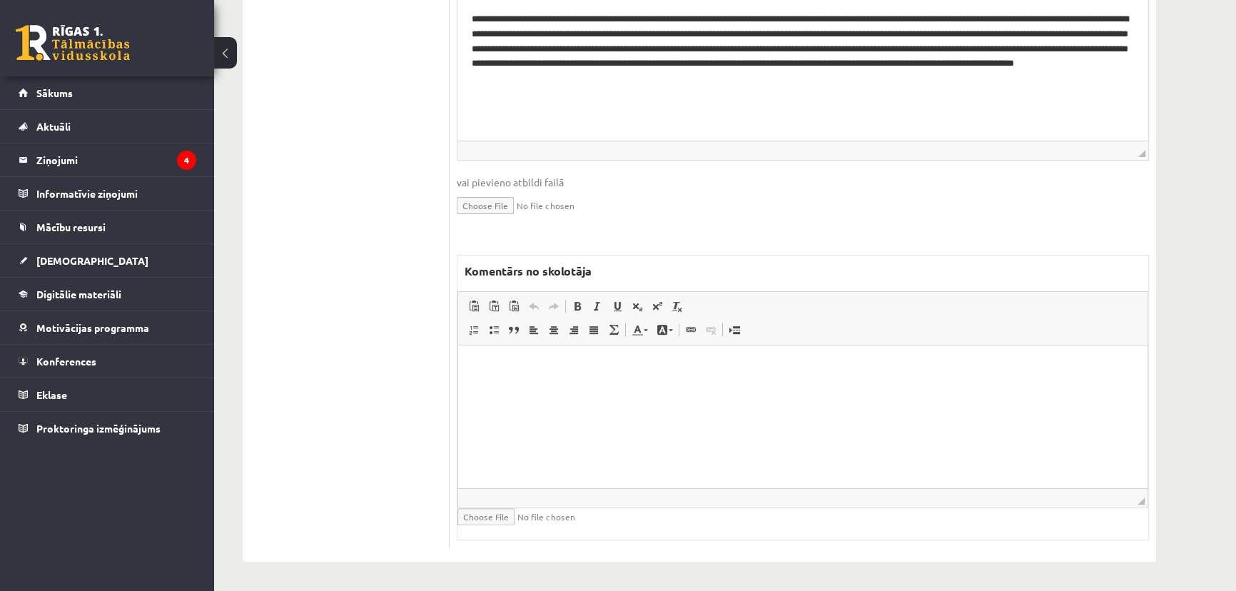
click at [777, 389] on html at bounding box center [802, 367] width 689 height 44
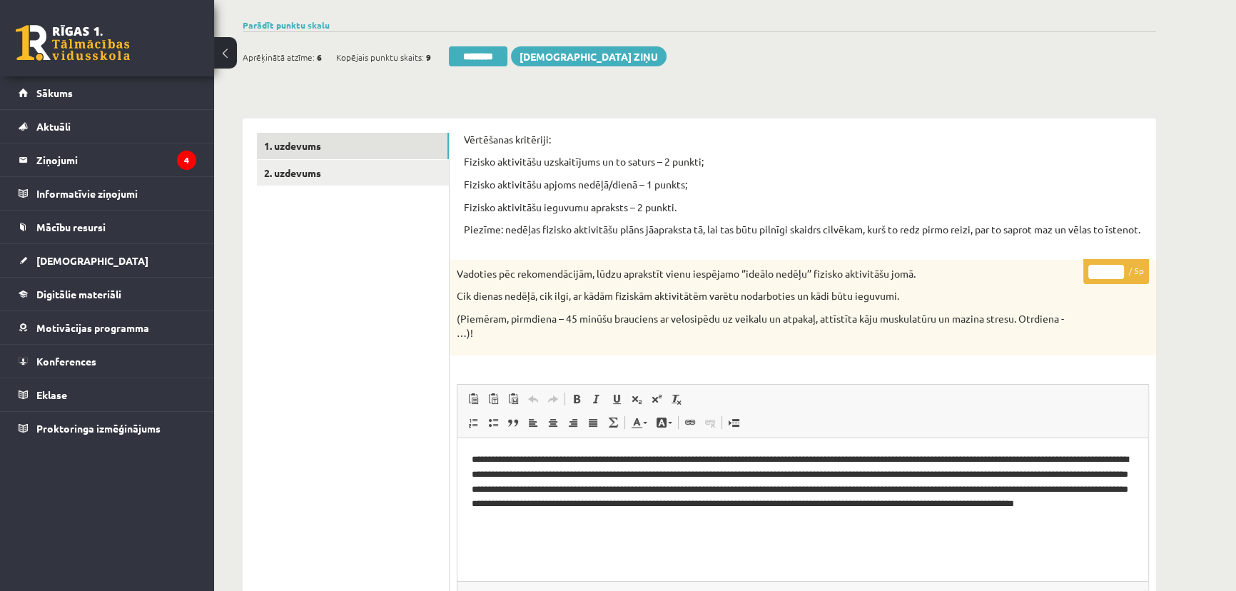
drag, startPoint x: 1098, startPoint y: 288, endPoint x: 1079, endPoint y: 281, distance: 19.9
click at [1104, 279] on input "*" at bounding box center [1106, 272] width 36 height 14
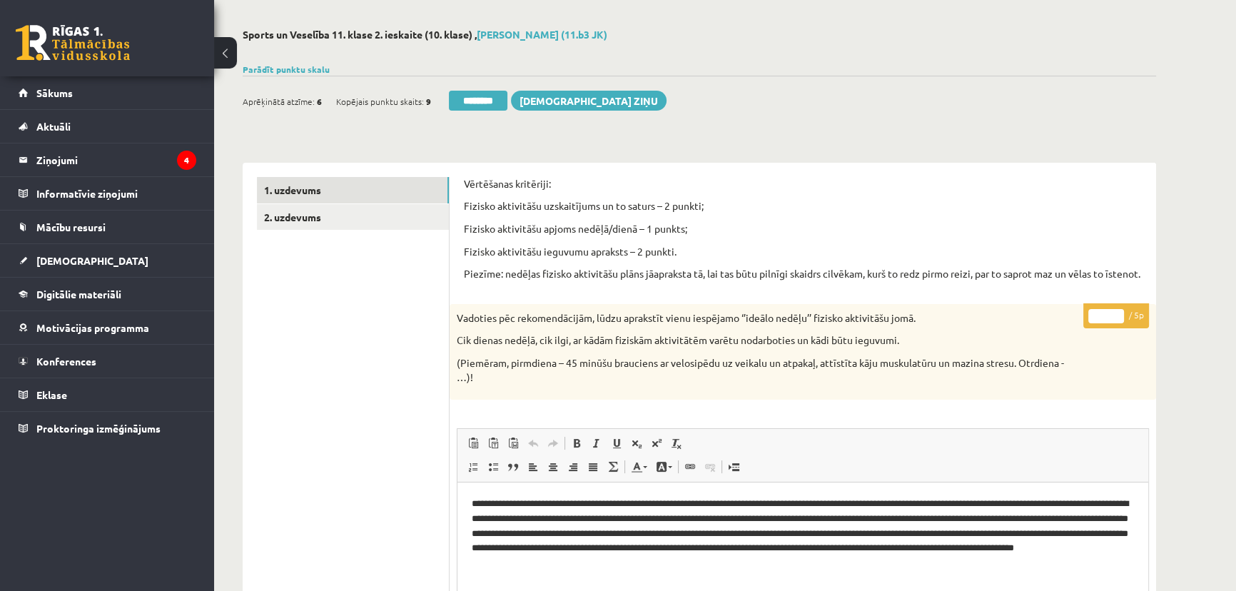
scroll to position [0, 0]
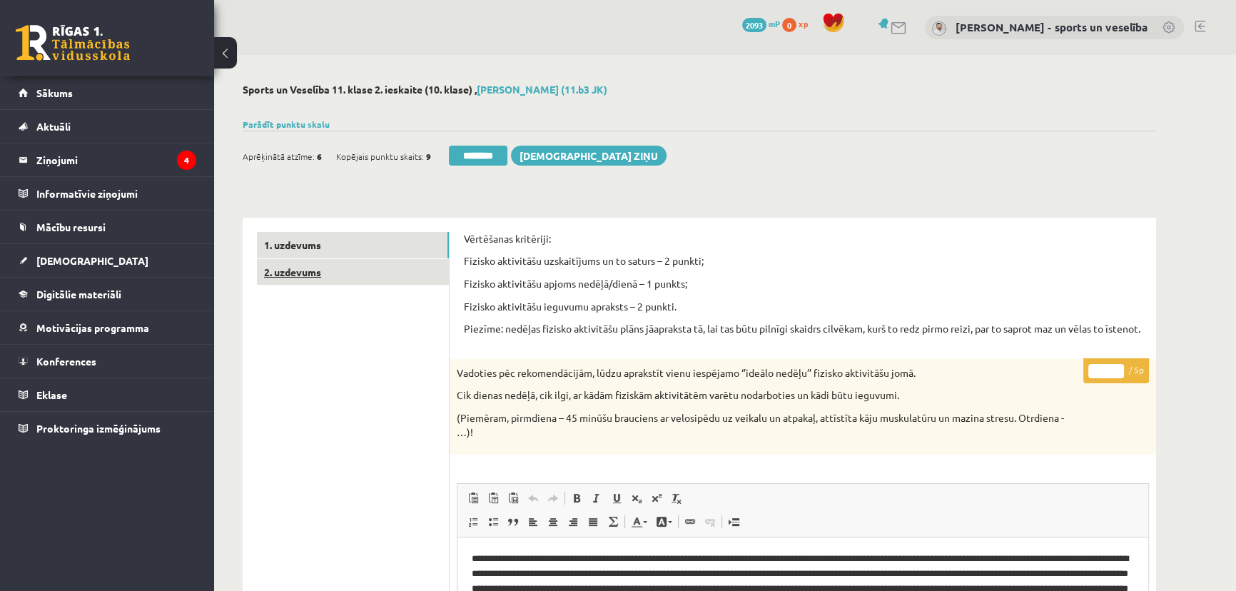
type input "*"
click at [356, 262] on link "2. uzdevums" at bounding box center [353, 272] width 192 height 26
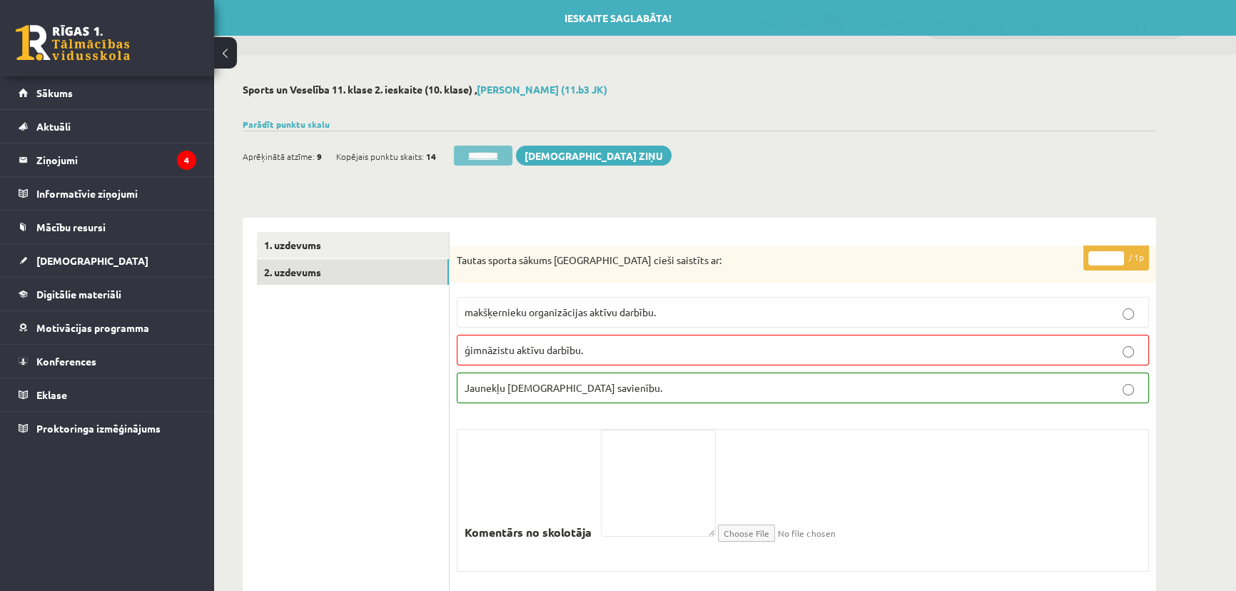
click at [483, 161] on input "********" at bounding box center [483, 156] width 59 height 20
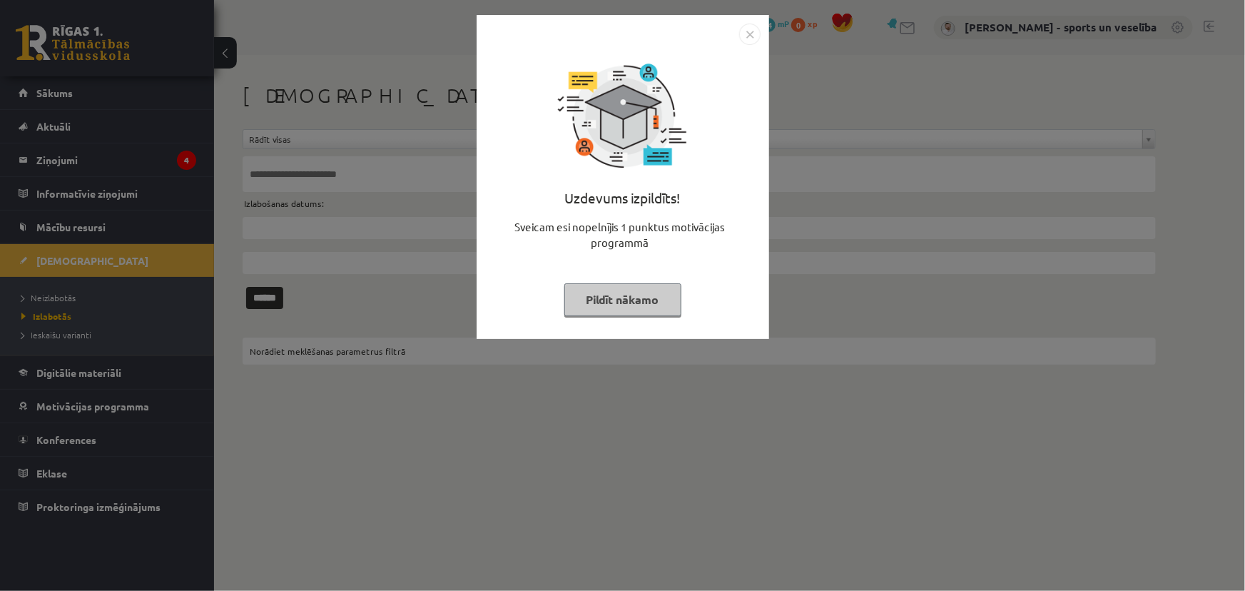
click at [751, 29] on img "Close" at bounding box center [749, 34] width 21 height 21
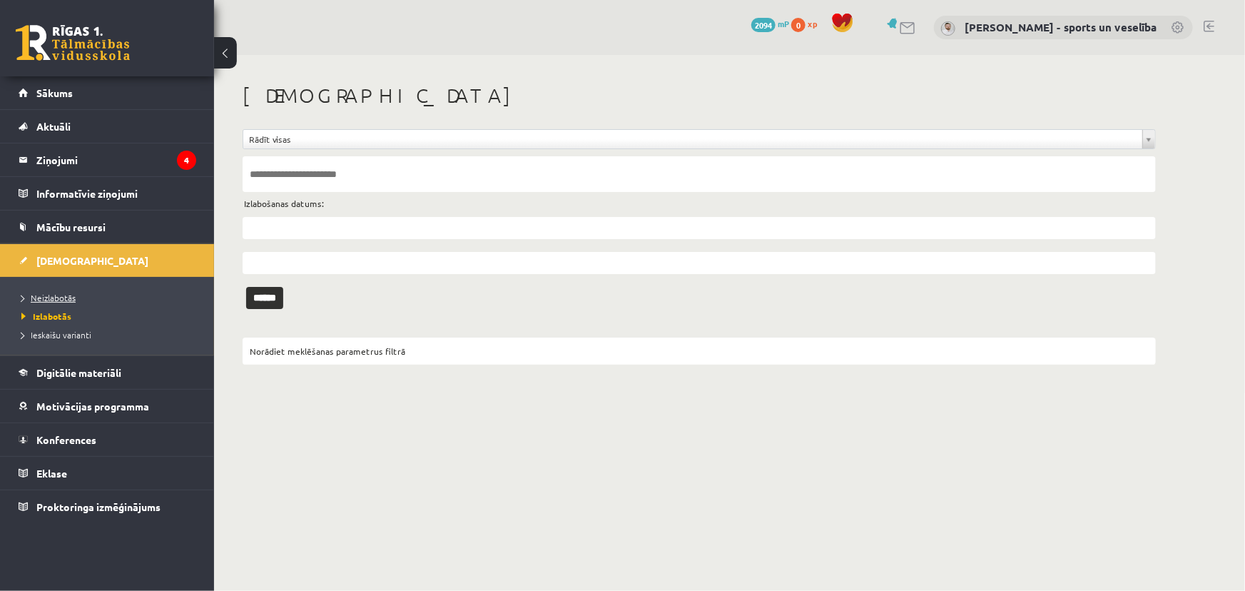
click at [46, 292] on span "Neizlabotās" at bounding box center [48, 297] width 54 height 11
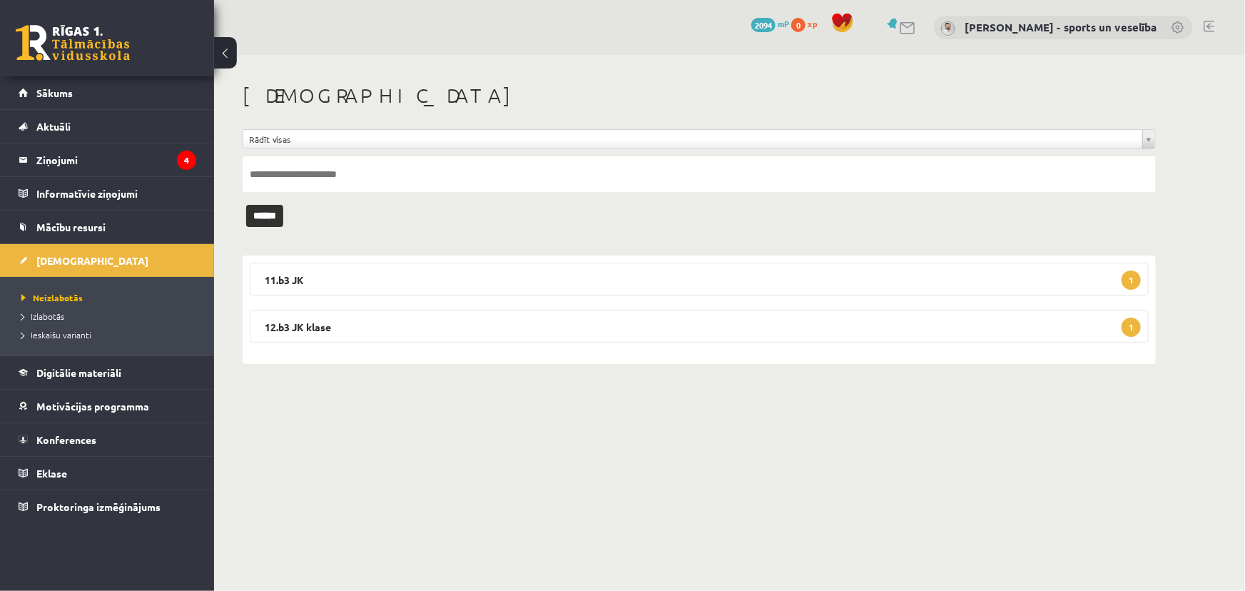
click at [606, 261] on div "11.b3 JK 1 Sports un veselība JK 11.b3 klase 3. ieskaite (10. klase) [DATE] - […" at bounding box center [700, 310] width 914 height 108
click at [866, 271] on legend "11.b3 JK 1" at bounding box center [699, 279] width 899 height 33
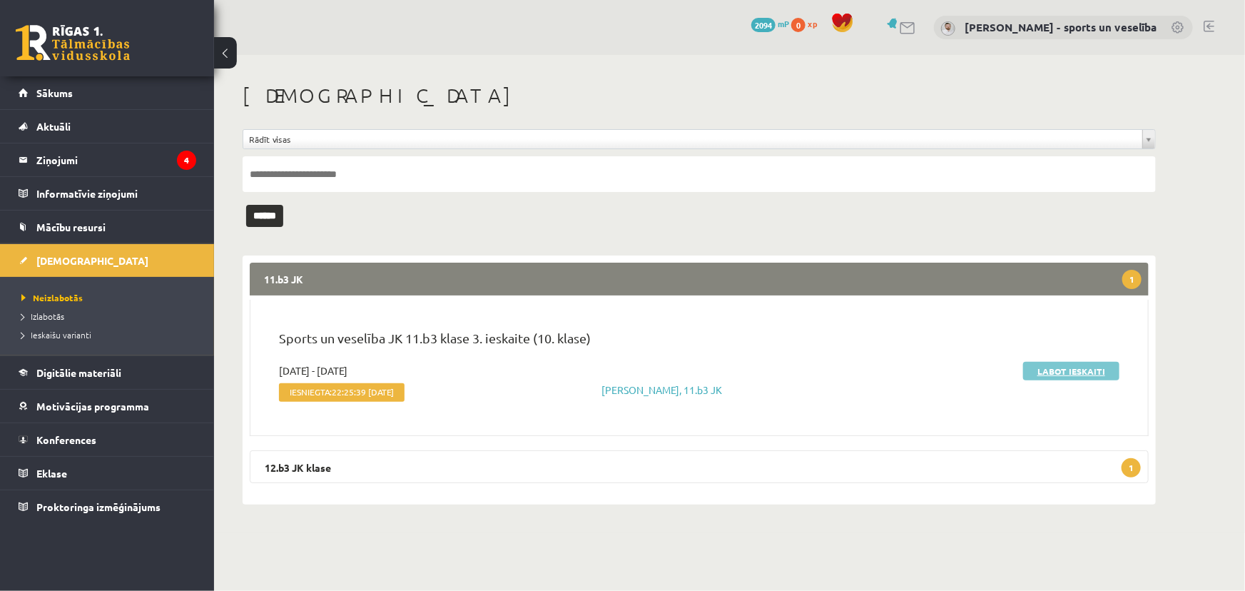
click at [1085, 368] on link "Labot ieskaiti" at bounding box center [1072, 371] width 96 height 19
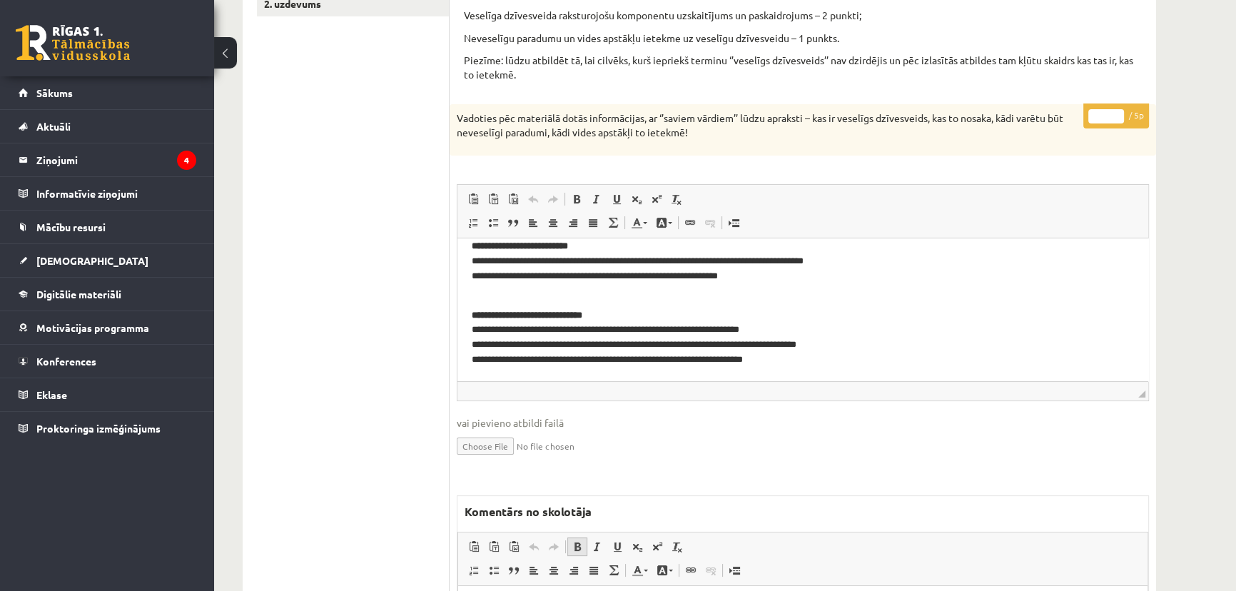
scroll to position [288, 0]
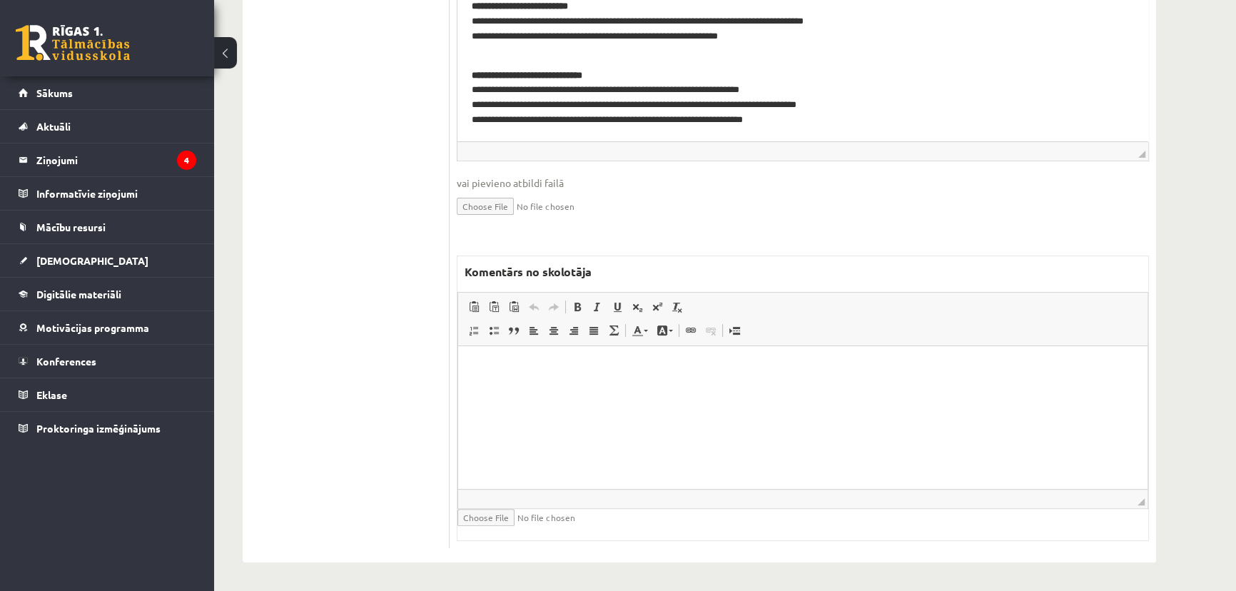
click at [791, 389] on html at bounding box center [802, 367] width 689 height 44
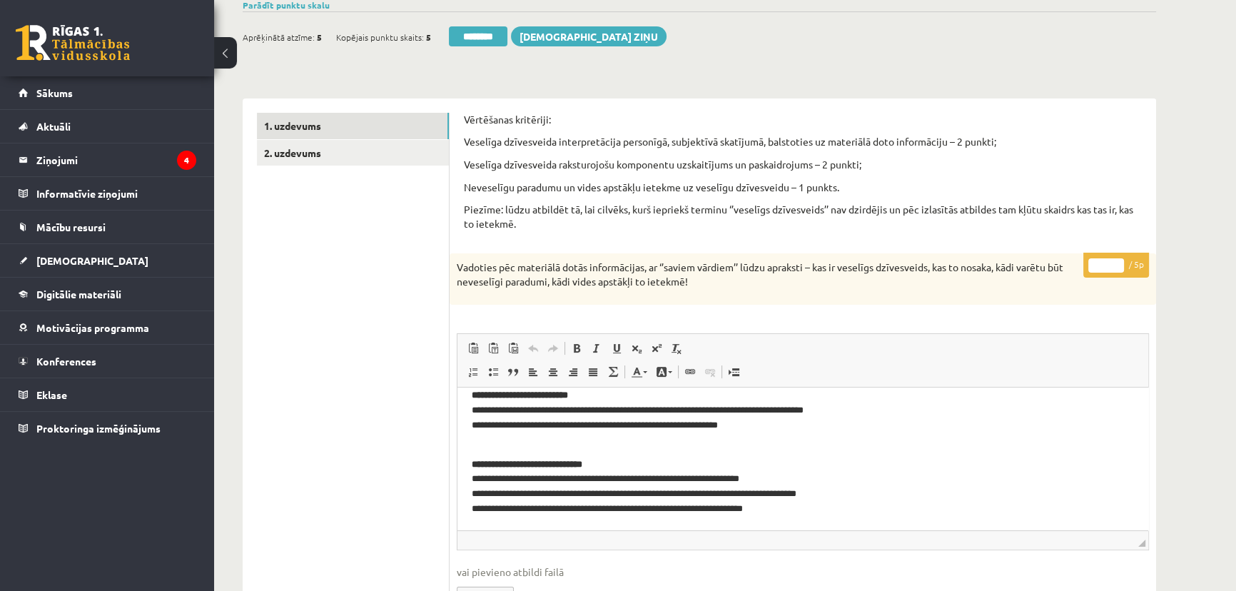
drag, startPoint x: 1098, startPoint y: 269, endPoint x: 1105, endPoint y: 270, distance: 7.2
click at [1104, 269] on input "*" at bounding box center [1106, 265] width 36 height 14
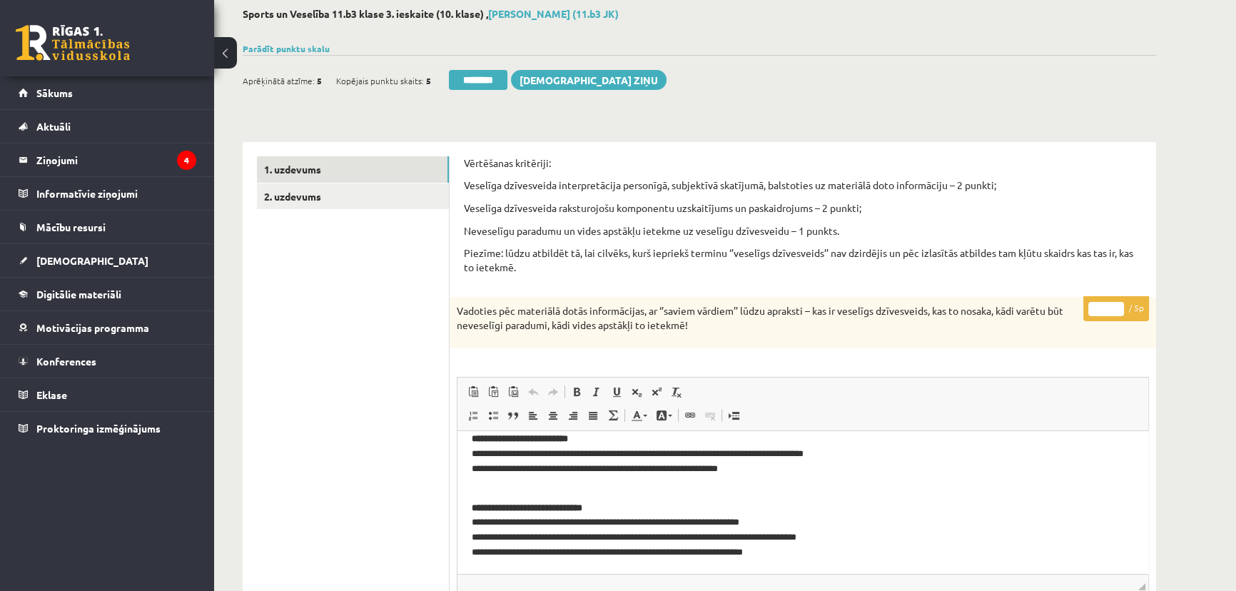
scroll to position [0, 0]
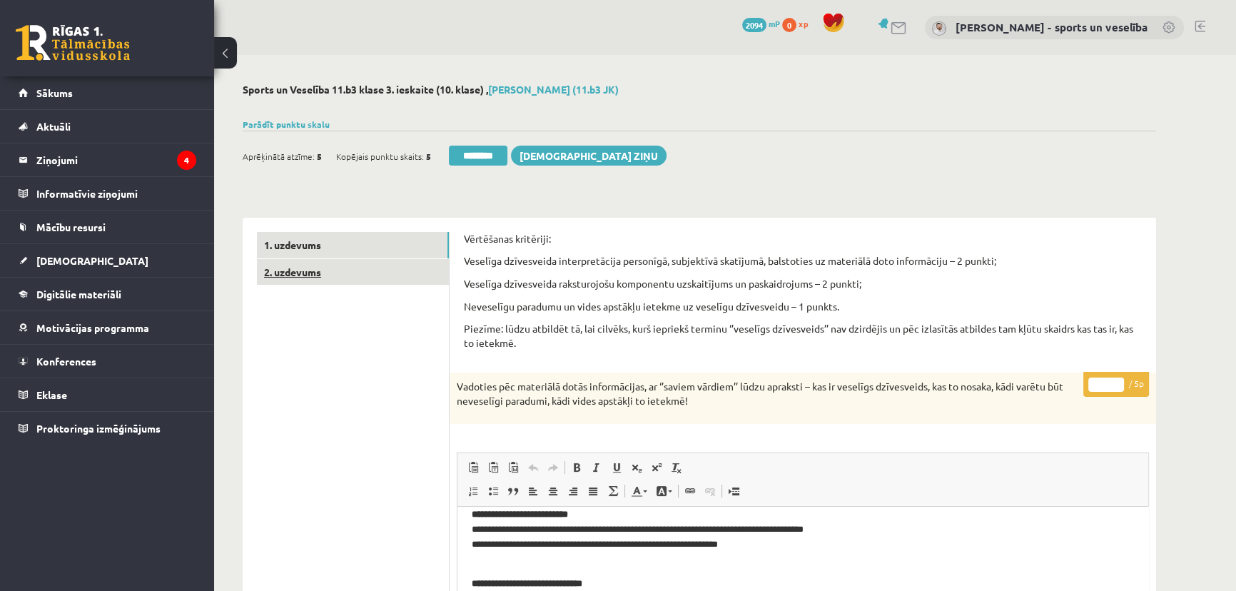
type input "*"
click at [332, 260] on link "2. uzdevums" at bounding box center [353, 272] width 192 height 26
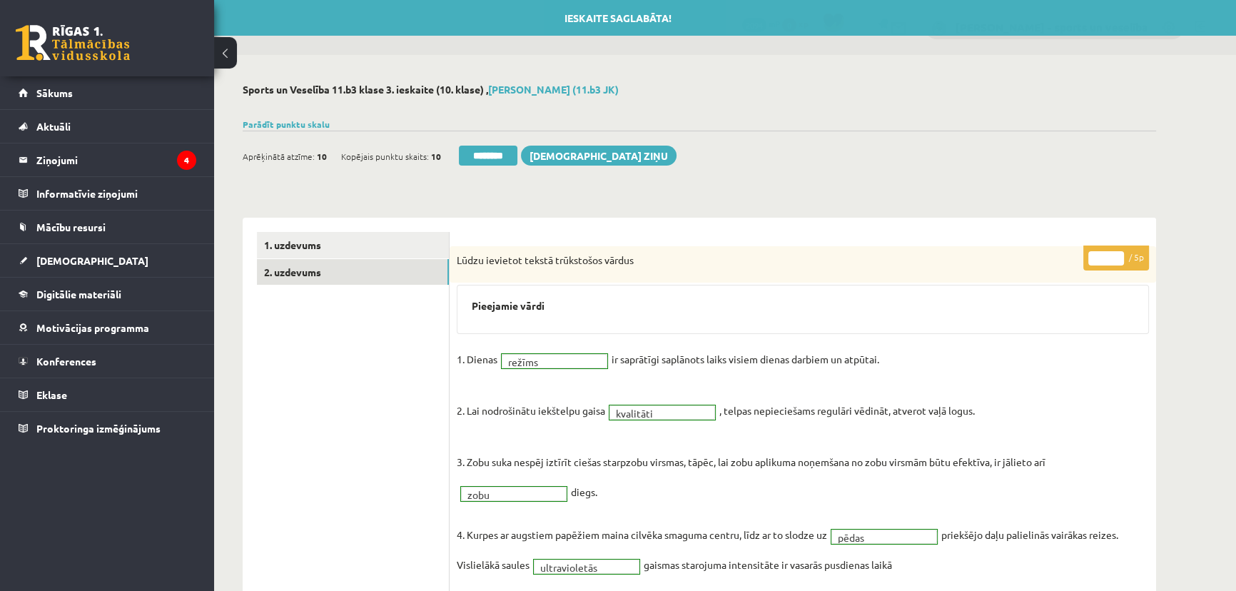
click at [477, 151] on input "********" at bounding box center [488, 156] width 59 height 20
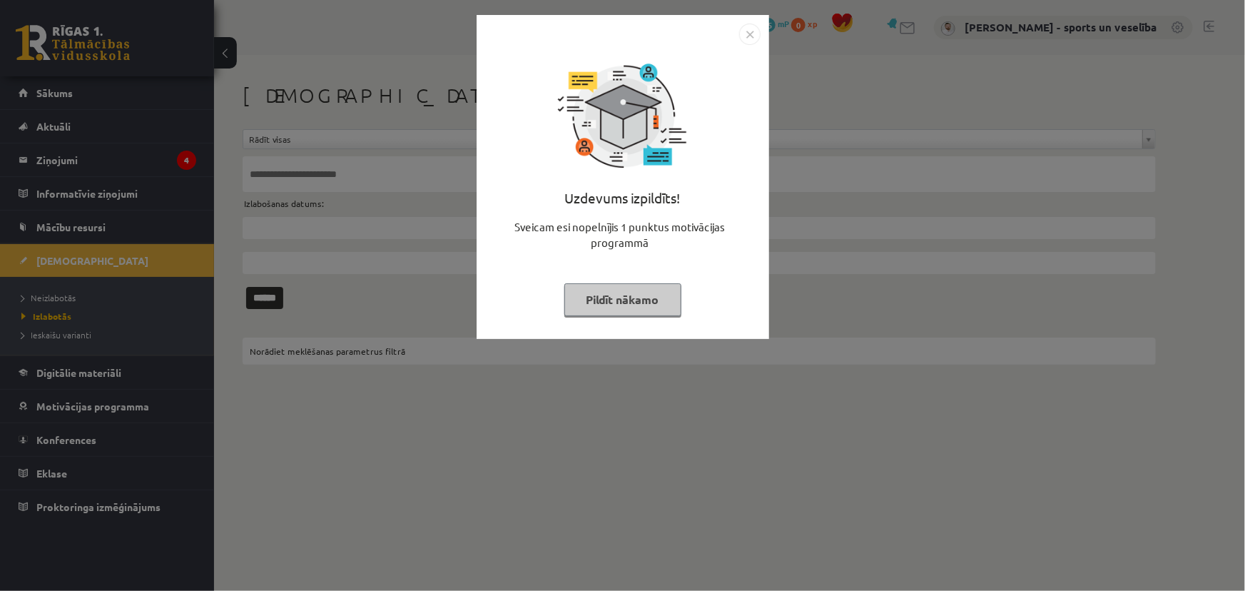
click at [742, 31] on img "Close" at bounding box center [749, 34] width 21 height 21
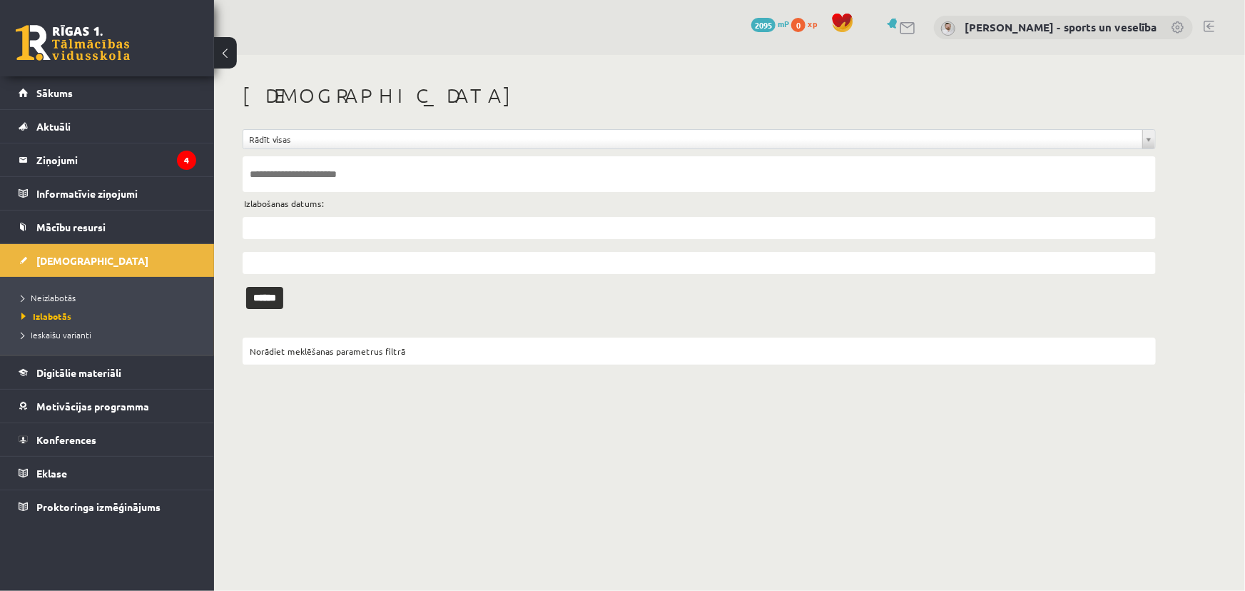
click at [72, 289] on li "Neizlabotās" at bounding box center [110, 297] width 178 height 19
click at [72, 299] on span "Neizlabotās" at bounding box center [51, 297] width 61 height 11
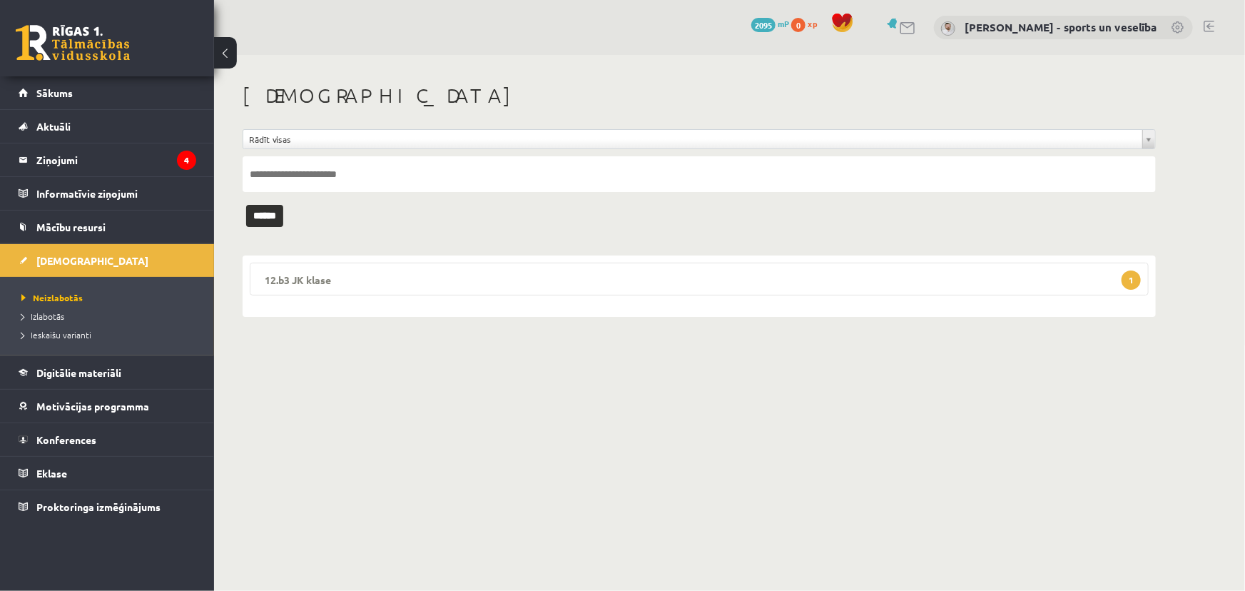
click at [715, 273] on legend "12.b3 JK klase 1" at bounding box center [699, 279] width 899 height 33
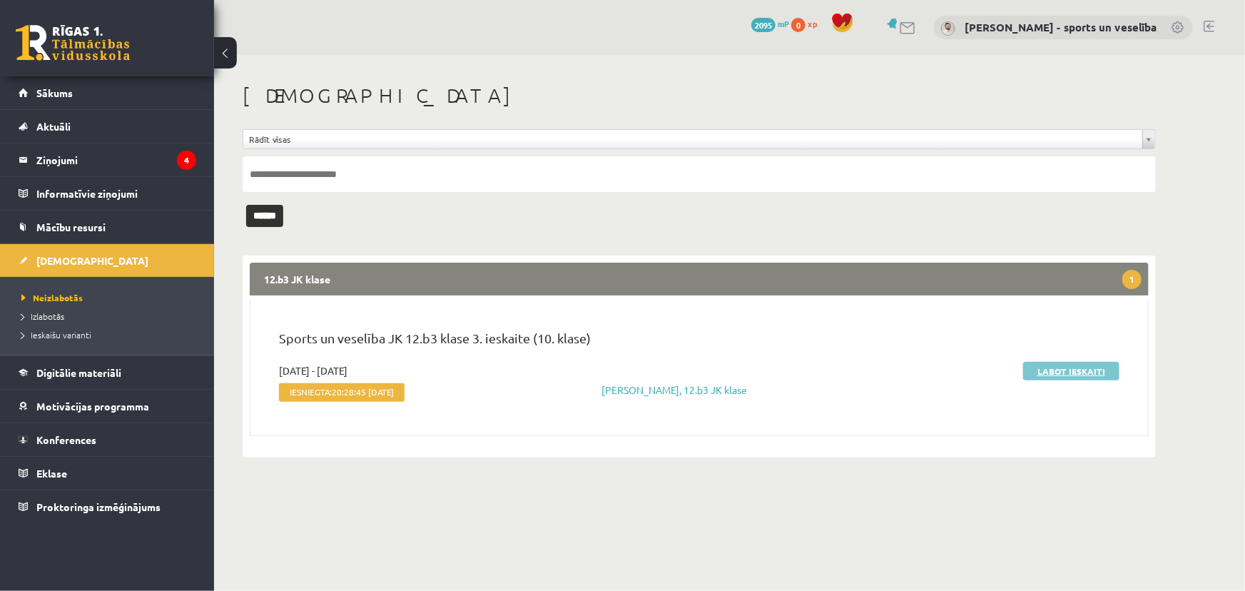
click at [1071, 370] on link "Labot ieskaiti" at bounding box center [1072, 371] width 96 height 19
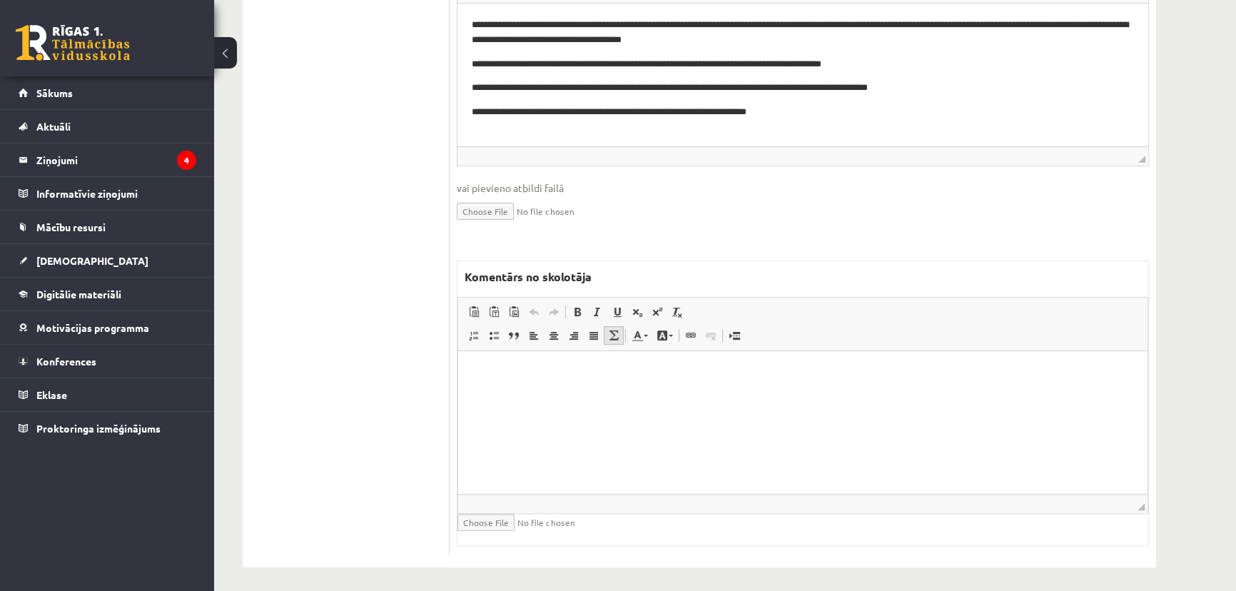
scroll to position [508, 0]
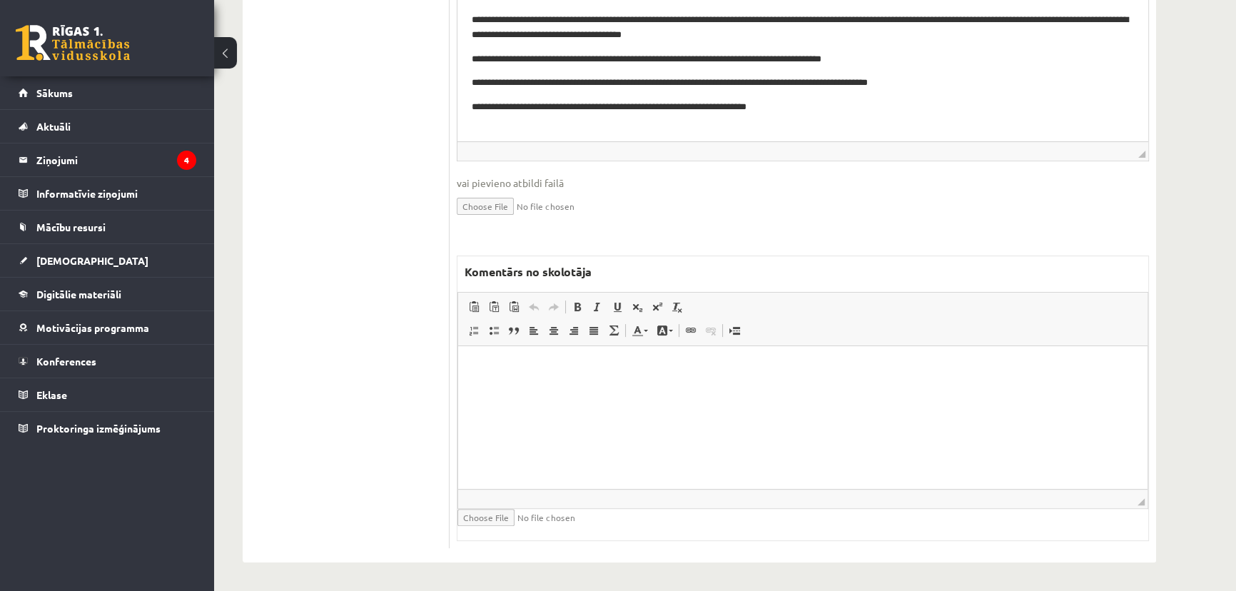
click at [678, 389] on html at bounding box center [802, 367] width 689 height 44
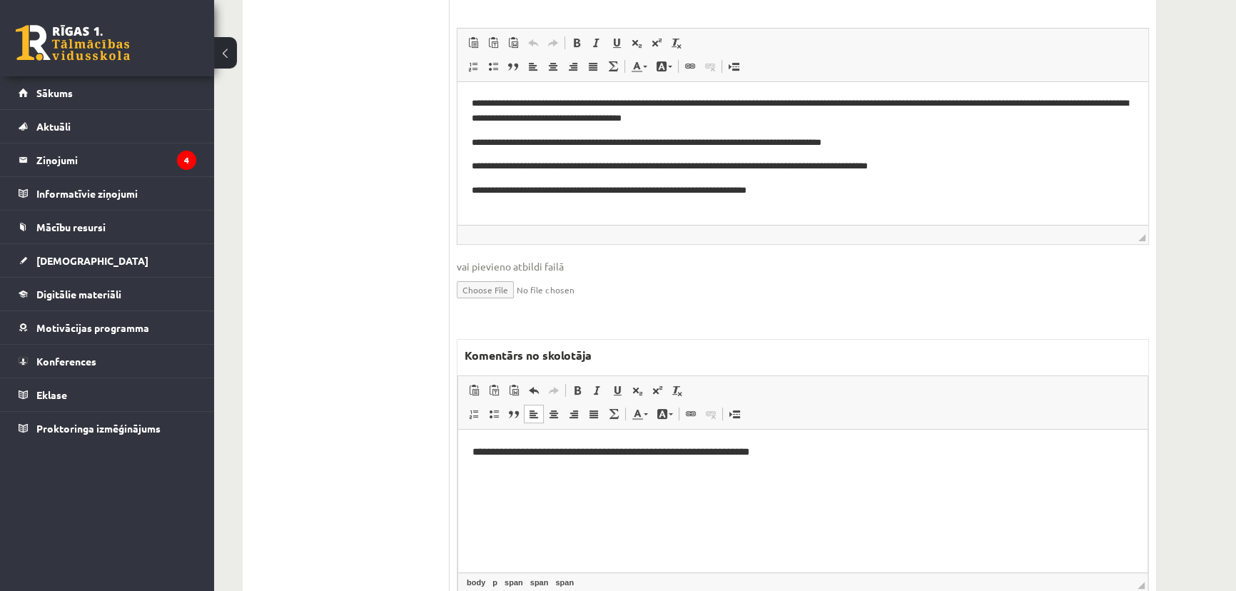
scroll to position [184, 0]
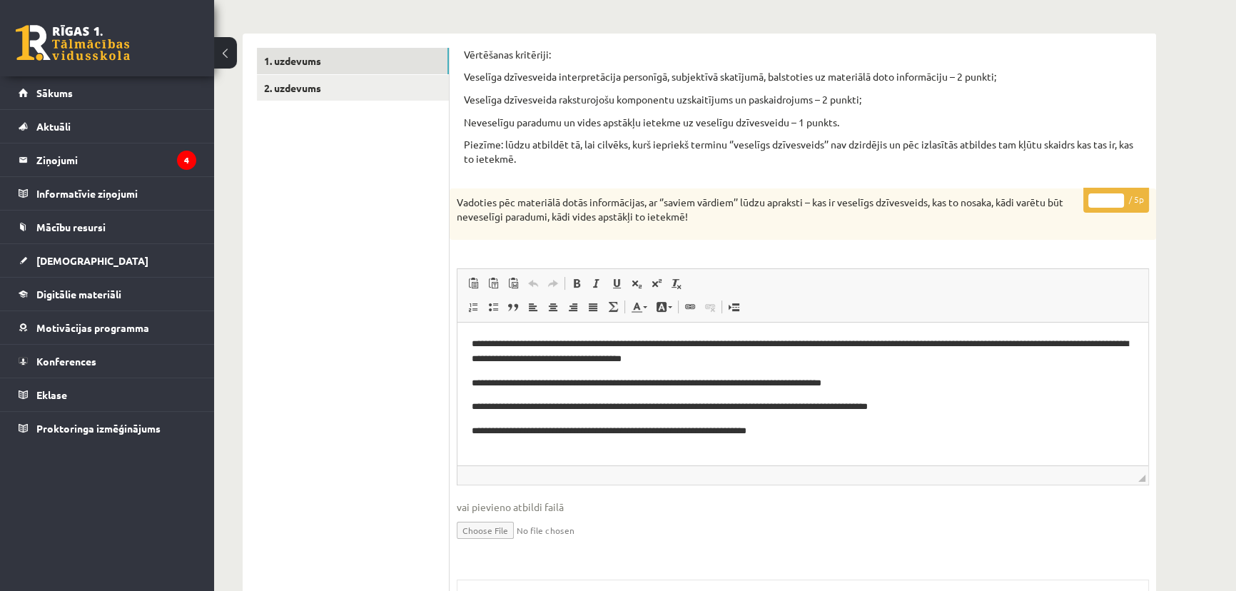
drag, startPoint x: 1100, startPoint y: 200, endPoint x: 1092, endPoint y: 201, distance: 7.9
click at [1092, 201] on input "*" at bounding box center [1106, 200] width 36 height 14
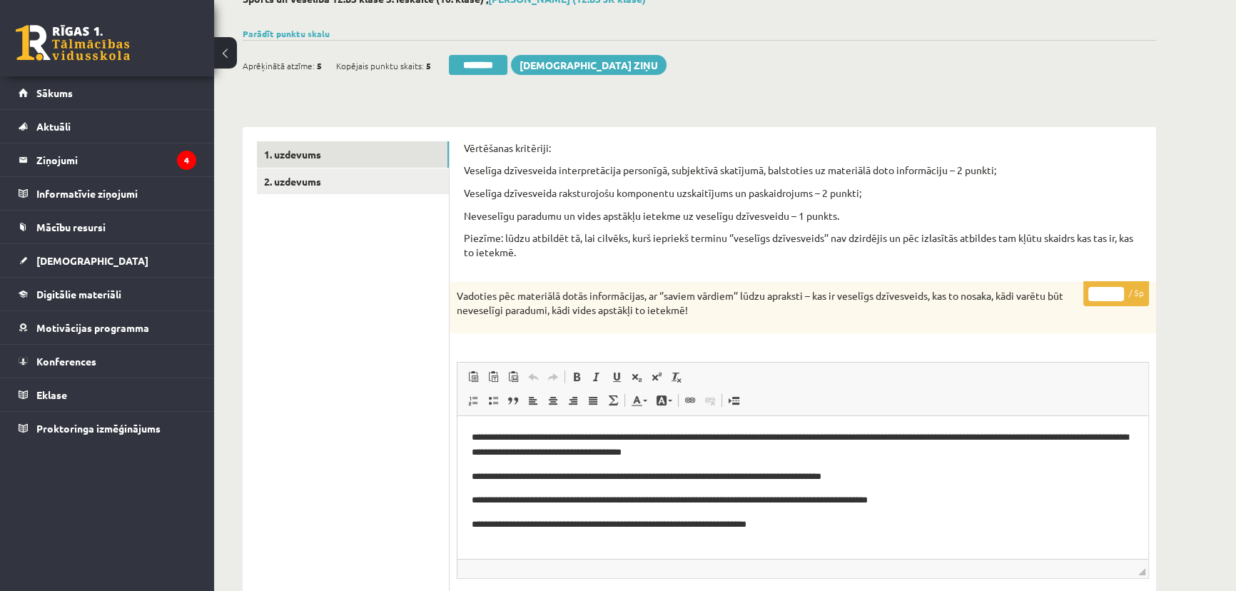
scroll to position [0, 0]
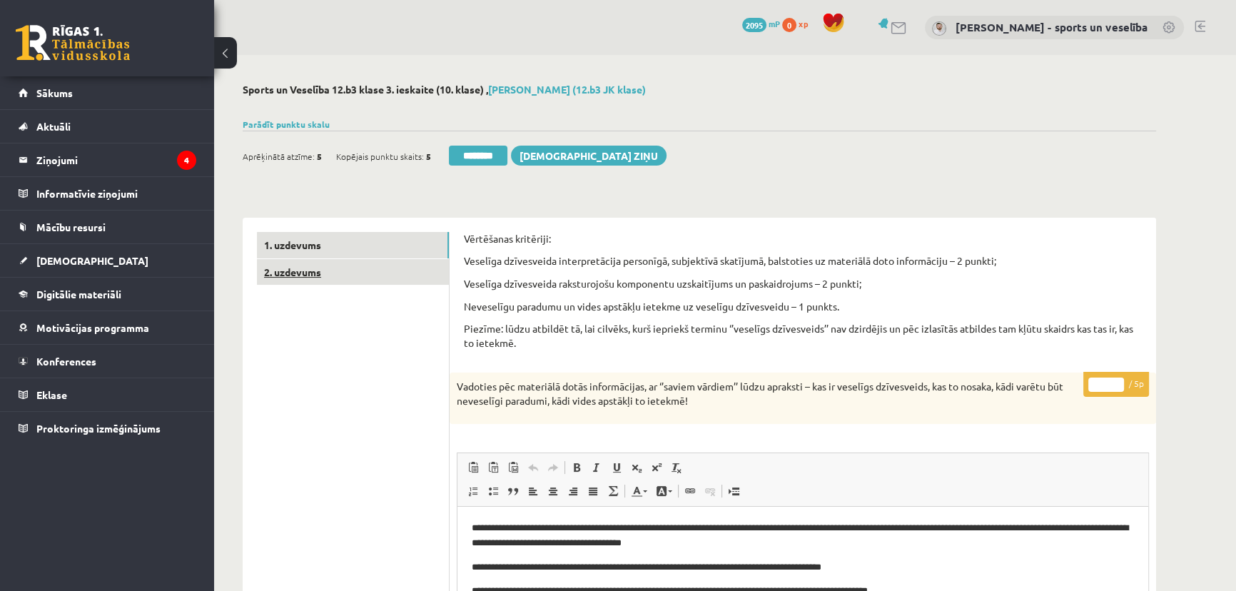
type input "*"
click at [397, 265] on link "2. uzdevums" at bounding box center [353, 272] width 192 height 26
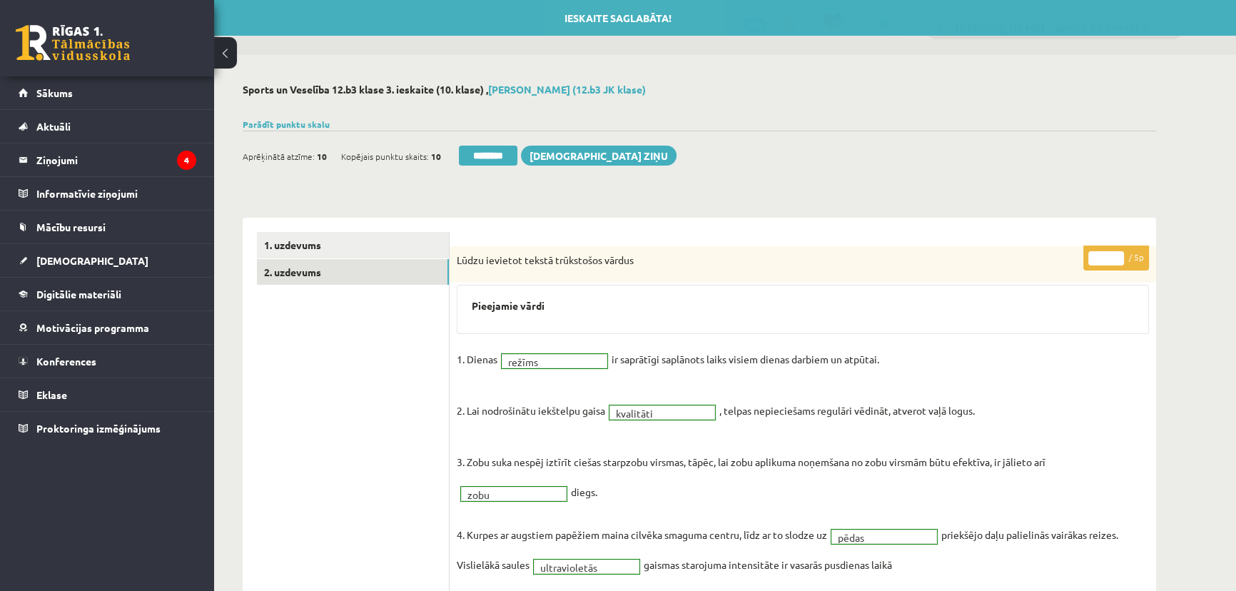
click at [499, 166] on div "Aprēķinātā atzīme: 10 Kopējais punktu skaits: 10 ******** Sūtīt ziņu" at bounding box center [460, 158] width 434 height 25
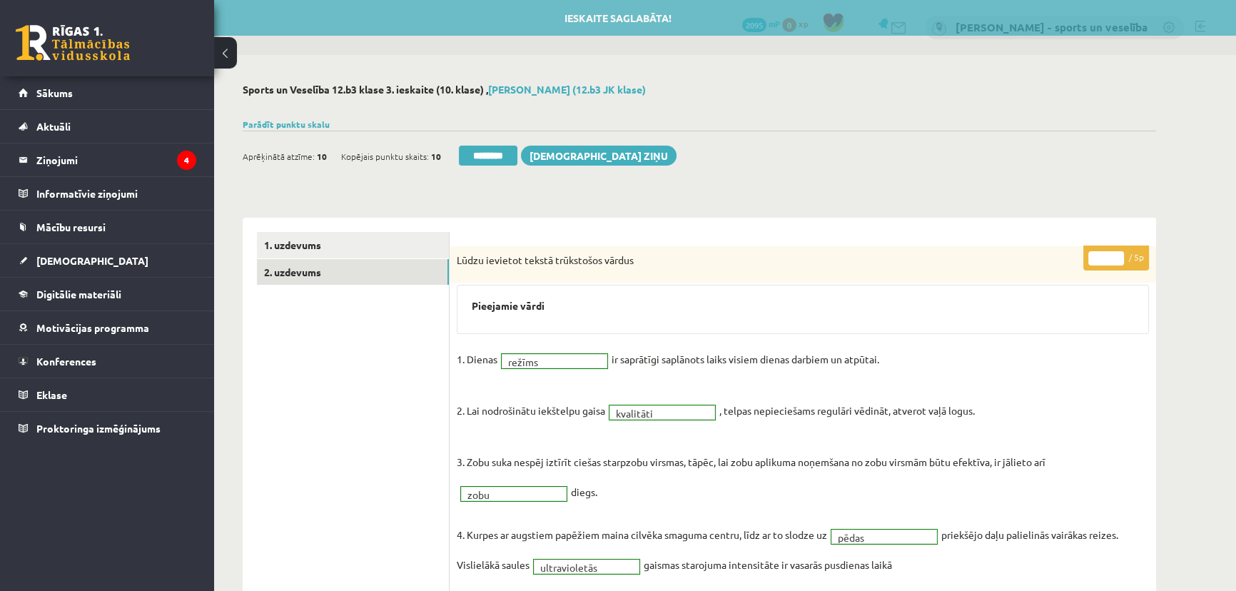
click at [509, 159] on input "********" at bounding box center [488, 156] width 59 height 20
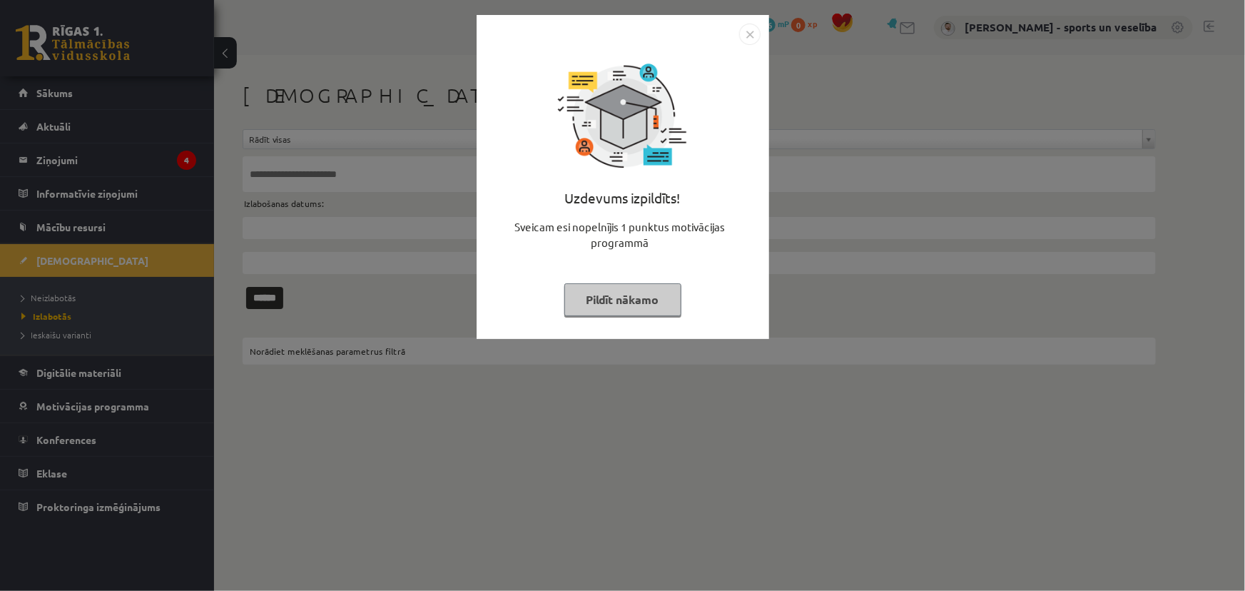
click at [753, 37] on img "Close" at bounding box center [749, 34] width 21 height 21
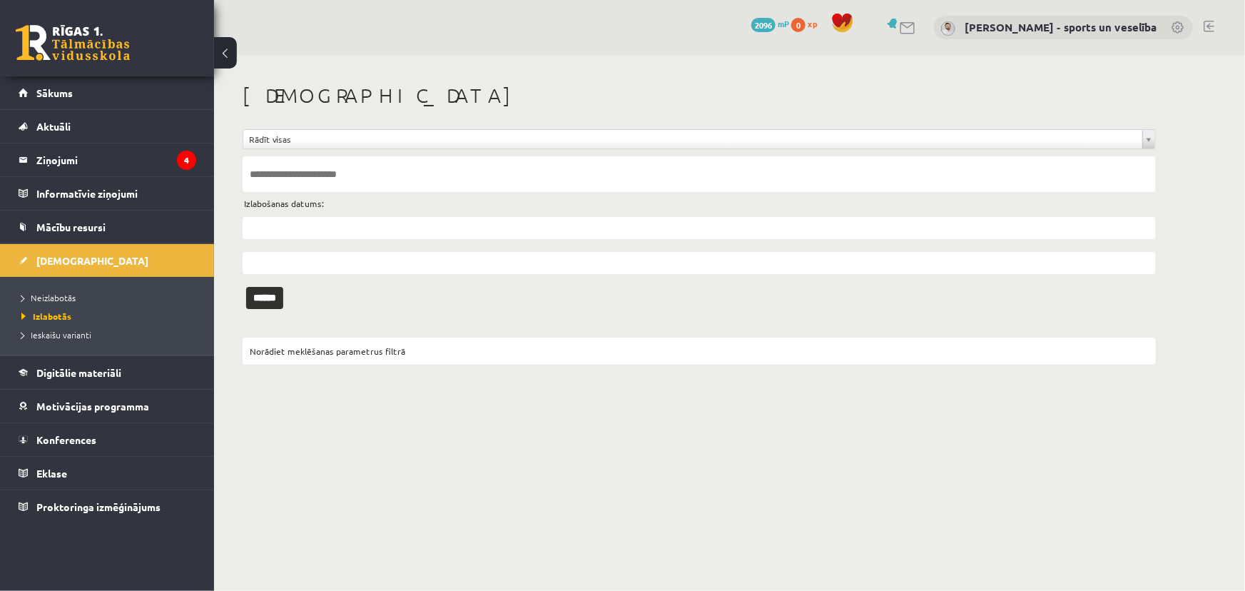
click at [103, 283] on ul "Neizlabotās [GEOGRAPHIC_DATA] Ieskaišu varianti" at bounding box center [107, 316] width 214 height 79
click at [101, 288] on ul "Neizlabotās [GEOGRAPHIC_DATA] Ieskaišu varianti" at bounding box center [107, 316] width 214 height 79
click at [98, 294] on link "Neizlabotās" at bounding box center [110, 297] width 178 height 13
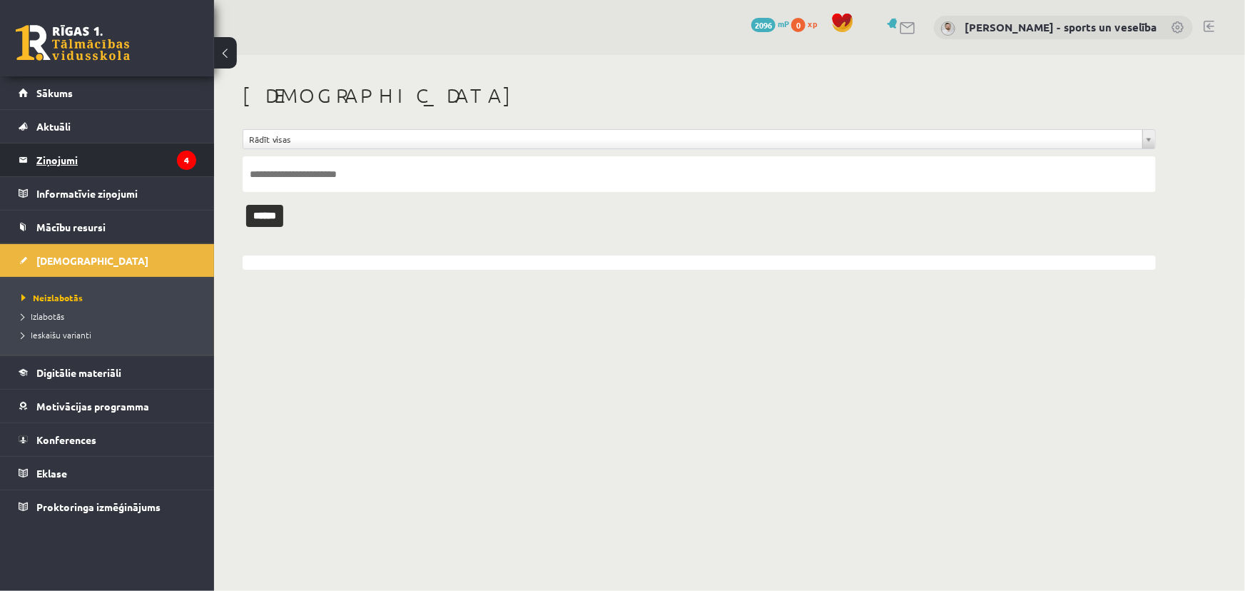
click at [143, 171] on legend "Ziņojumi 4" at bounding box center [116, 159] width 160 height 33
